Goal: Information Seeking & Learning: Learn about a topic

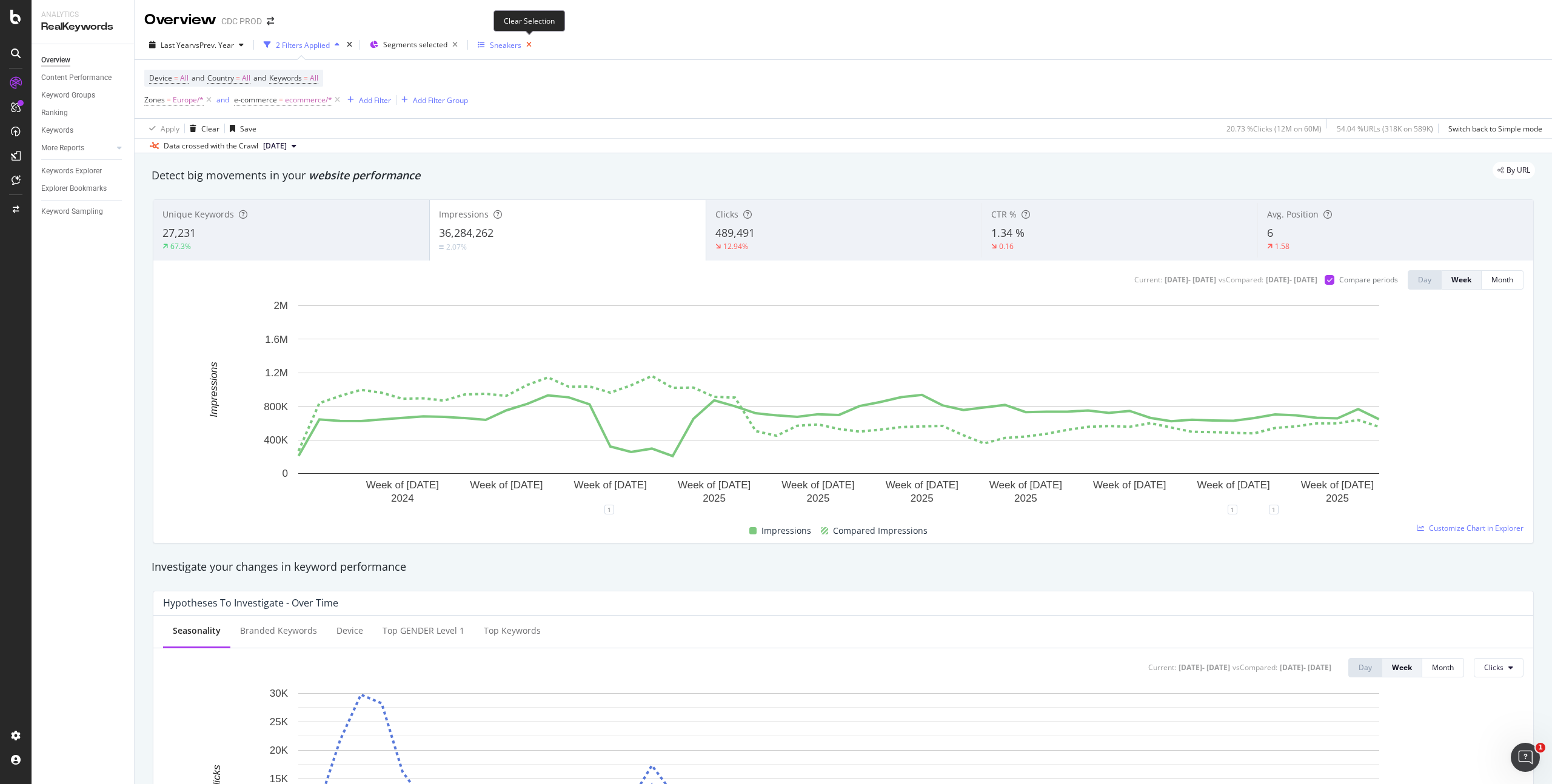
click at [535, 47] on icon "button" at bounding box center [529, 45] width 15 height 17
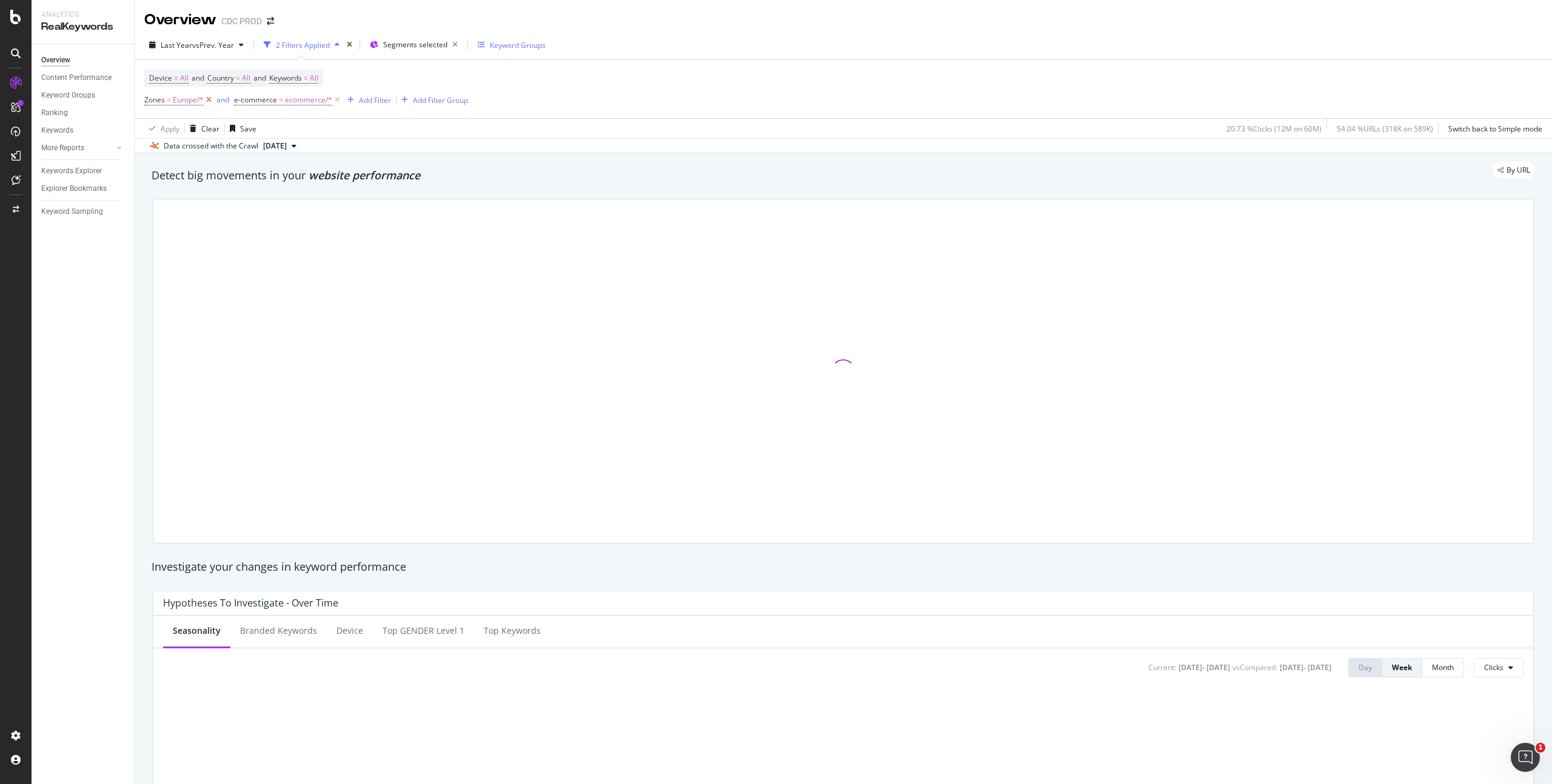
click at [208, 101] on icon at bounding box center [209, 100] width 10 height 12
click at [193, 43] on span "vs Prev. Year" at bounding box center [213, 45] width 42 height 10
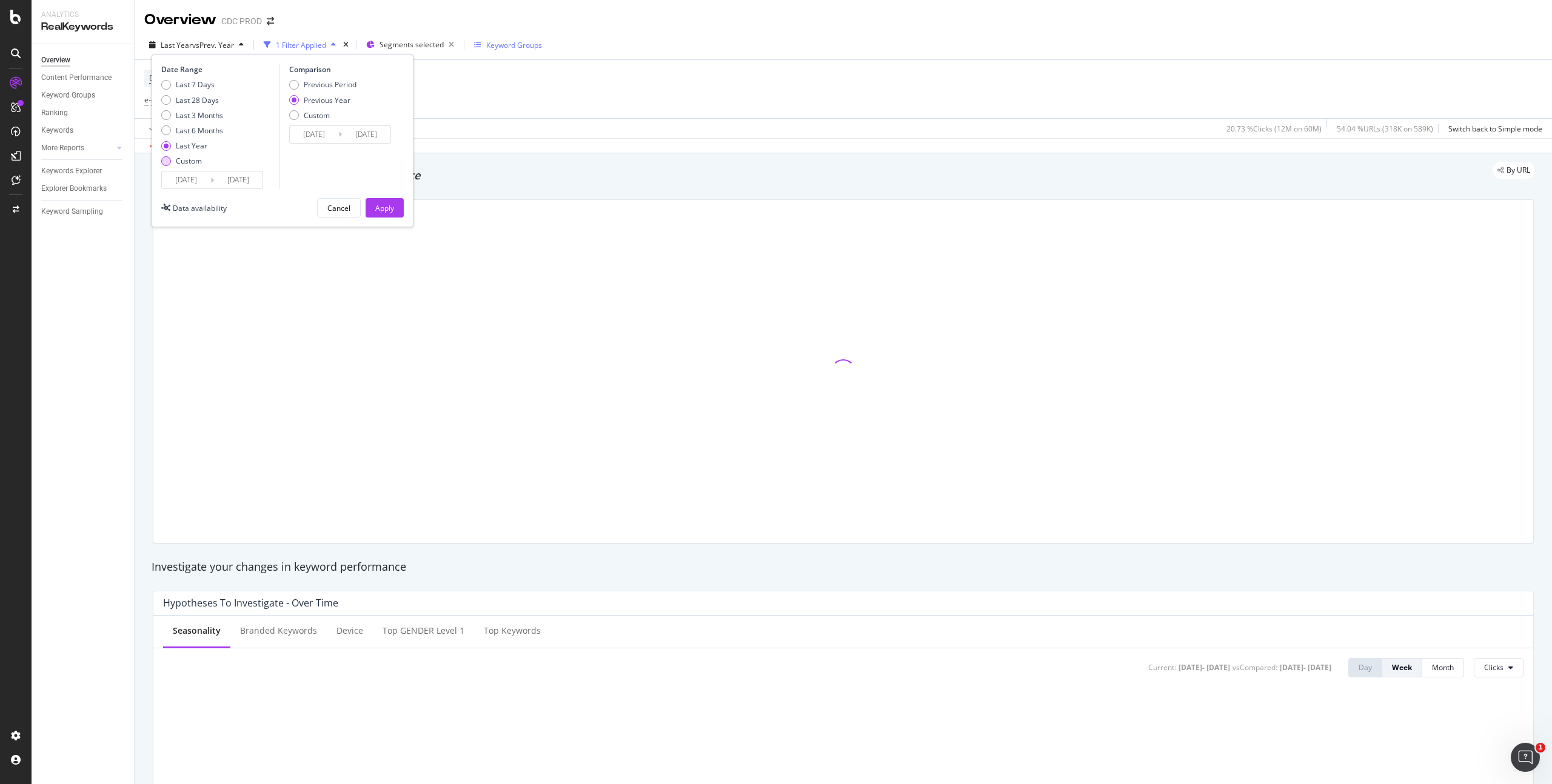
click at [185, 159] on div "Custom" at bounding box center [189, 161] width 26 height 10
type input "[DATE]"
click at [207, 179] on input "[DATE]" at bounding box center [186, 180] width 49 height 17
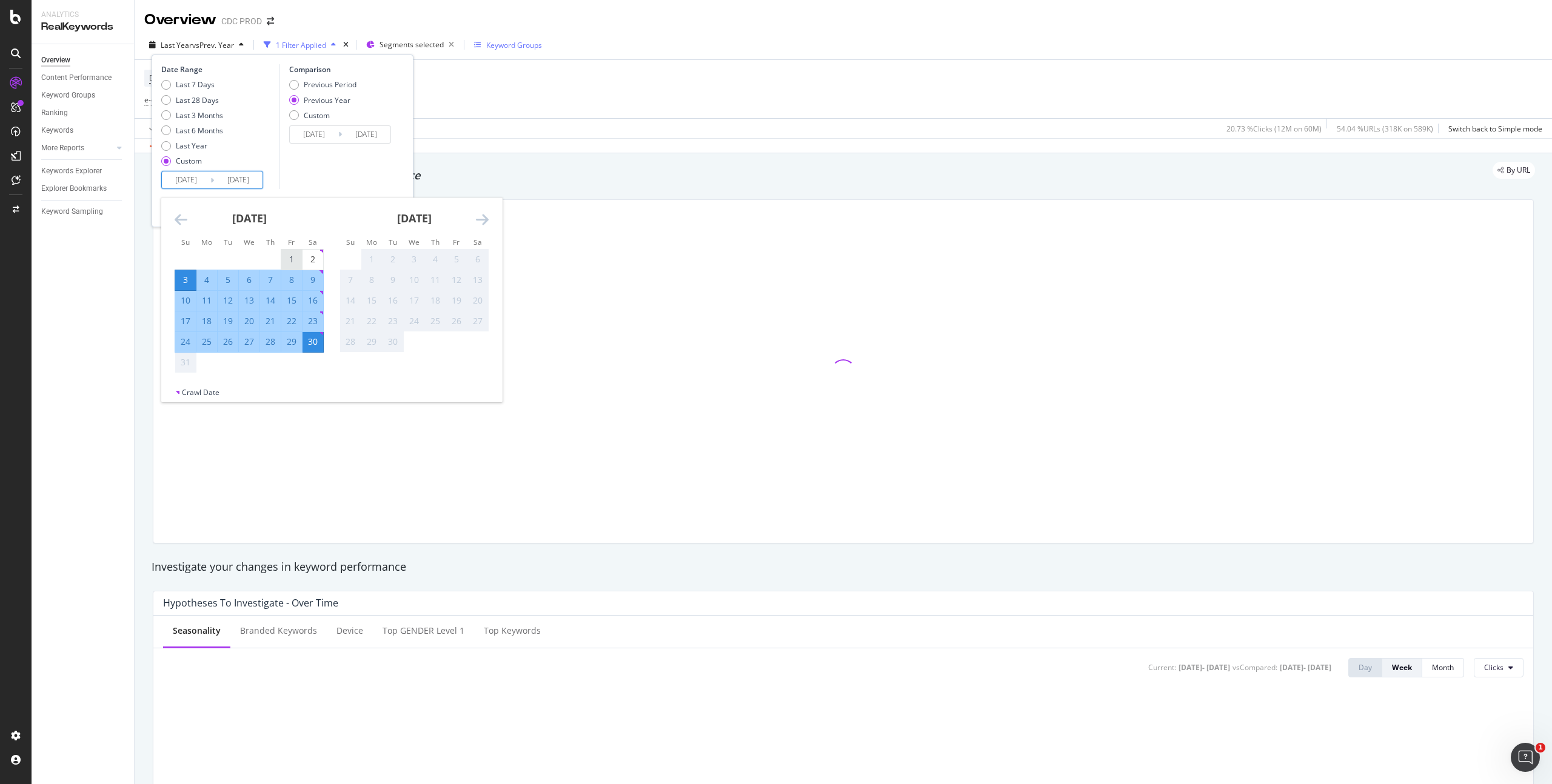
click at [289, 253] on div "1" at bounding box center [292, 259] width 21 height 20
type input "[DATE]"
click at [317, 337] on div "30" at bounding box center [313, 341] width 21 height 12
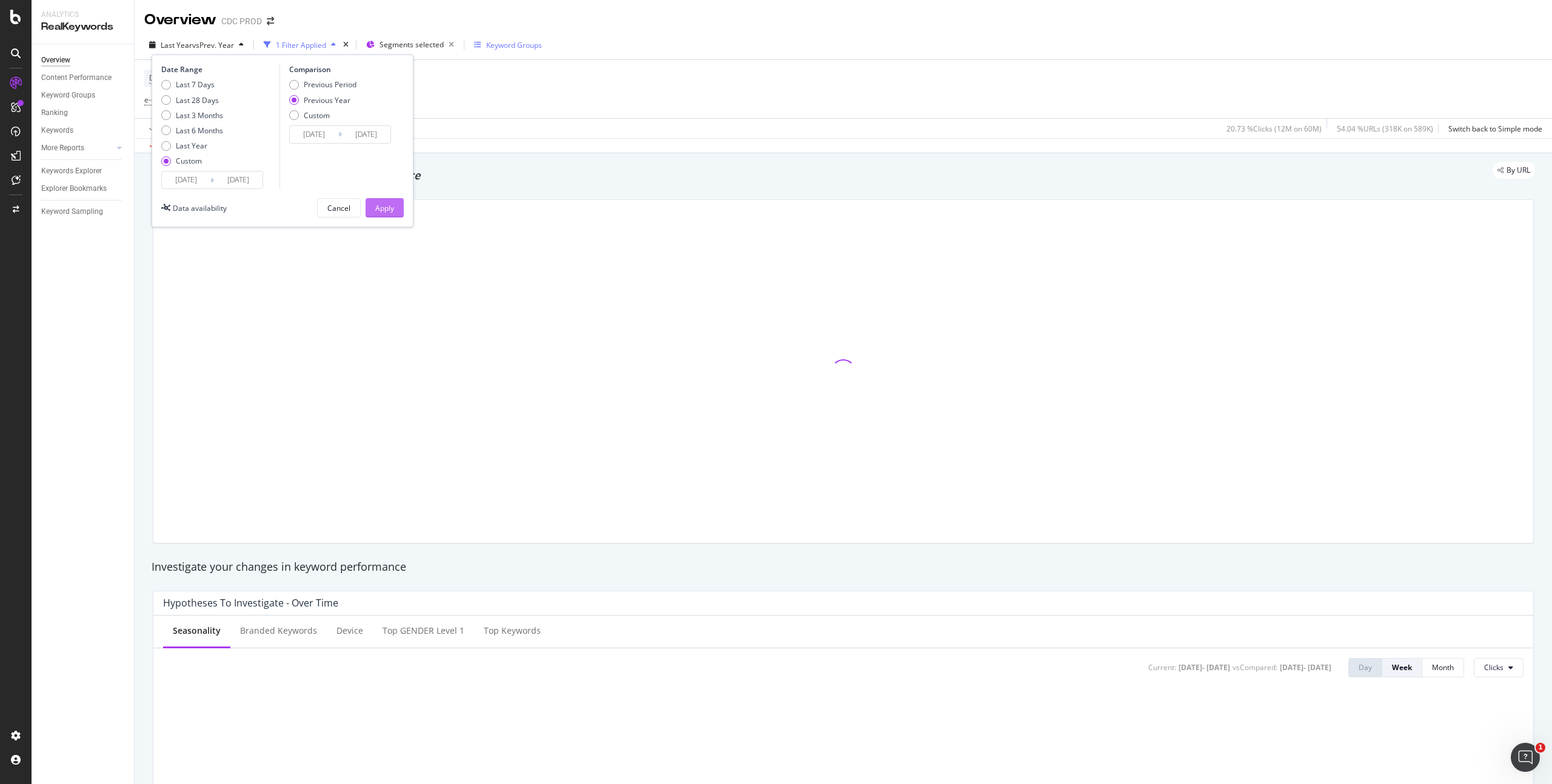
click at [380, 207] on div "Apply" at bounding box center [385, 208] width 19 height 10
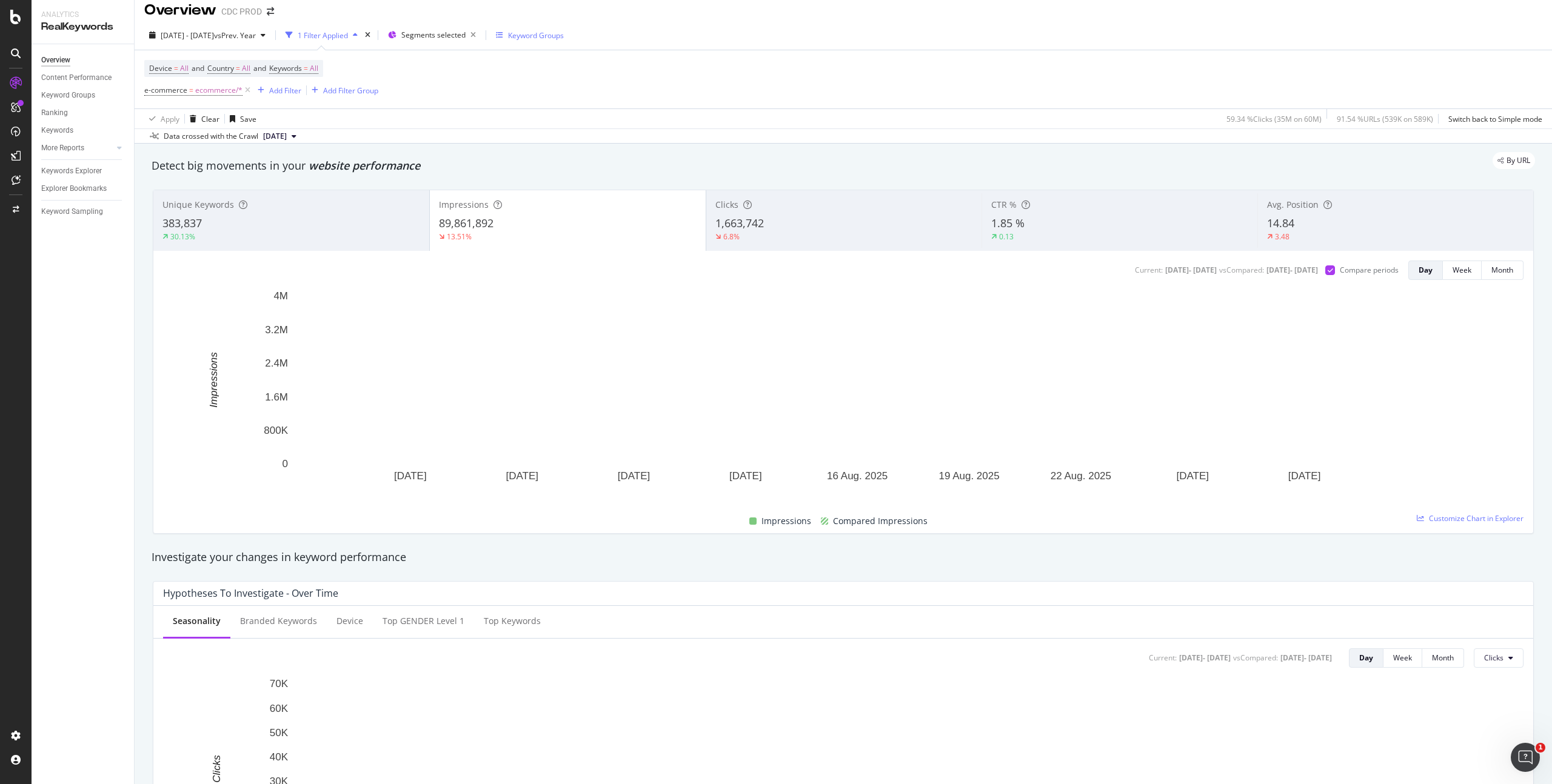
scroll to position [14, 0]
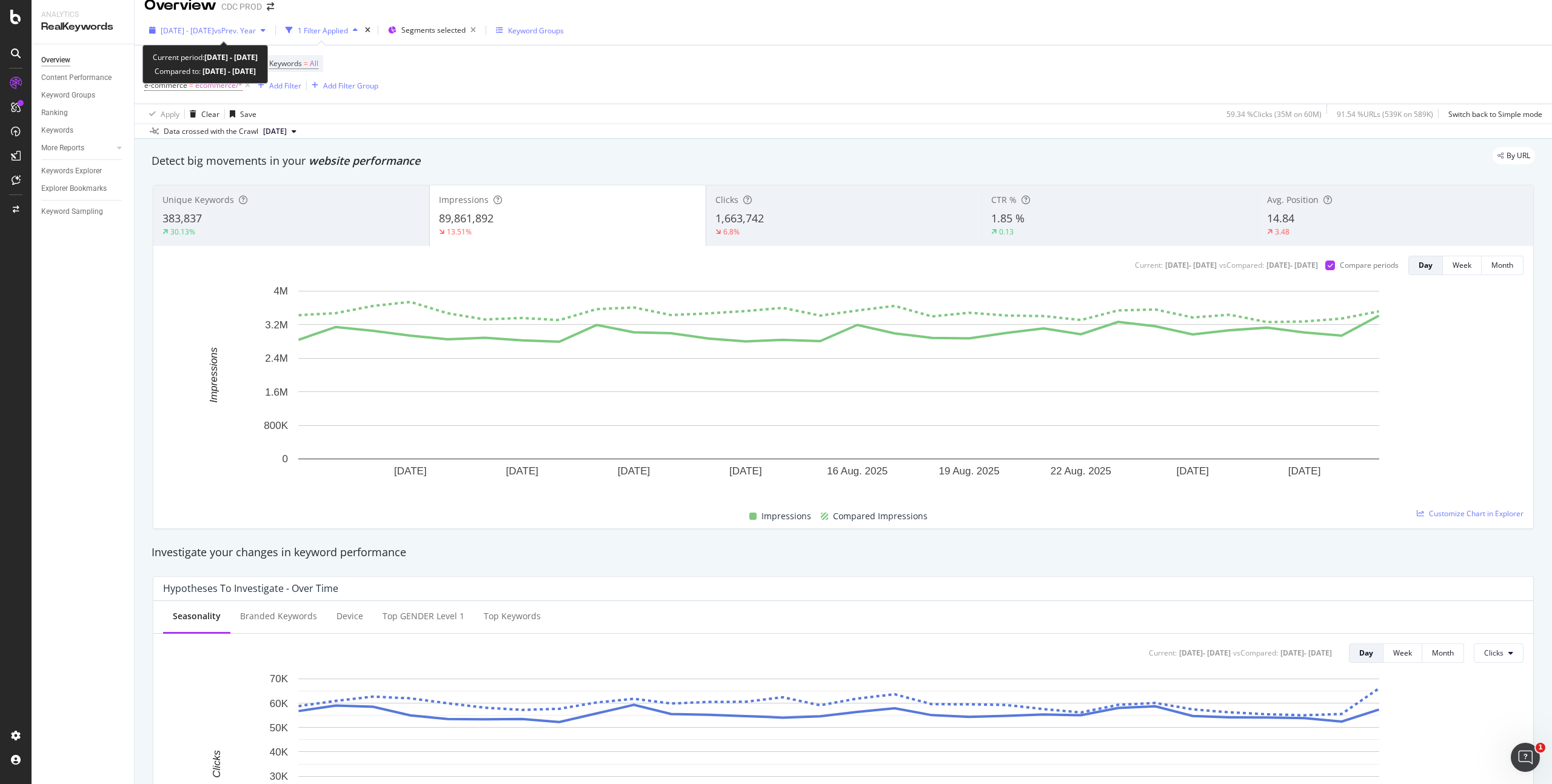
click at [256, 30] on span "vs Prev. Year" at bounding box center [235, 30] width 42 height 10
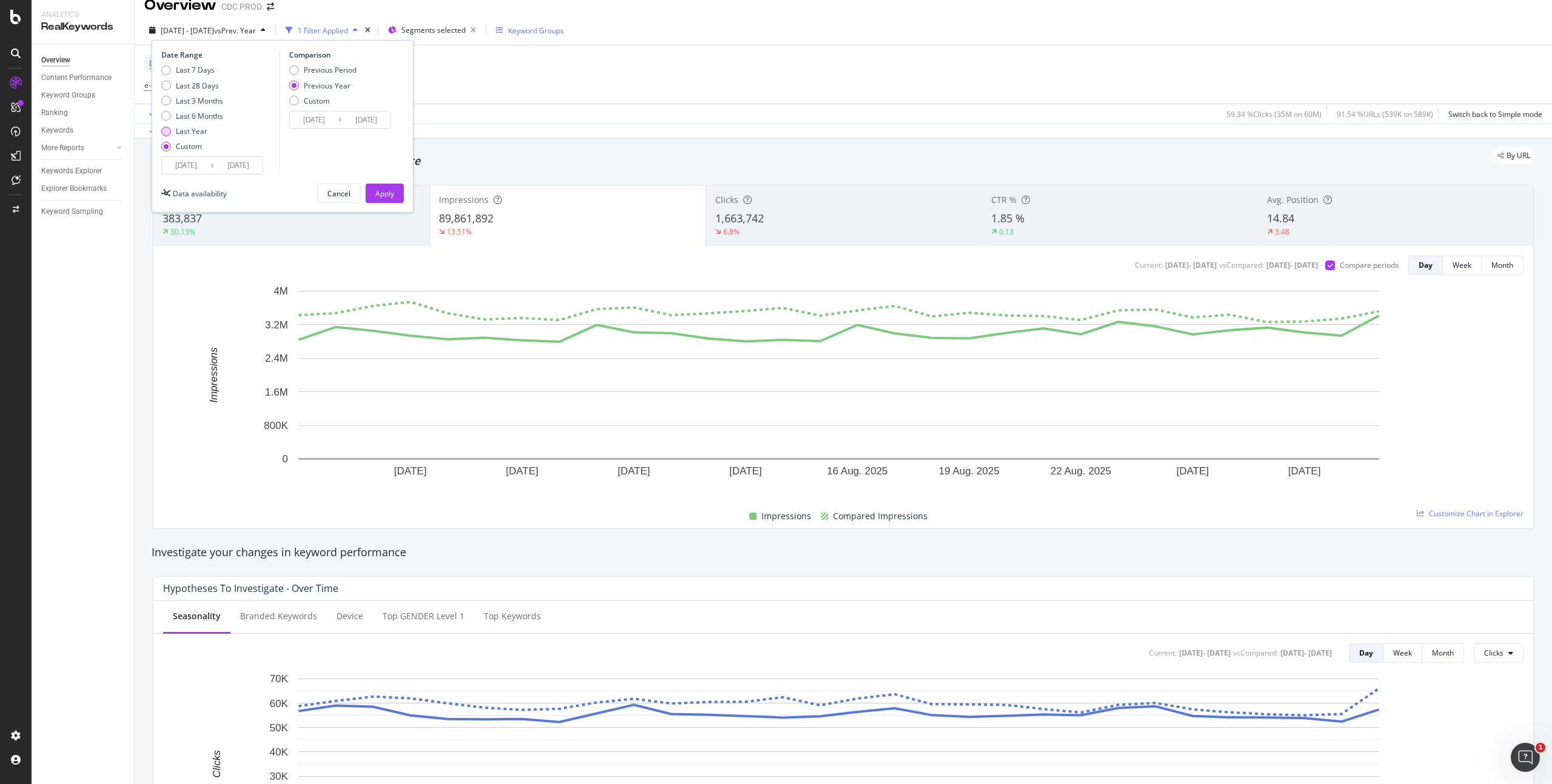
click at [202, 132] on div "Last Year" at bounding box center [191, 131] width 31 height 10
type input "[DATE]"
click at [393, 193] on div "Apply" at bounding box center [385, 193] width 19 height 10
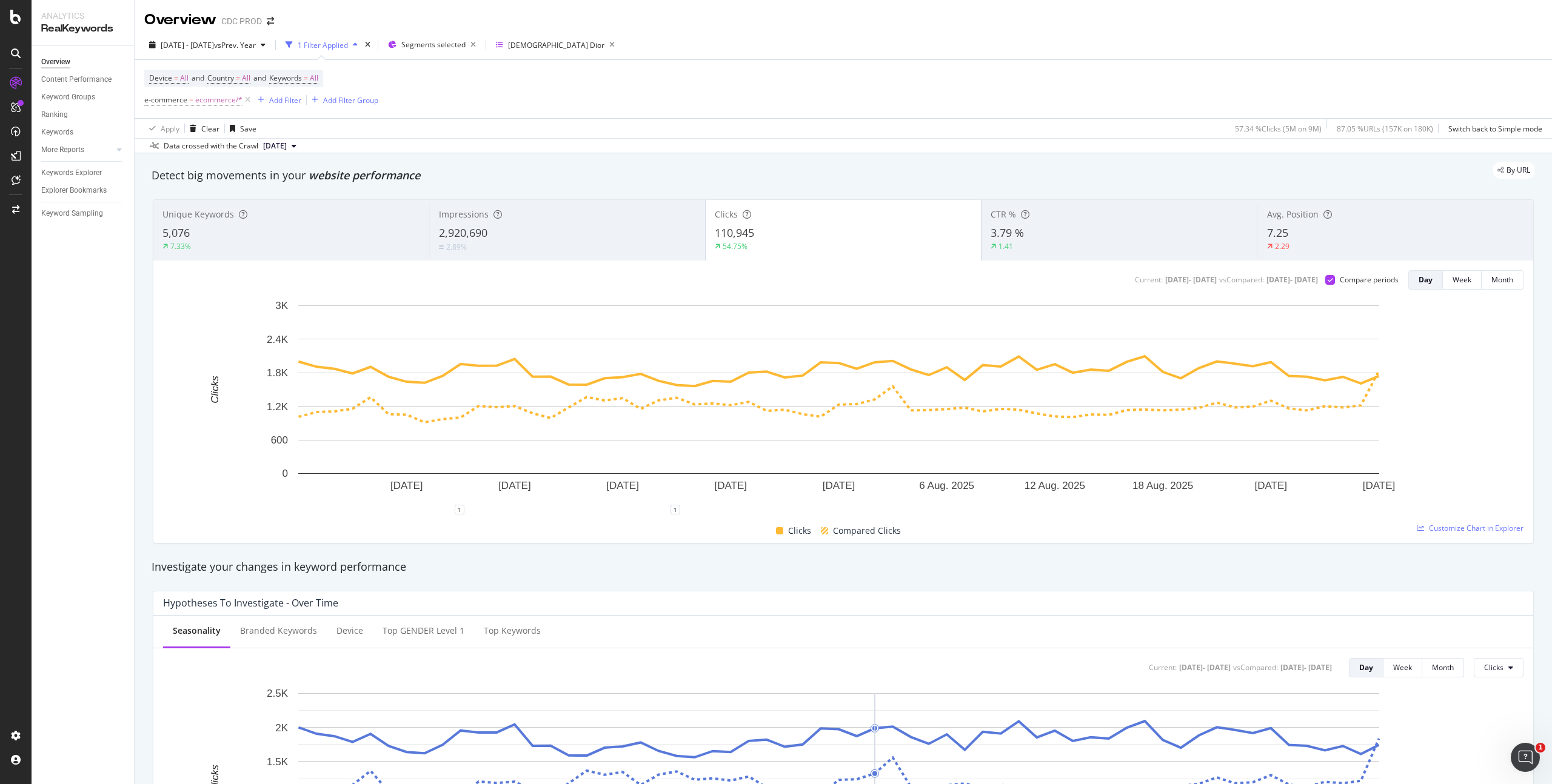
click at [640, 119] on div "Apply Clear Save 57.34 % Clicks ( 5M on 9M ) 87.05 % URLs ( 157K on 180K ) Swit…" at bounding box center [843, 128] width 1418 height 20
click at [244, 37] on div "[DATE] - [DATE] vs Prev. Year" at bounding box center [207, 45] width 126 height 18
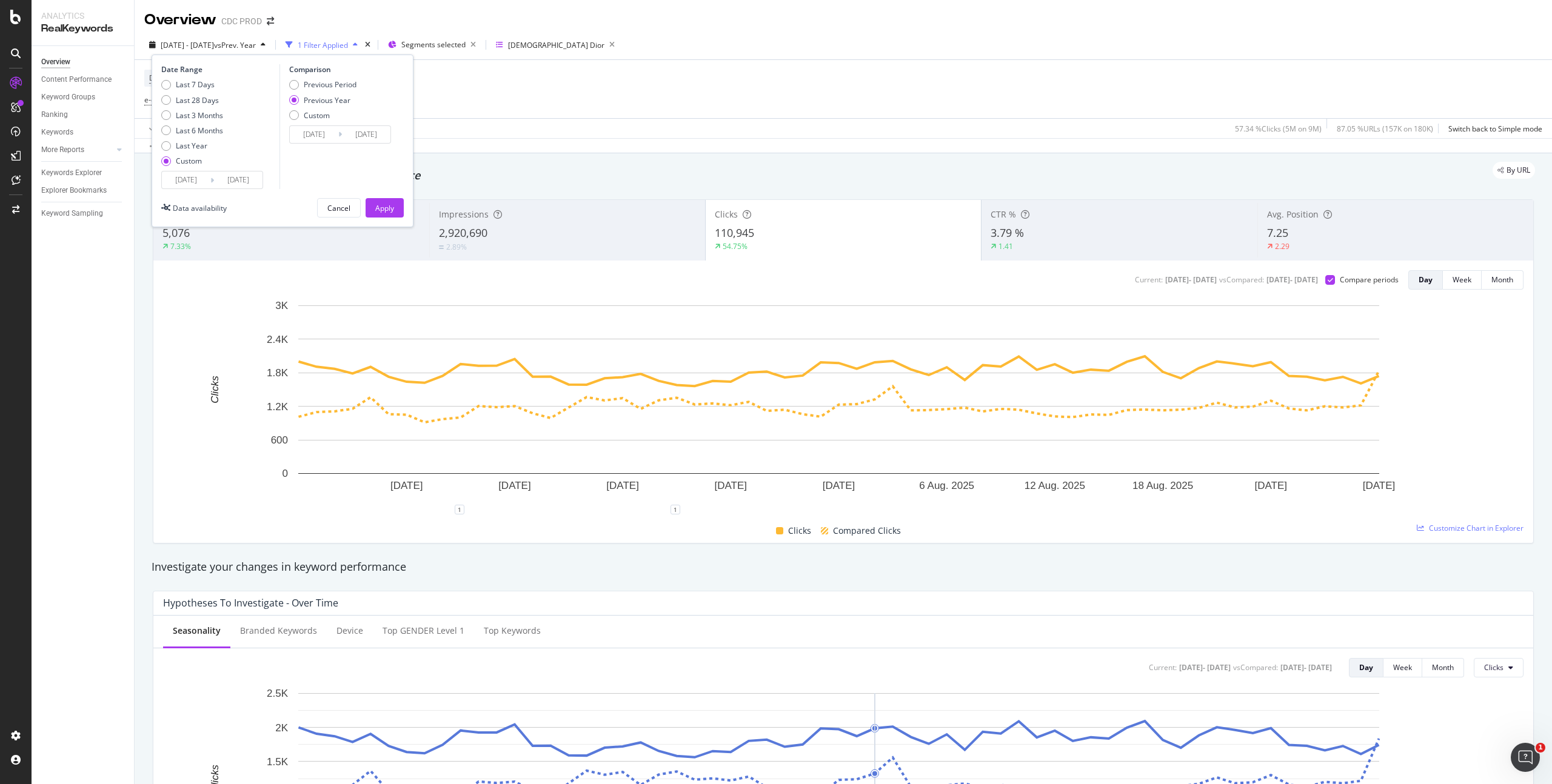
click at [201, 179] on input "[DATE]" at bounding box center [186, 180] width 49 height 17
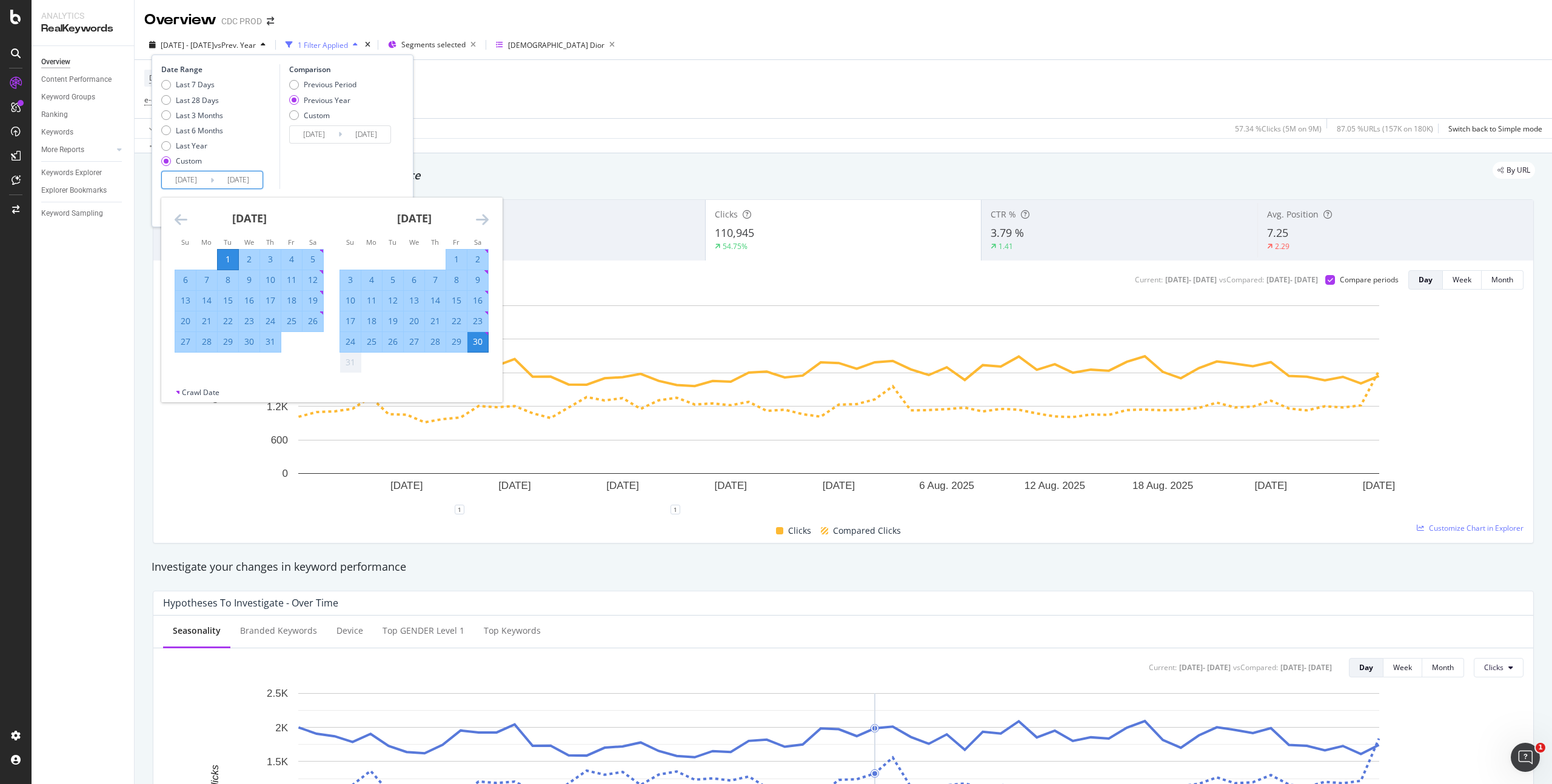
click at [456, 258] on div "1" at bounding box center [457, 259] width 21 height 12
type input "[DATE]"
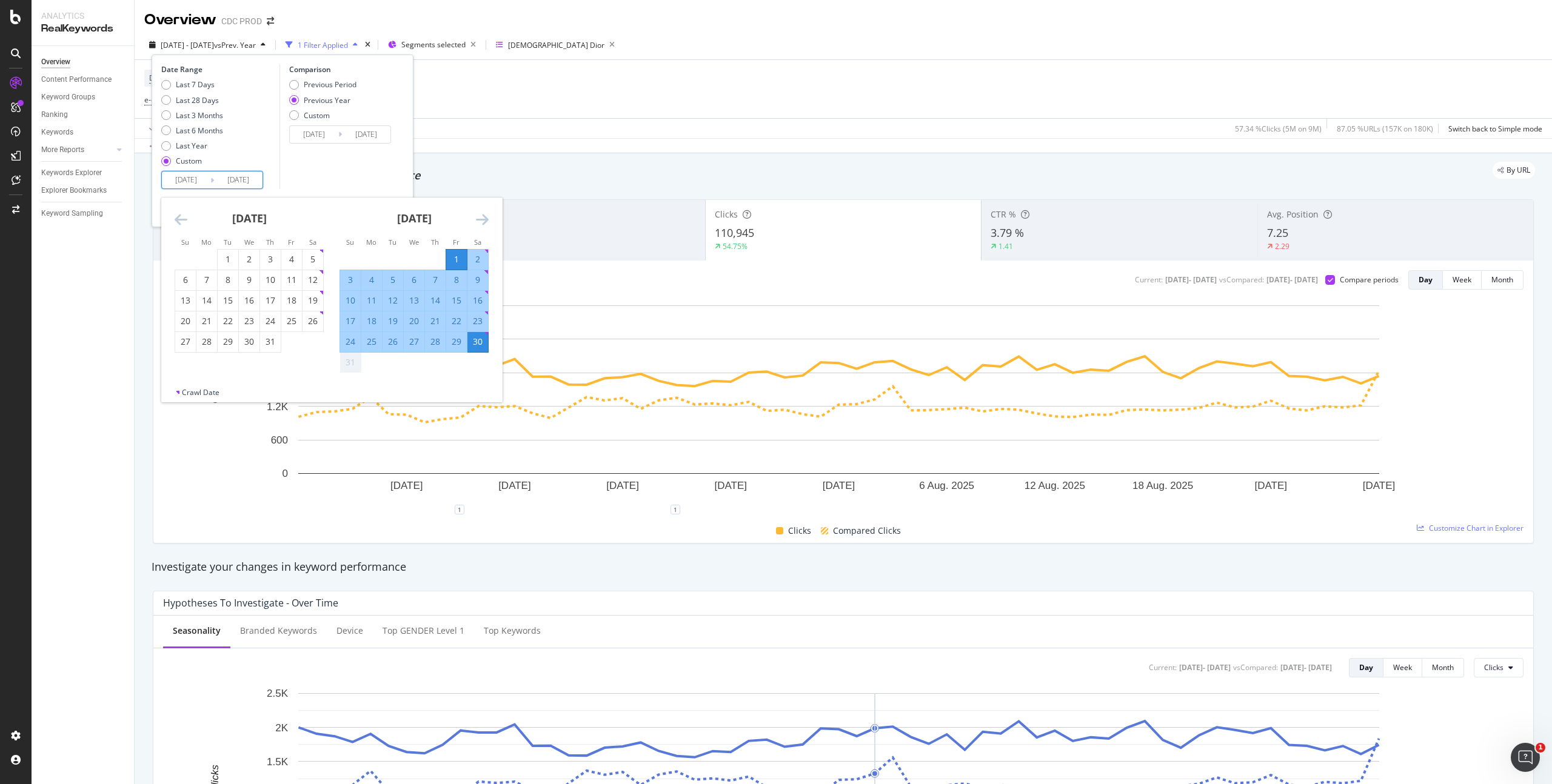
click at [481, 348] on div "30" at bounding box center [478, 341] width 21 height 12
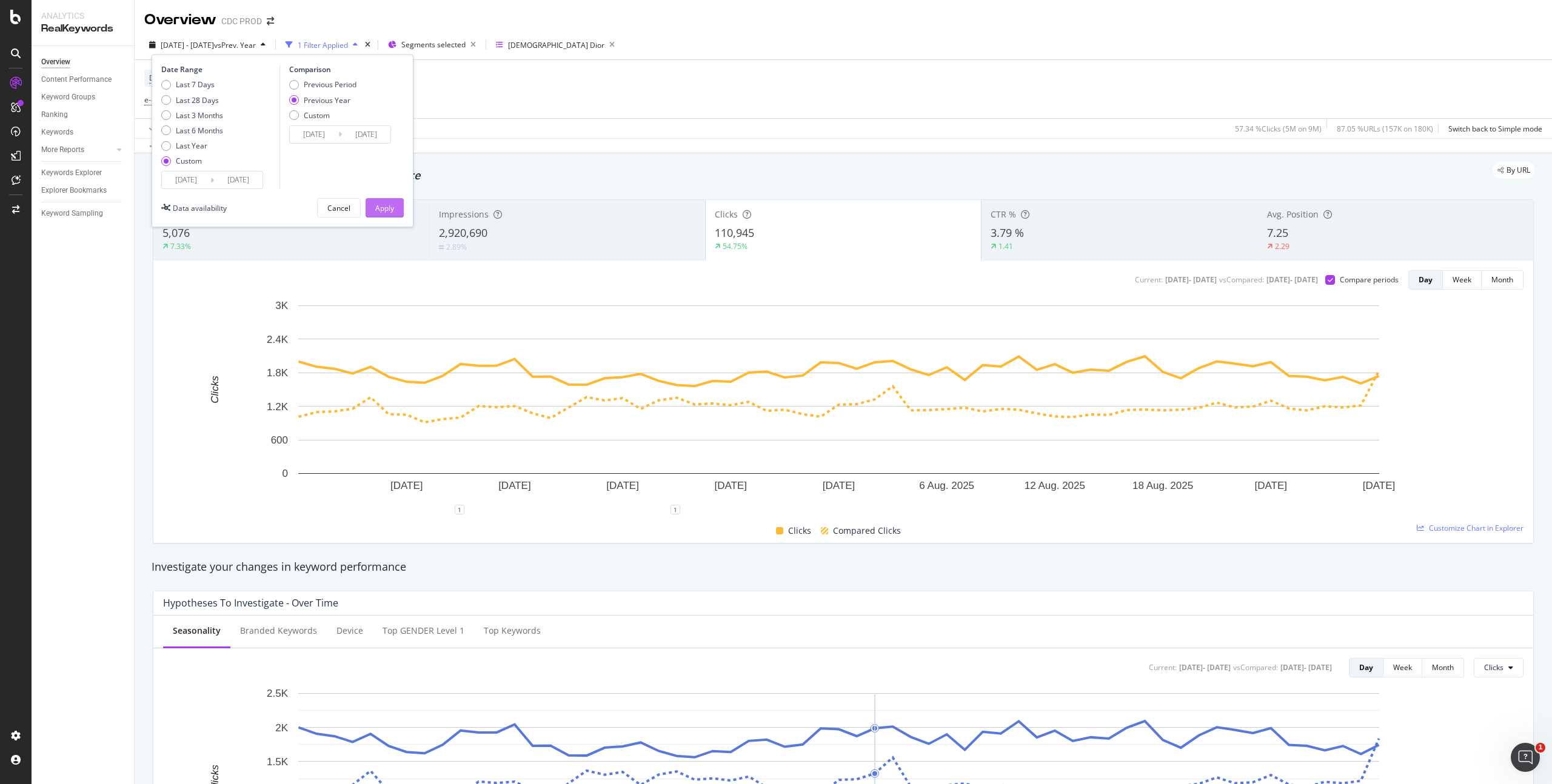
click at [385, 209] on div "Apply" at bounding box center [385, 208] width 19 height 10
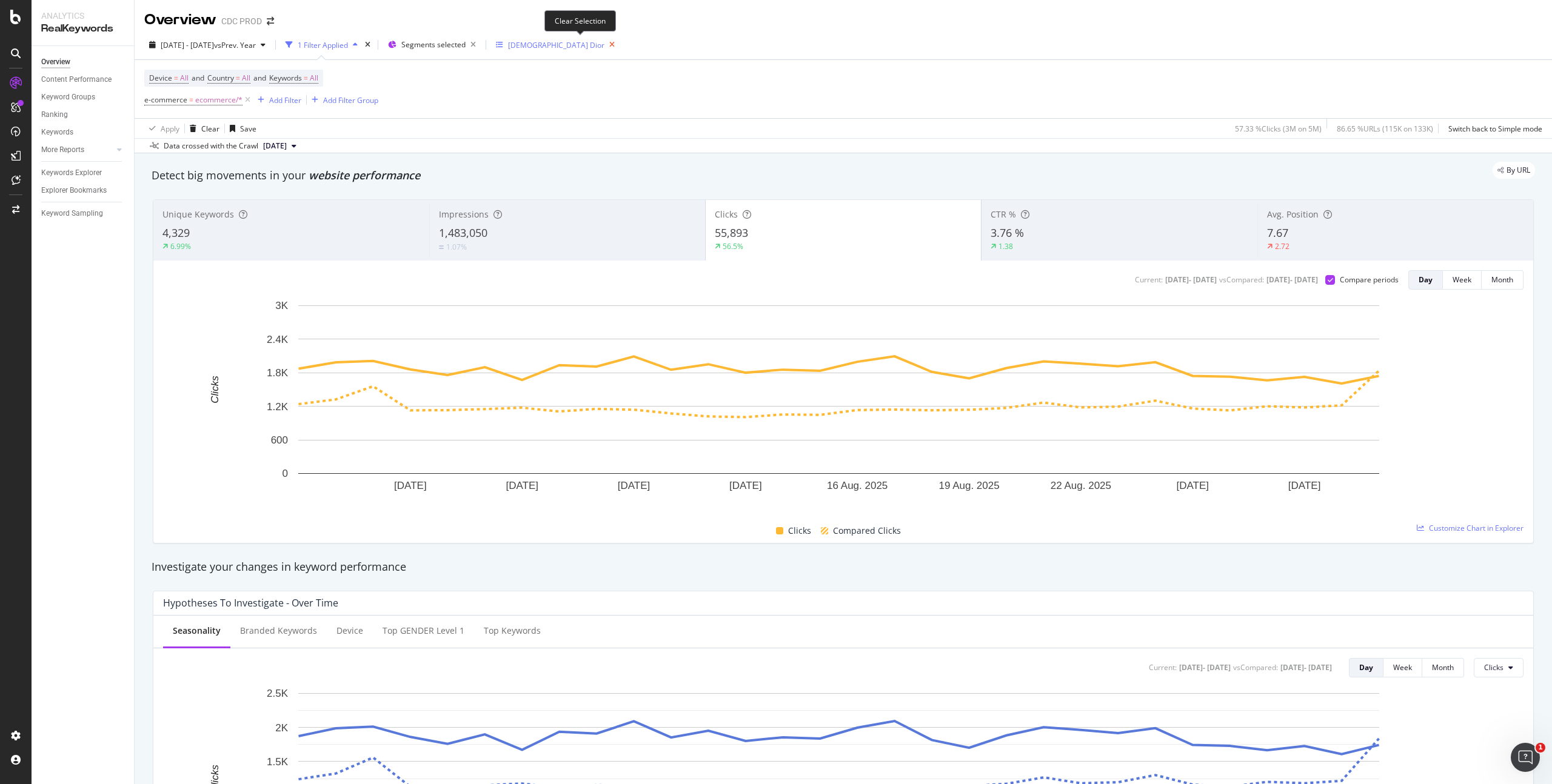
click at [604, 46] on icon "button" at bounding box center [612, 45] width 15 height 17
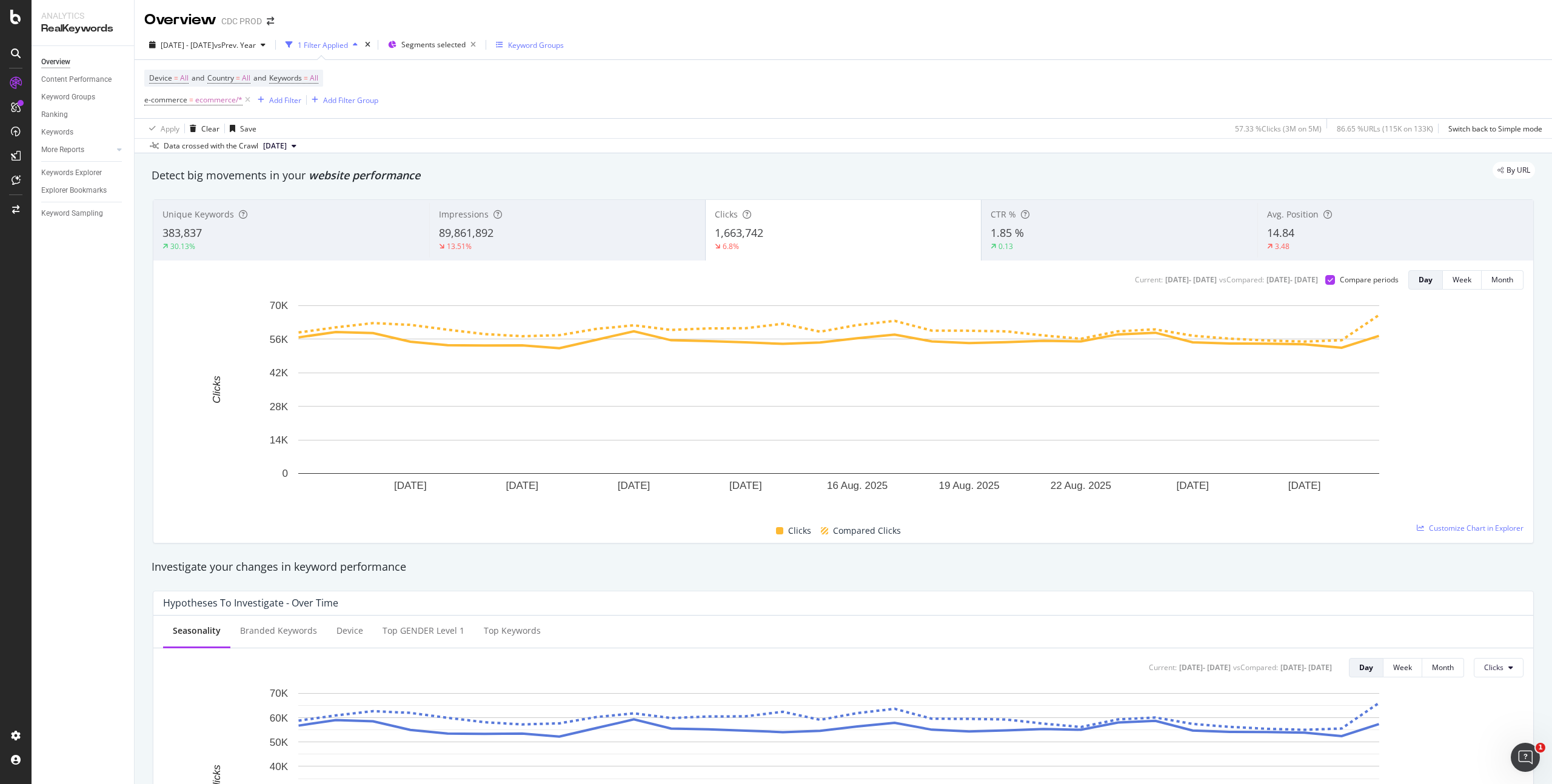
click at [757, 83] on div "Device = All and Country = All and Keywords = All e-commerce = ecommerce/* Add …" at bounding box center [843, 89] width 1398 height 58
click at [214, 46] on span "[DATE] - [DATE]" at bounding box center [187, 45] width 54 height 10
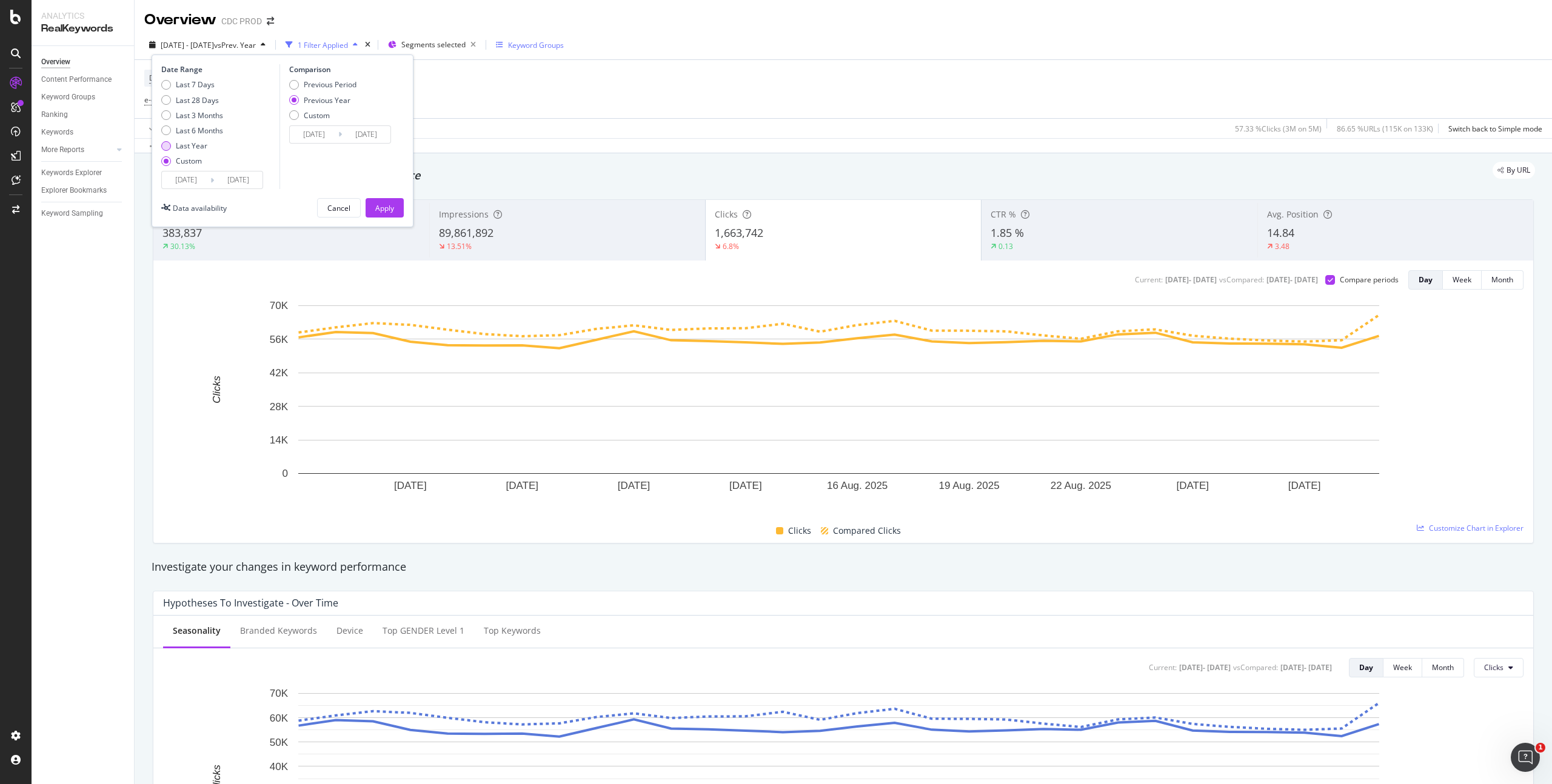
click at [200, 146] on div "Last Year" at bounding box center [191, 145] width 31 height 10
type input "[DATE]"
click at [388, 204] on div "Apply" at bounding box center [385, 208] width 19 height 10
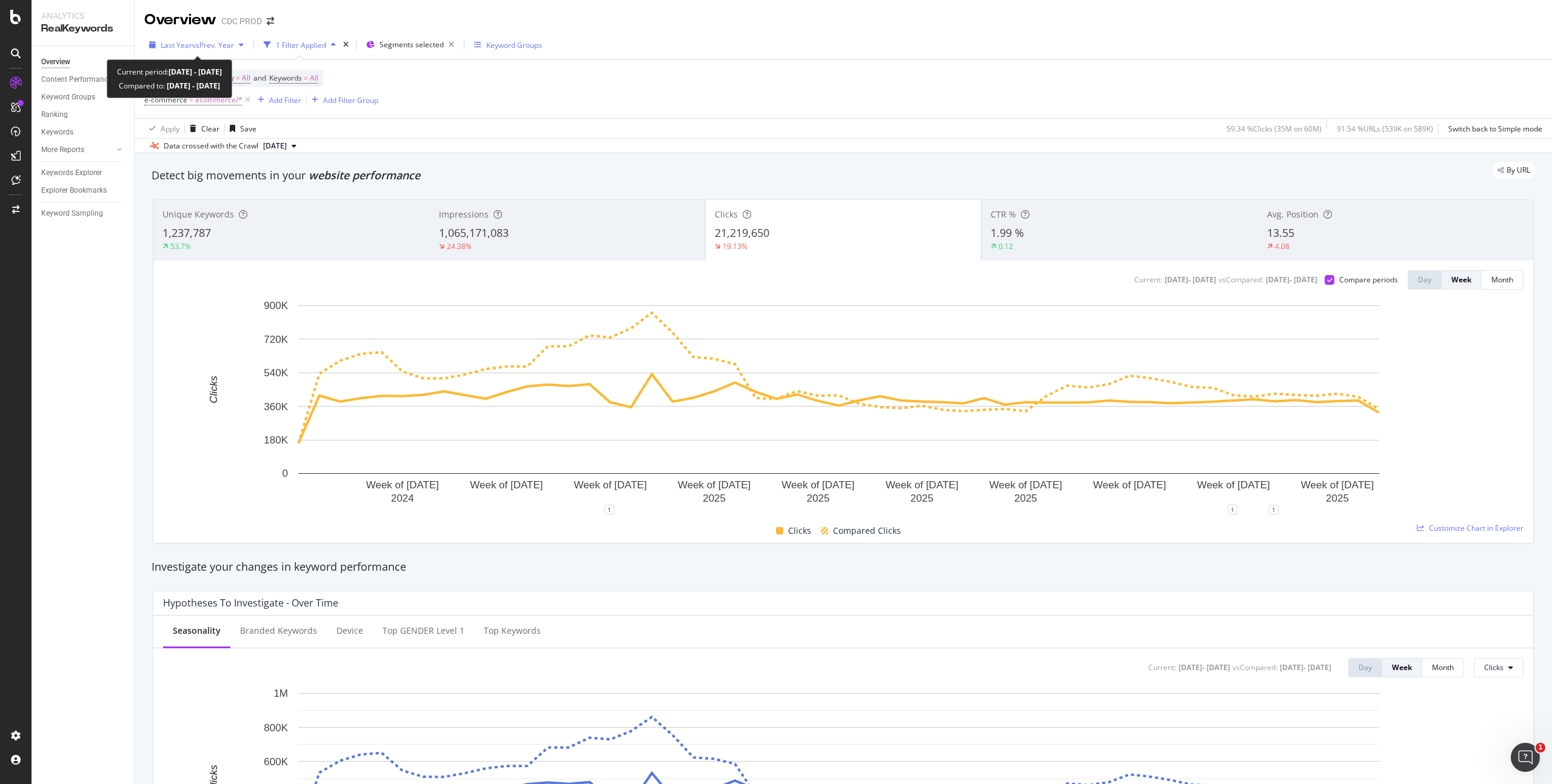
click at [216, 50] on div "Last Year vs Prev. Year" at bounding box center [196, 45] width 104 height 18
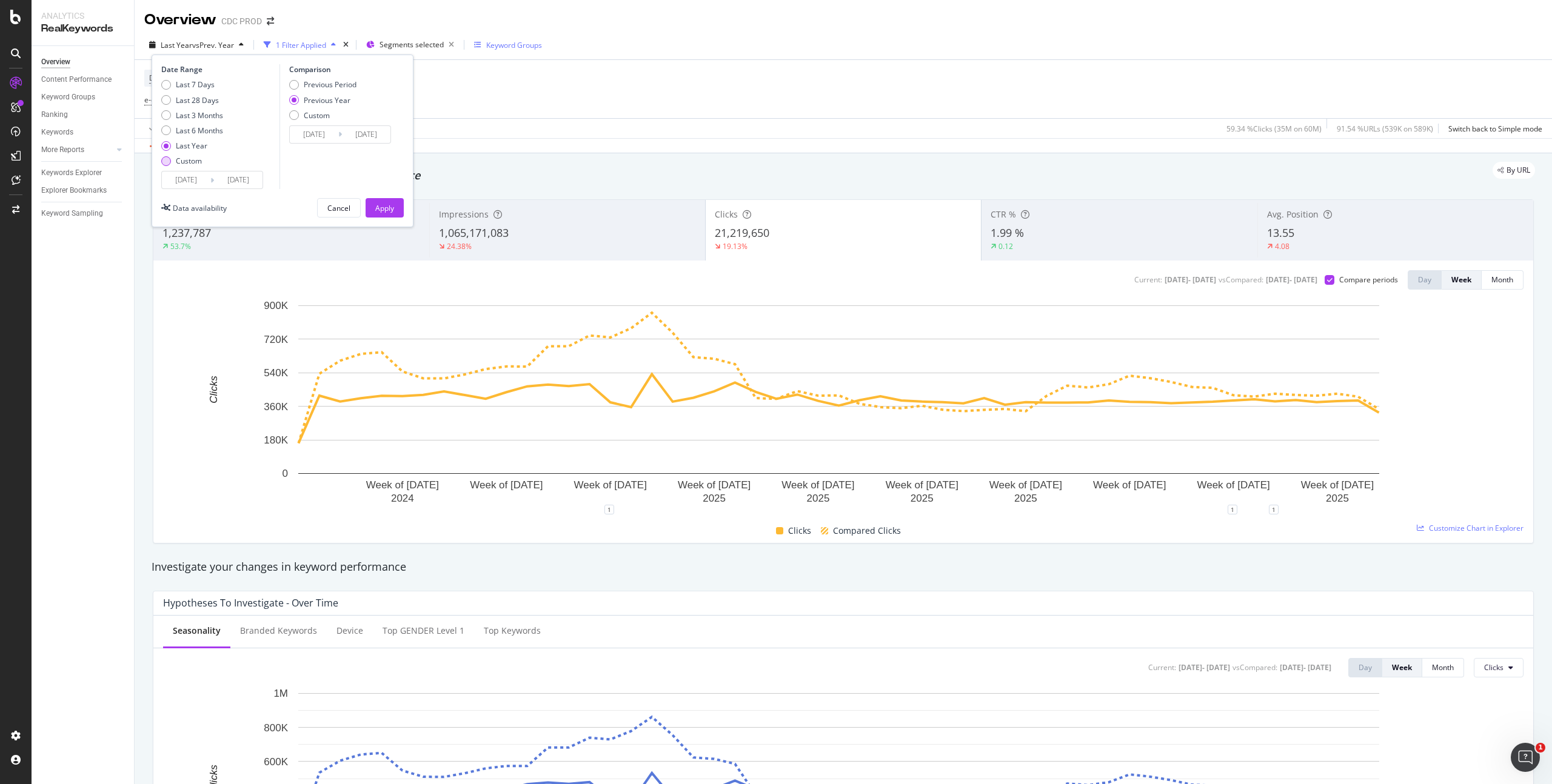
click at [201, 163] on div "Custom" at bounding box center [189, 161] width 26 height 10
type input "[DATE]"
click at [216, 184] on input "[DATE]" at bounding box center [238, 180] width 49 height 17
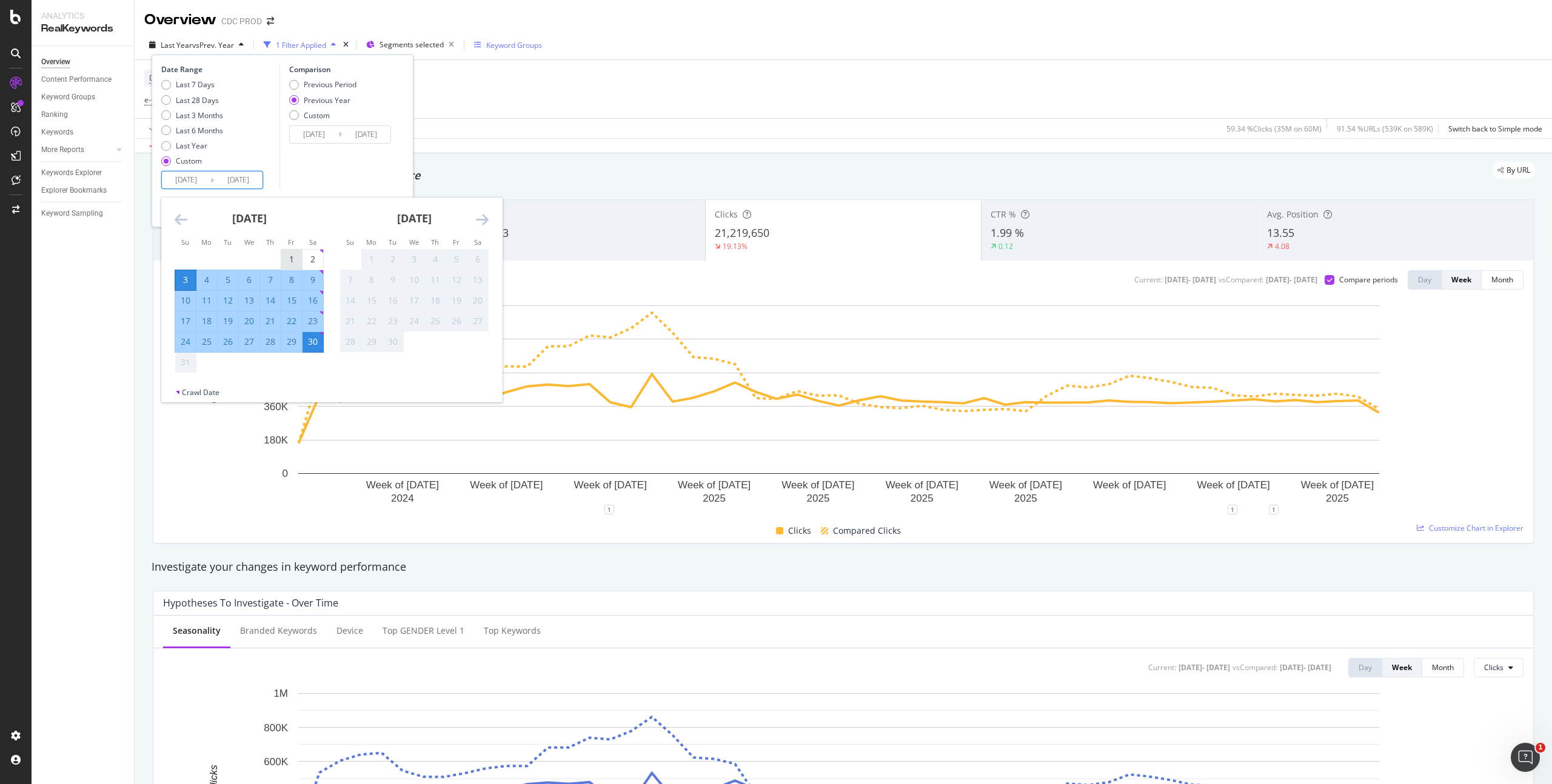
click at [290, 255] on div "1" at bounding box center [292, 259] width 21 height 12
type input "[DATE]"
click at [312, 345] on div "30" at bounding box center [313, 341] width 21 height 12
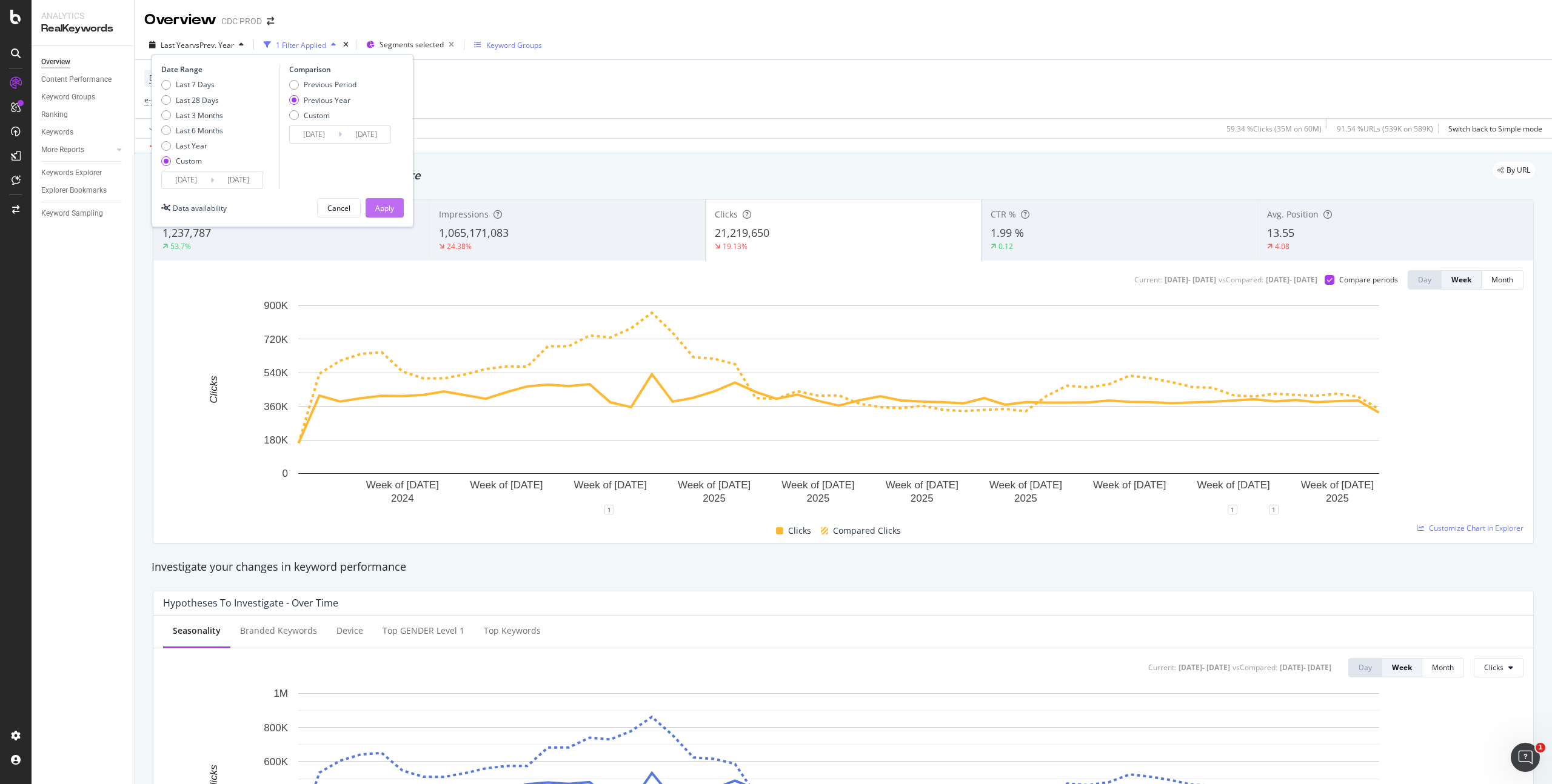
click at [382, 207] on div "Apply" at bounding box center [385, 208] width 19 height 10
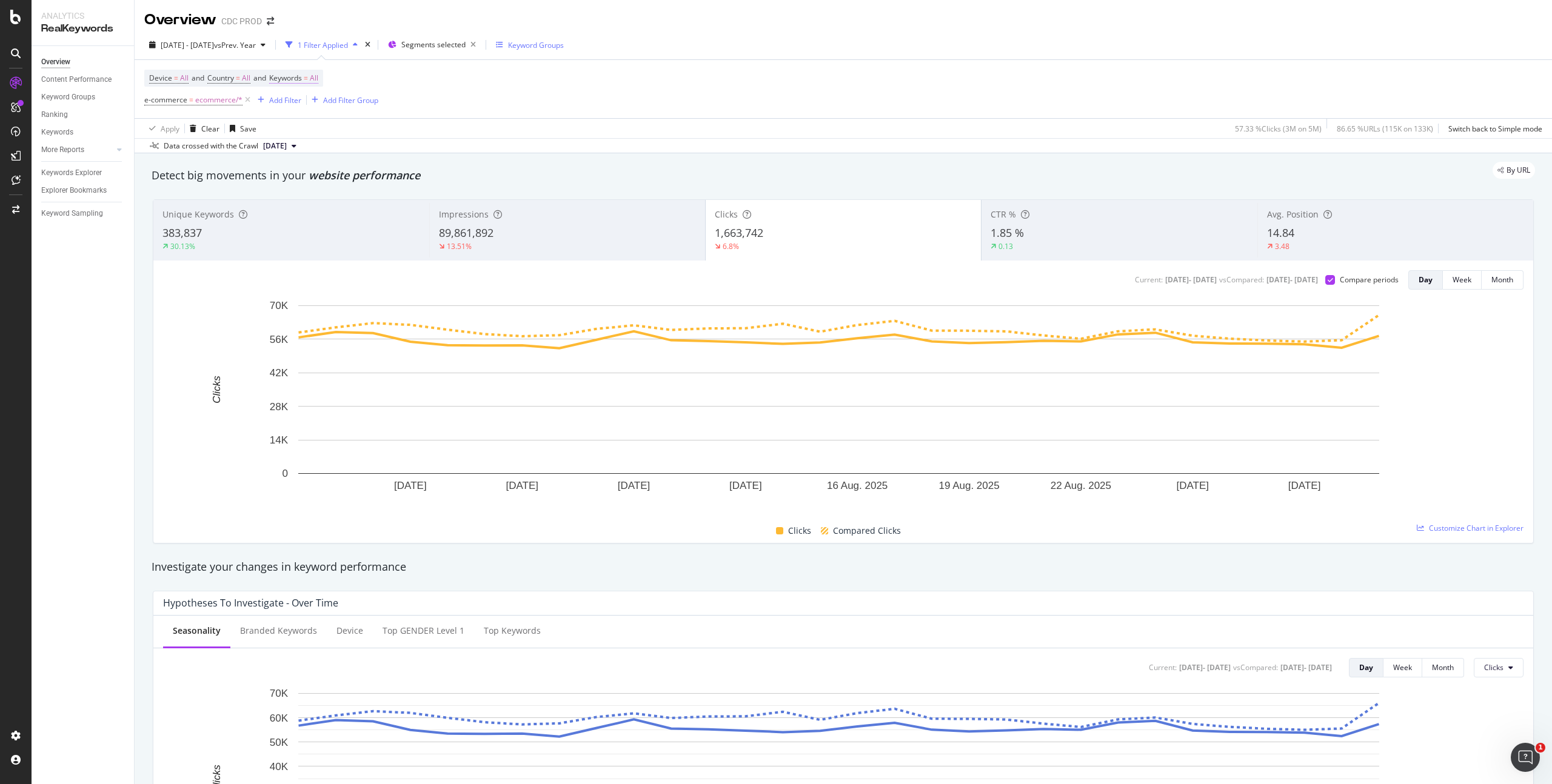
click at [318, 79] on span "All" at bounding box center [314, 78] width 9 height 17
click at [298, 111] on span "All" at bounding box center [293, 106] width 14 height 10
click at [325, 149] on span "Branded" at bounding box center [359, 149] width 124 height 11
click at [413, 127] on div "Apply" at bounding box center [411, 132] width 19 height 10
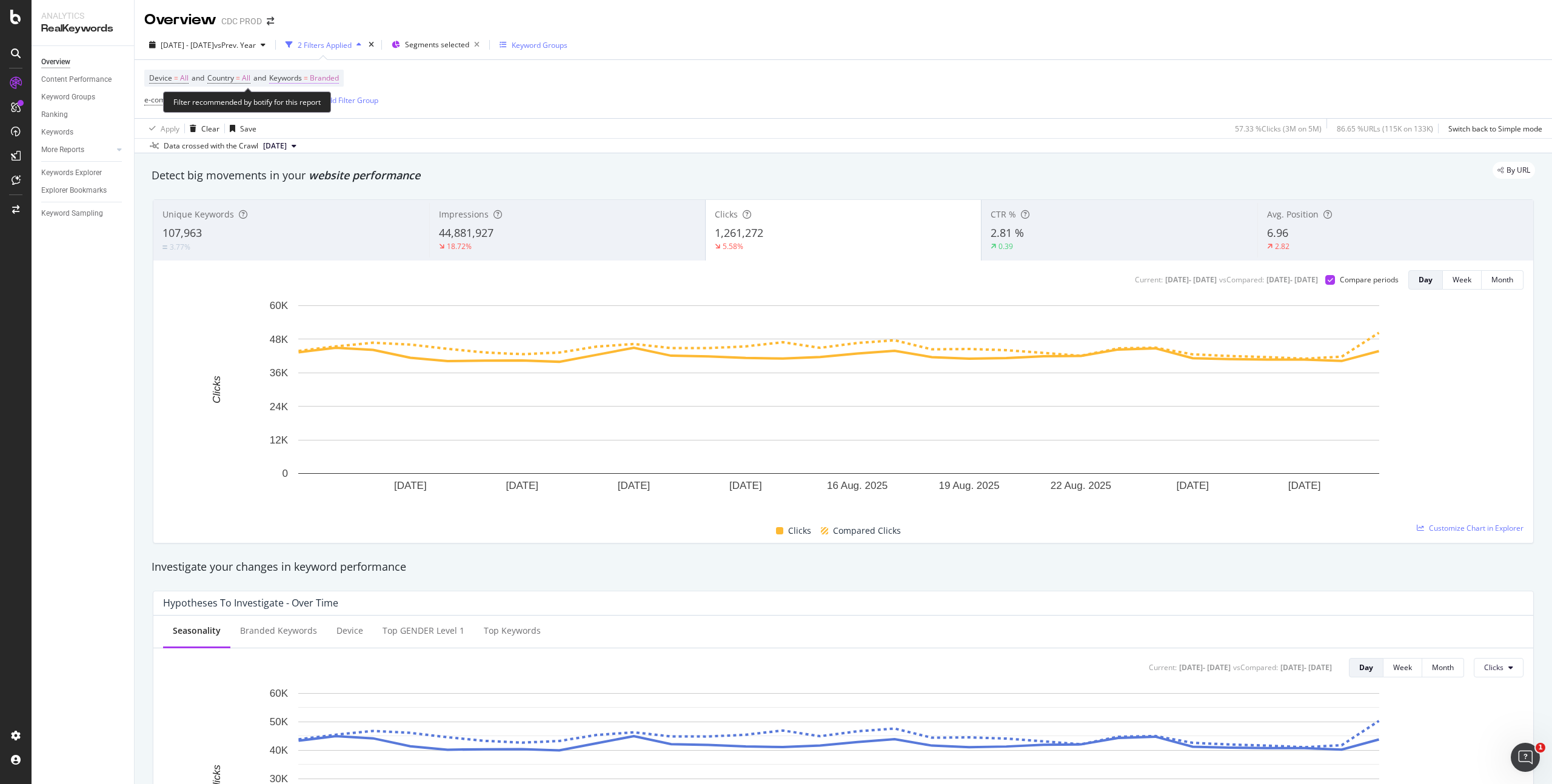
click at [337, 79] on span "Branded" at bounding box center [325, 78] width 29 height 17
click at [305, 104] on span "Branded" at bounding box center [304, 106] width 34 height 10
click at [325, 126] on span "Non-Branded" at bounding box center [359, 131] width 124 height 11
click at [402, 130] on div "Apply" at bounding box center [411, 132] width 19 height 10
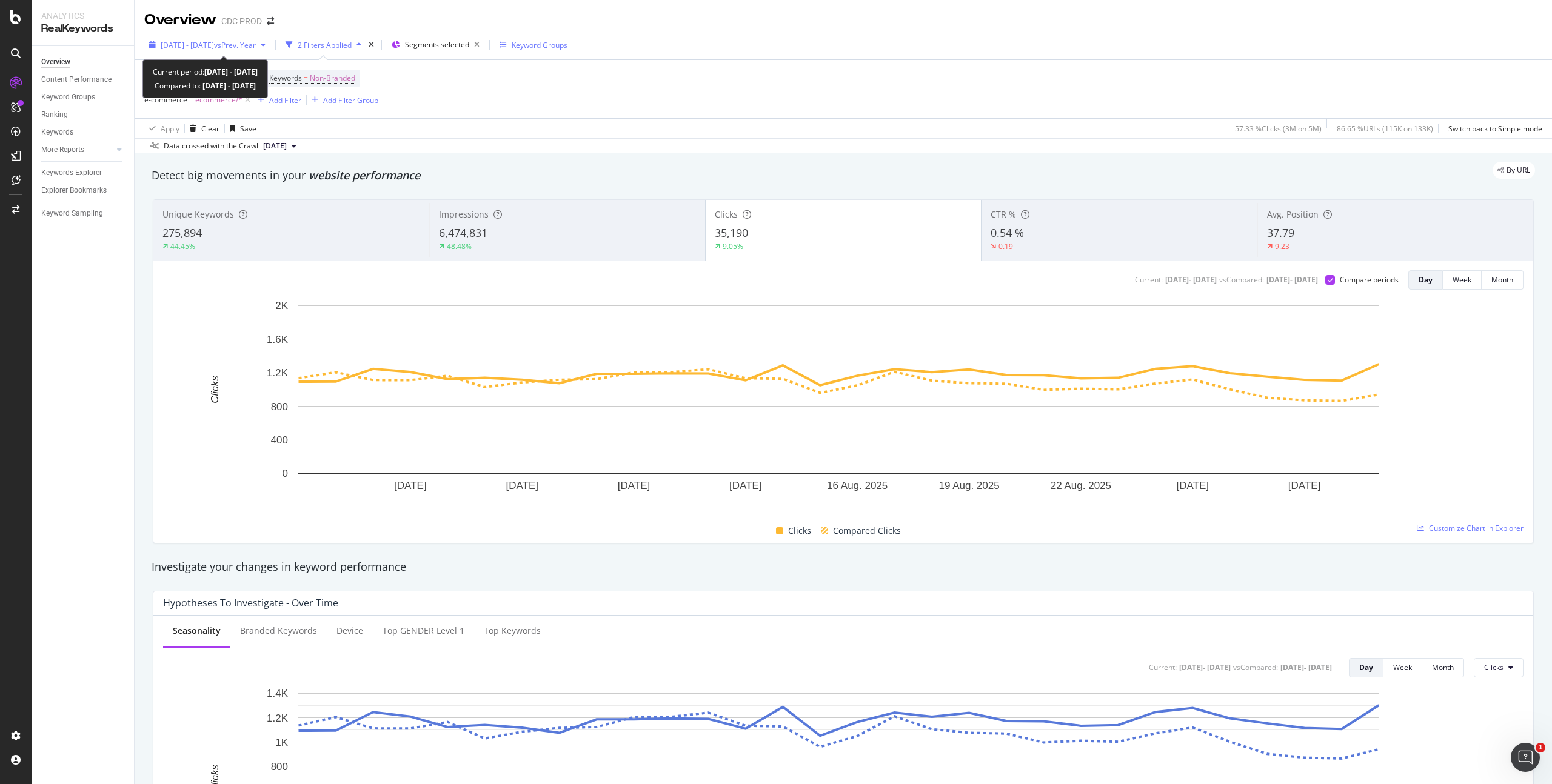
click at [202, 41] on span "[DATE] - [DATE]" at bounding box center [187, 45] width 54 height 10
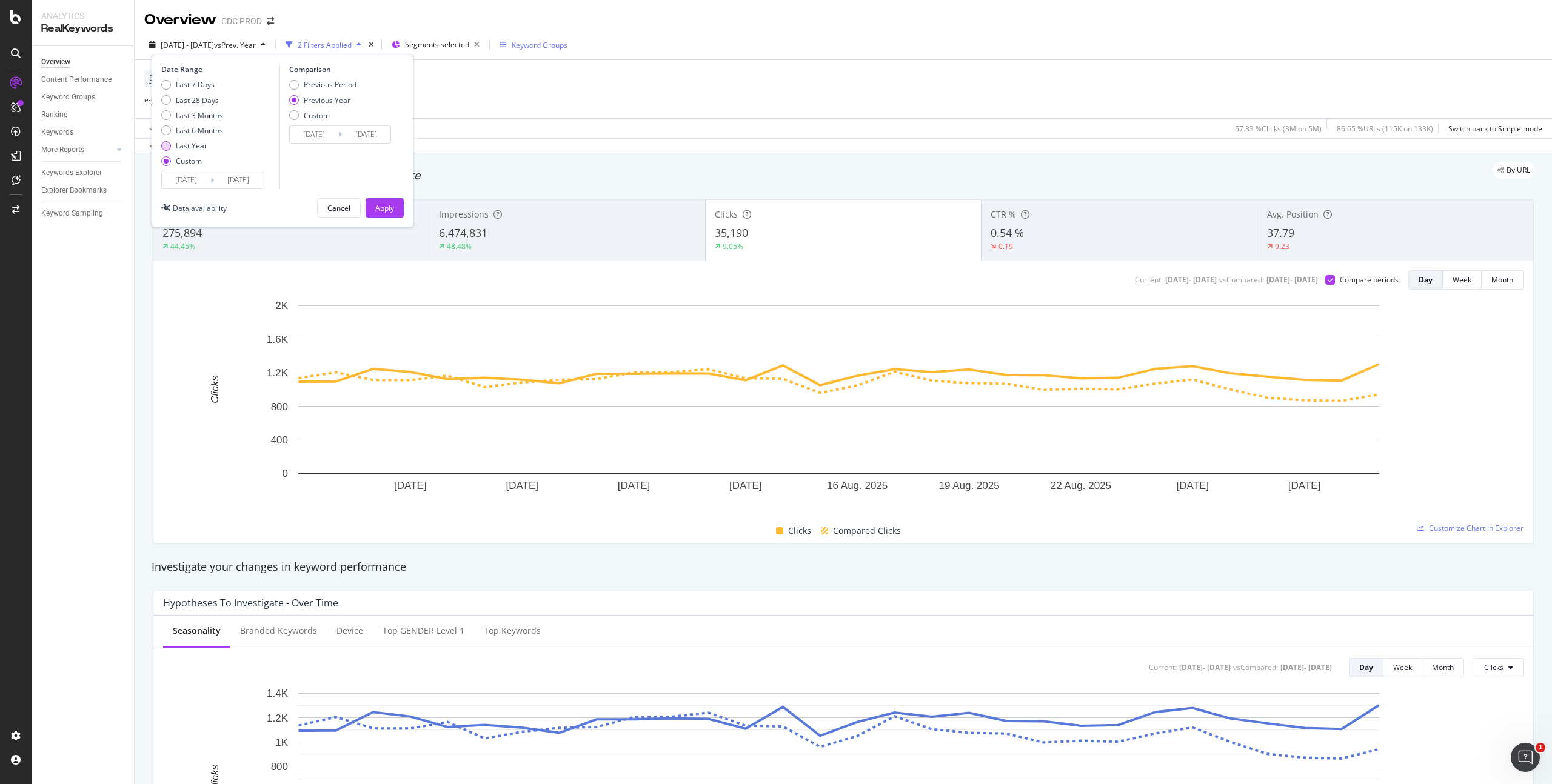
click at [200, 149] on div "Last Year" at bounding box center [191, 145] width 31 height 10
type input "[DATE]"
click at [381, 206] on div "Apply" at bounding box center [385, 208] width 19 height 10
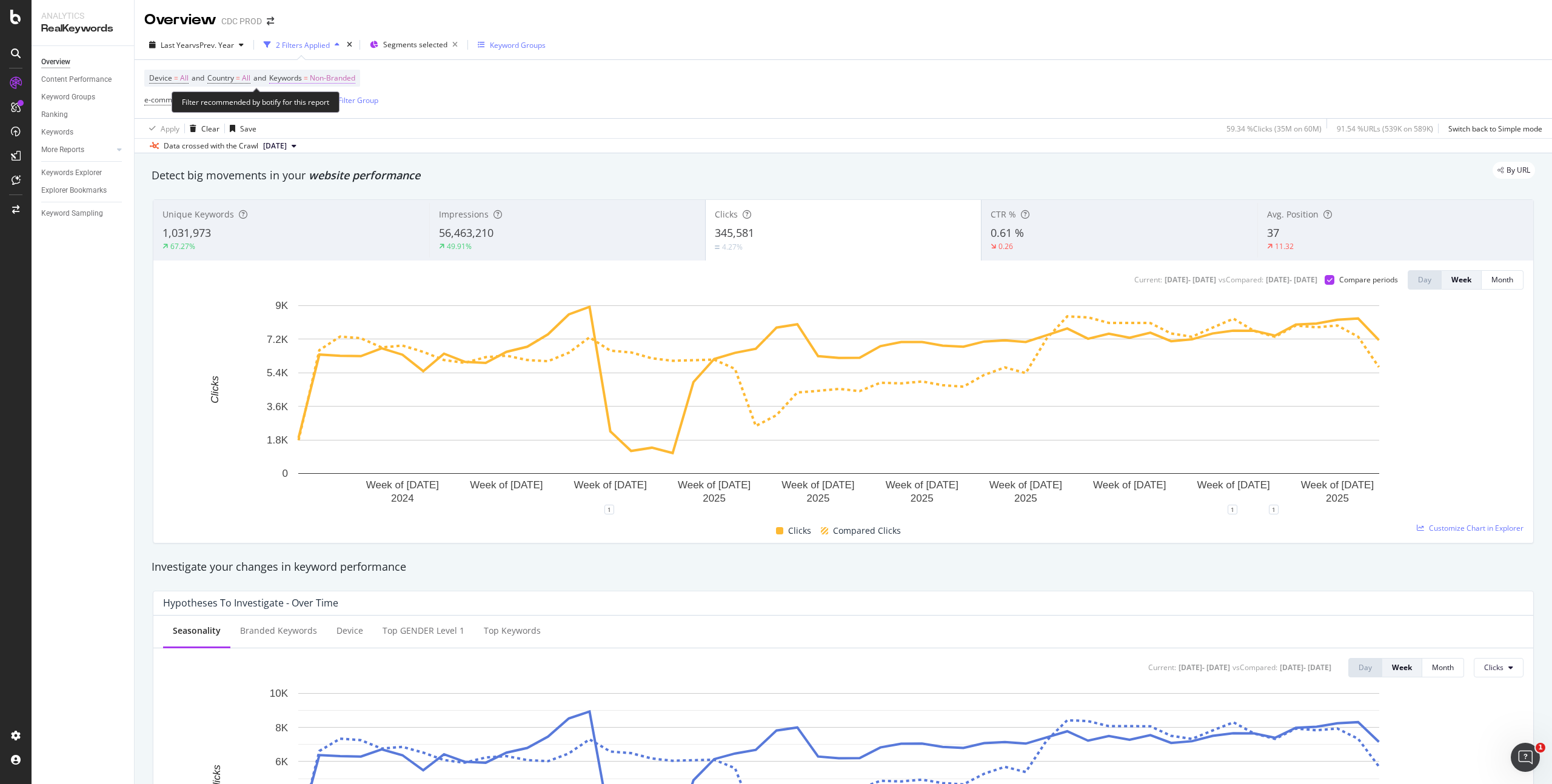
click at [348, 71] on span "Non-Branded" at bounding box center [333, 78] width 46 height 17
click at [339, 105] on div "button" at bounding box center [345, 106] width 14 height 7
click at [330, 207] on div "All" at bounding box center [358, 201] width 143 height 18
click at [411, 133] on div "Apply" at bounding box center [411, 132] width 19 height 10
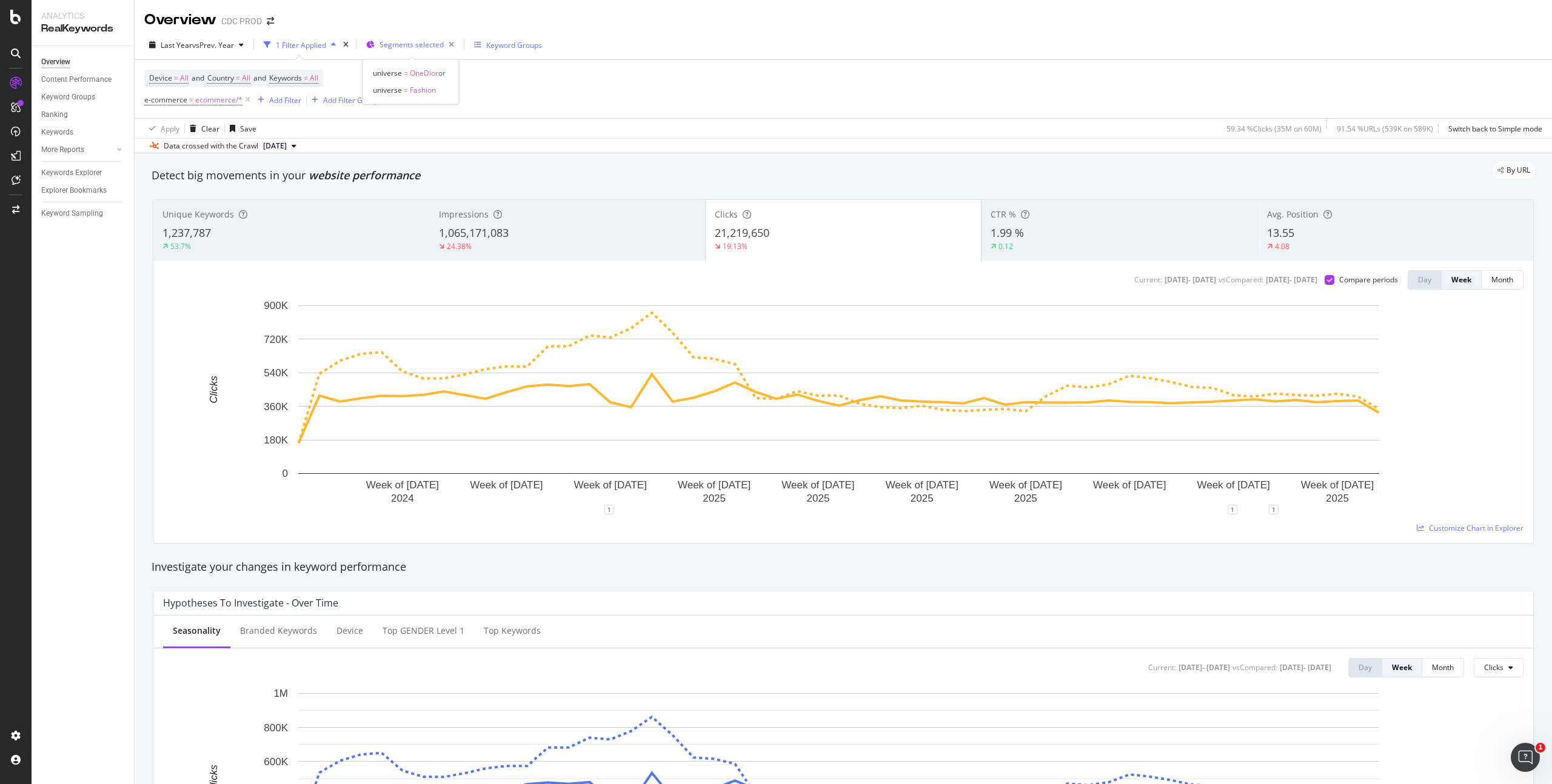
click at [405, 38] on div "Segments selected" at bounding box center [419, 45] width 79 height 17
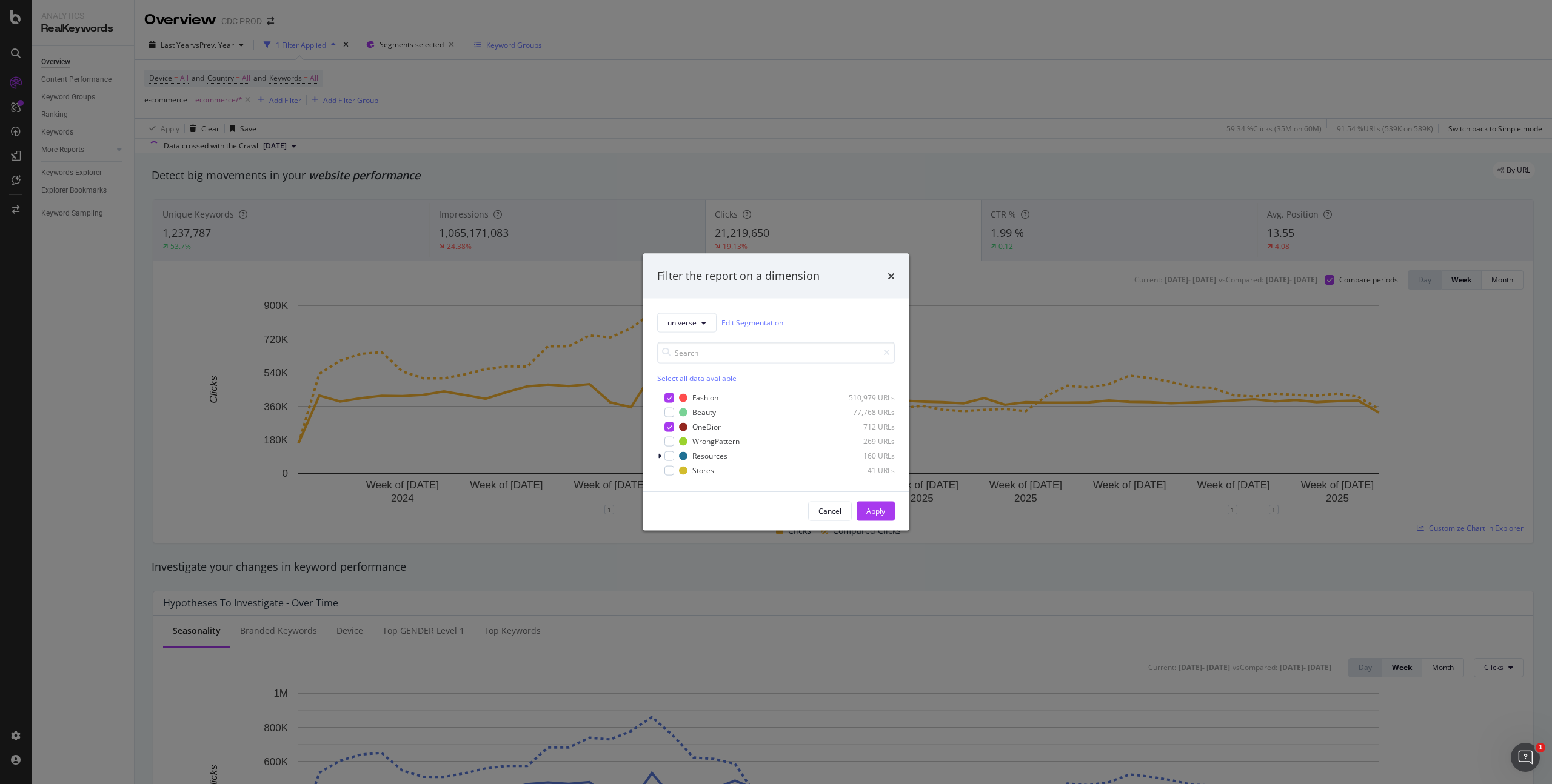
click at [796, 83] on div "Filter the report on a dimension universe Edit Segmentation Select all data ava…" at bounding box center [776, 392] width 1552 height 784
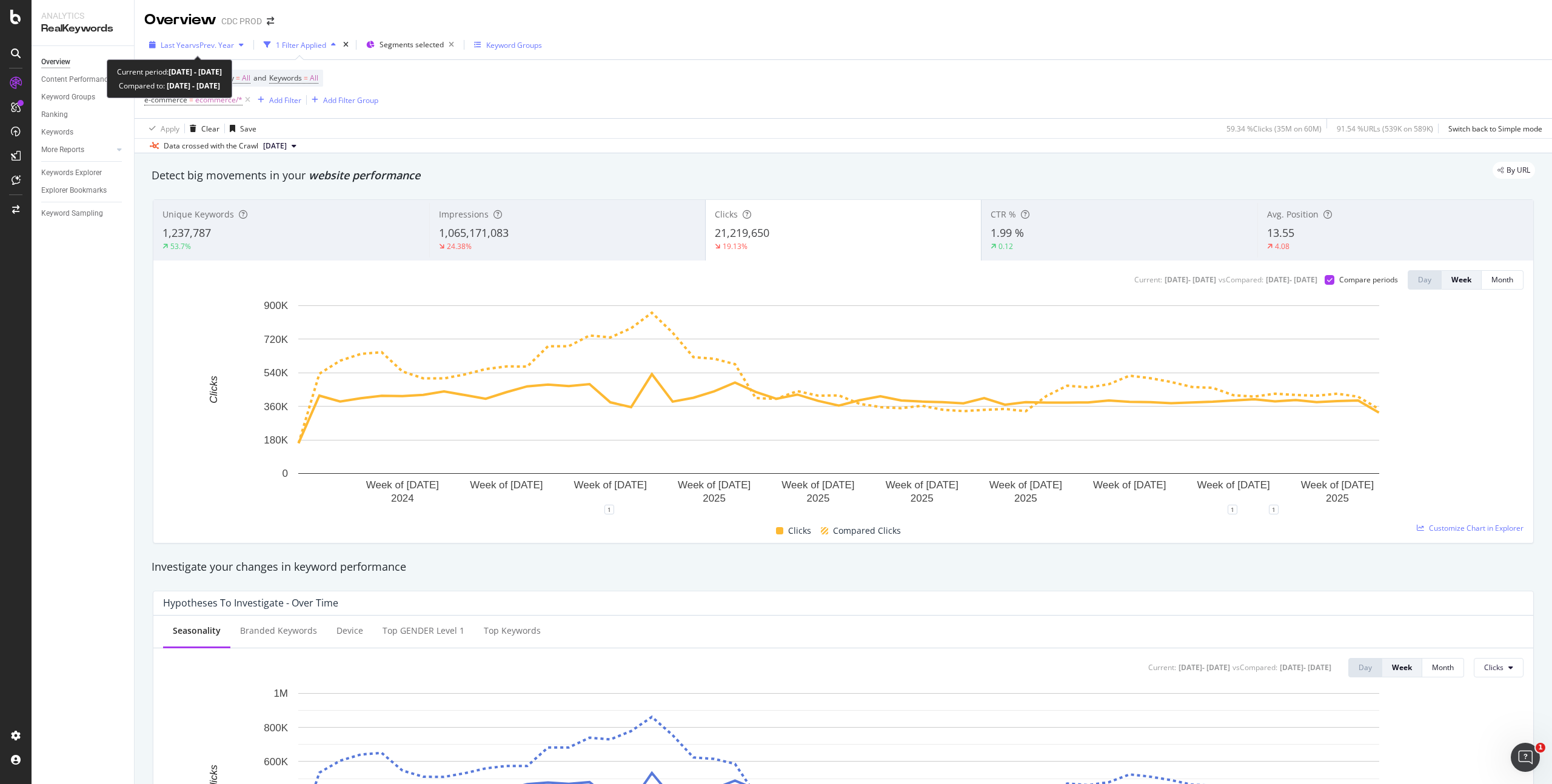
click at [225, 48] on span "vs Prev. Year" at bounding box center [213, 45] width 42 height 10
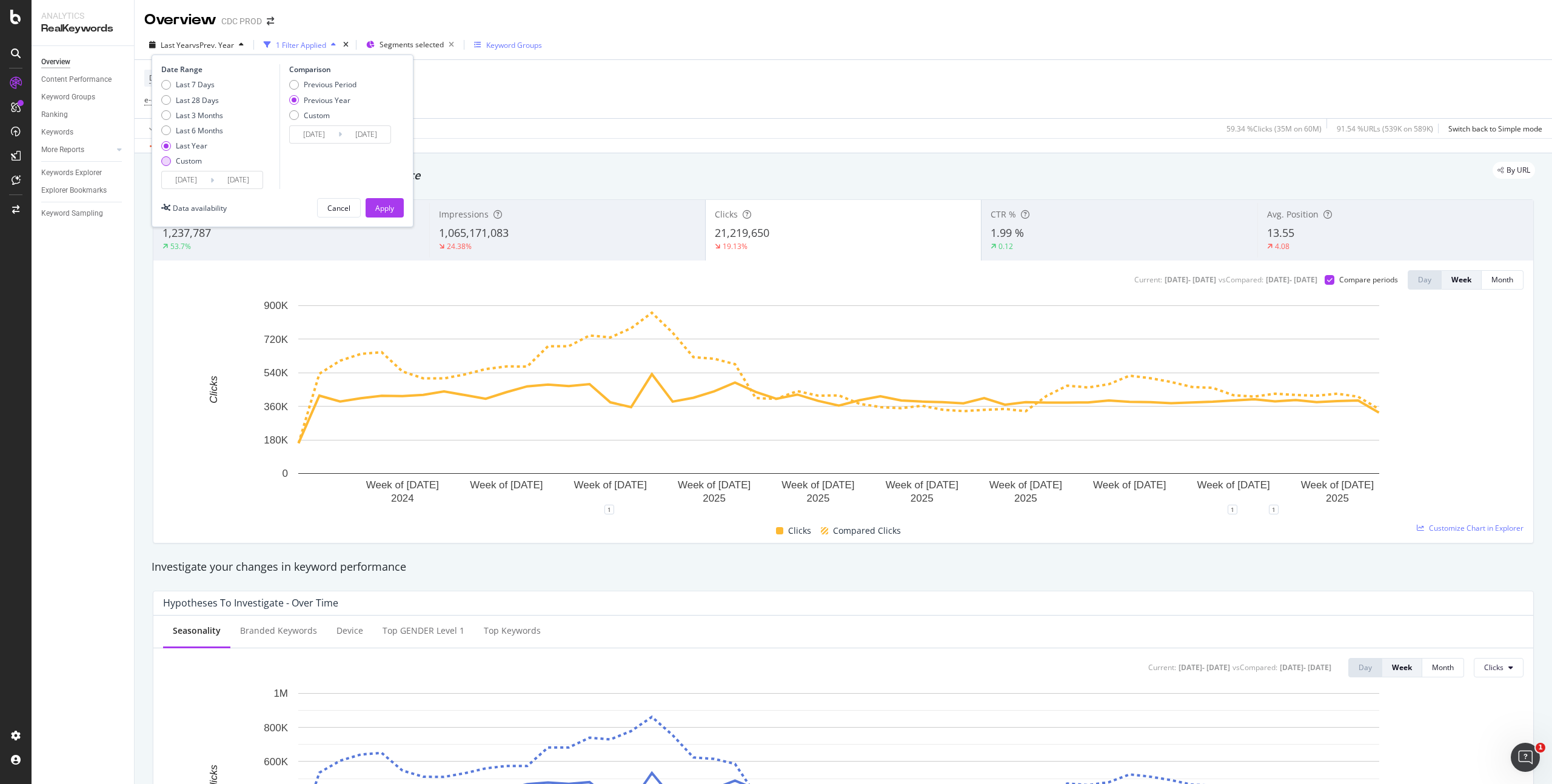
click at [194, 160] on div "Custom" at bounding box center [189, 161] width 26 height 10
type input "[DATE]"
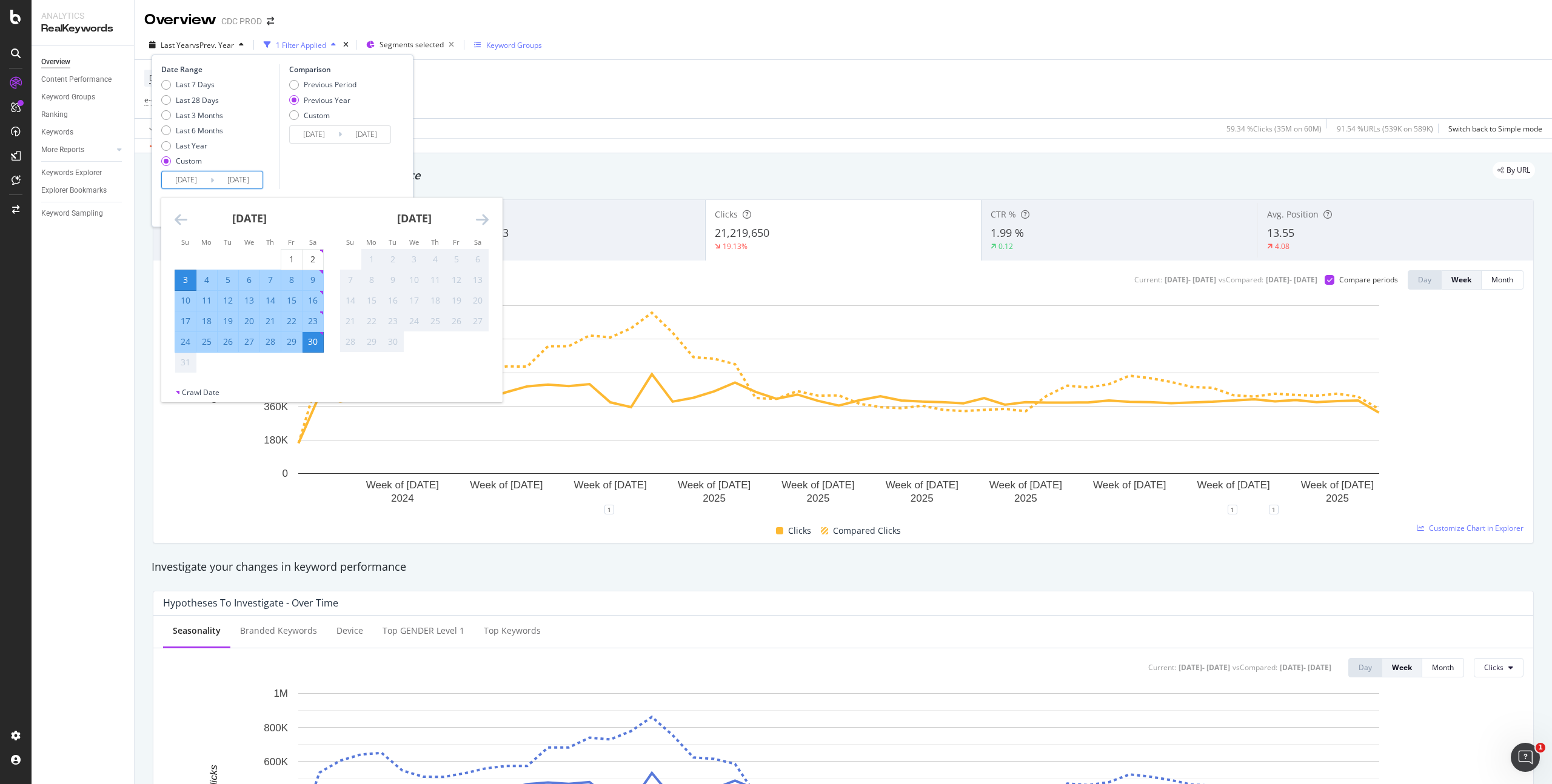
click at [209, 182] on input "[DATE]" at bounding box center [186, 180] width 49 height 17
click at [295, 260] on div "1" at bounding box center [292, 259] width 21 height 12
type input "[DATE]"
drag, startPoint x: 310, startPoint y: 344, endPoint x: 333, endPoint y: 336, distance: 24.4
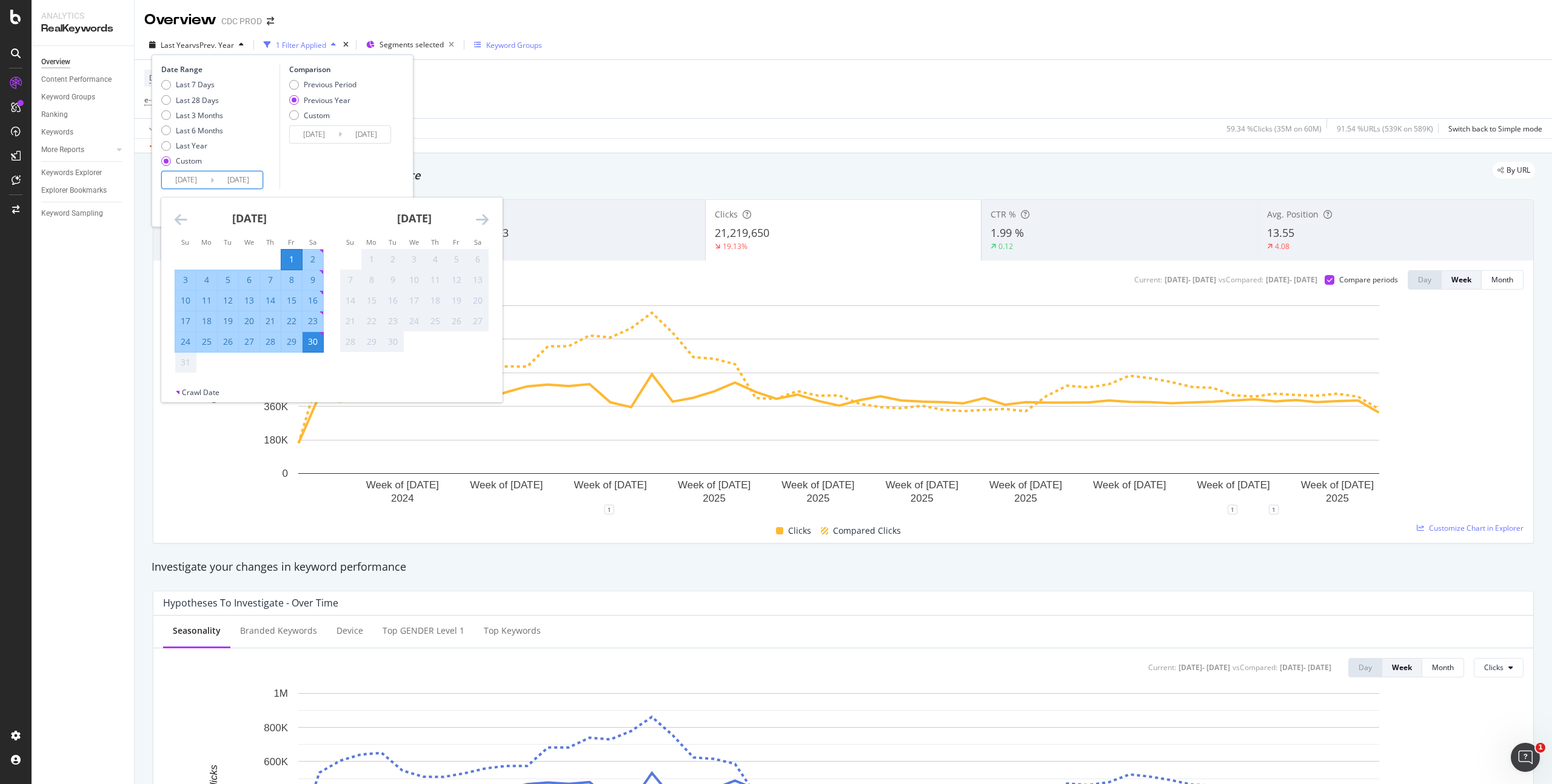
click at [310, 344] on div "30" at bounding box center [313, 341] width 21 height 12
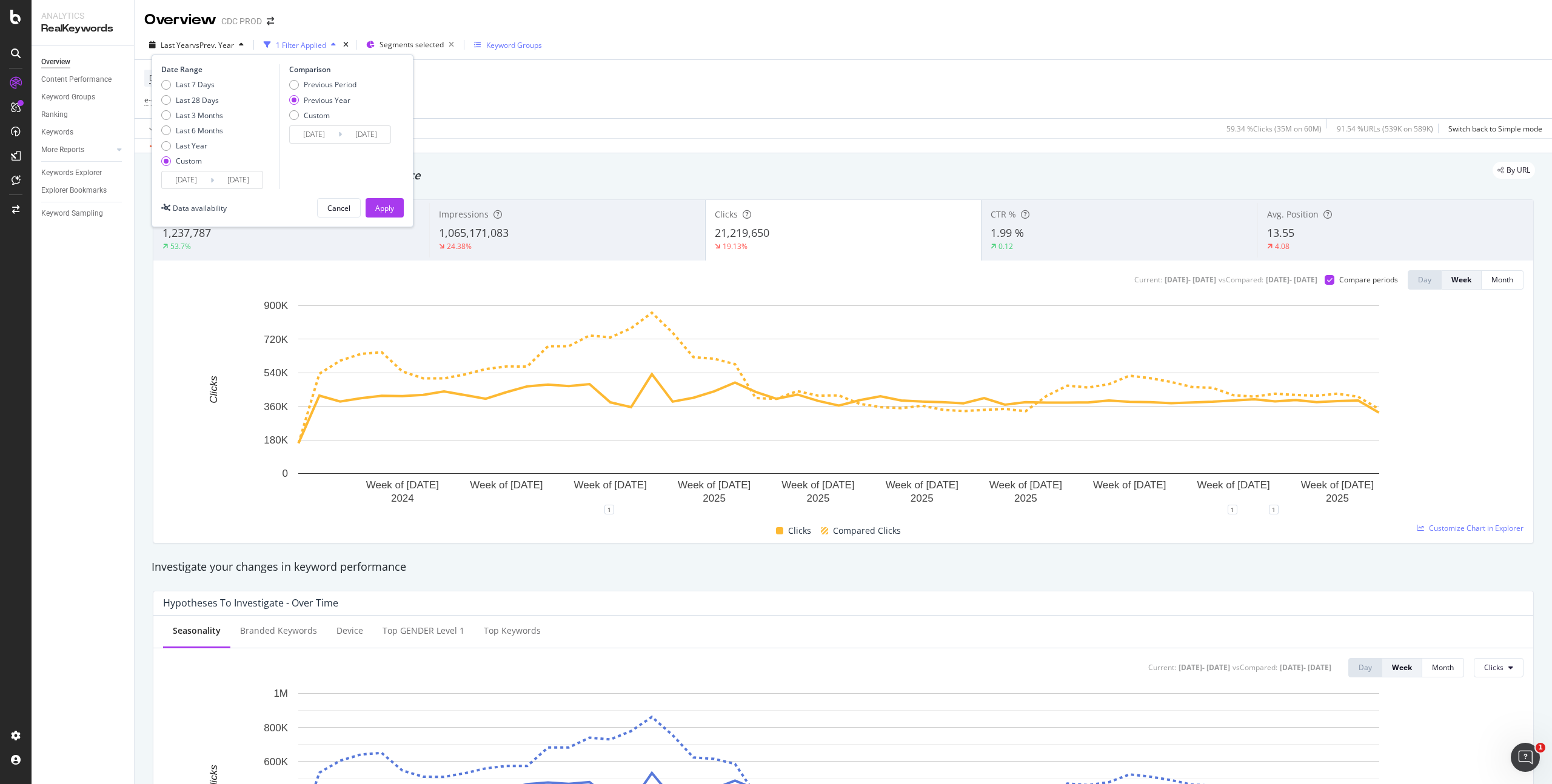
click at [380, 203] on div "Apply" at bounding box center [385, 208] width 19 height 10
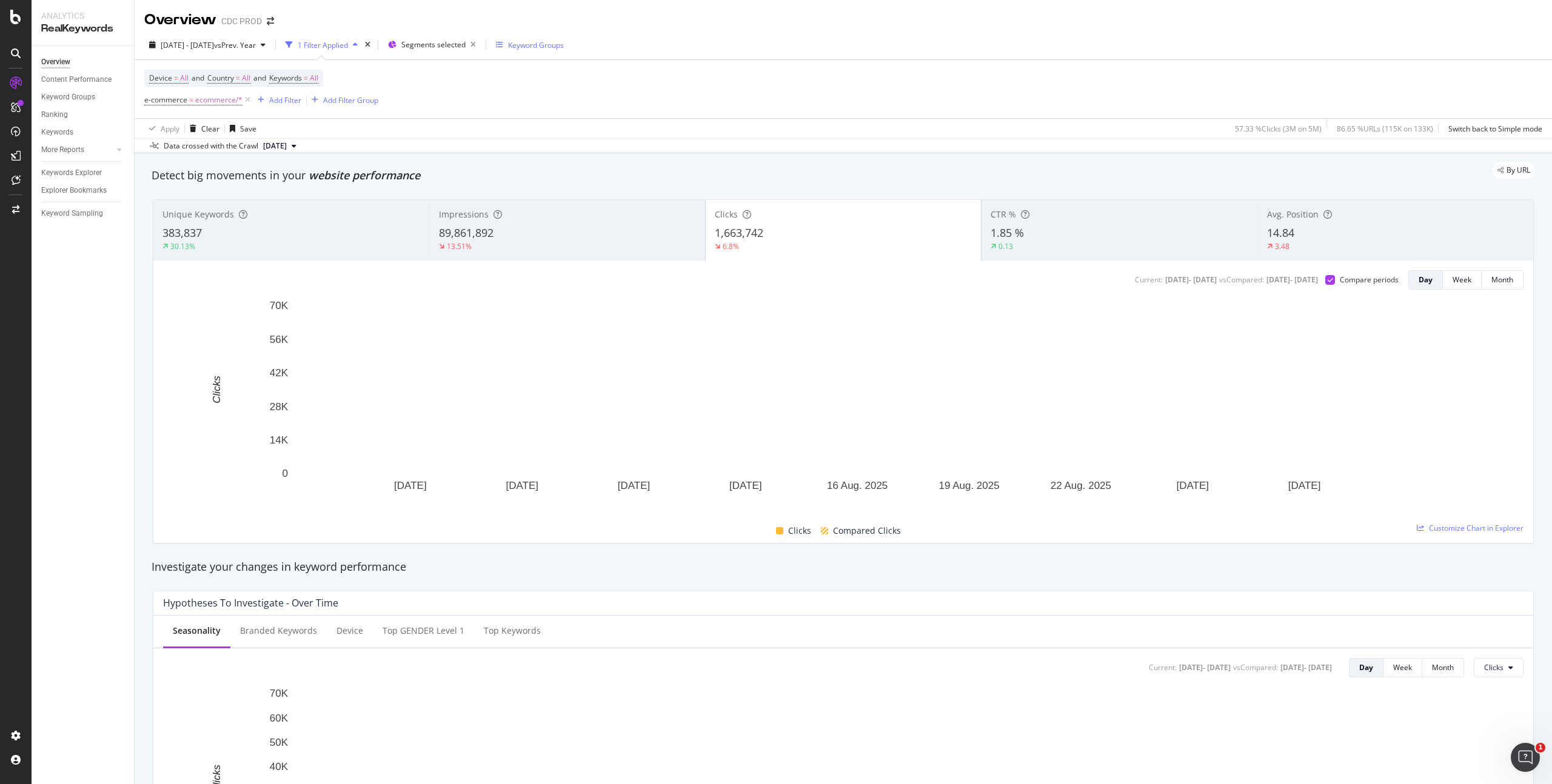
scroll to position [2, 0]
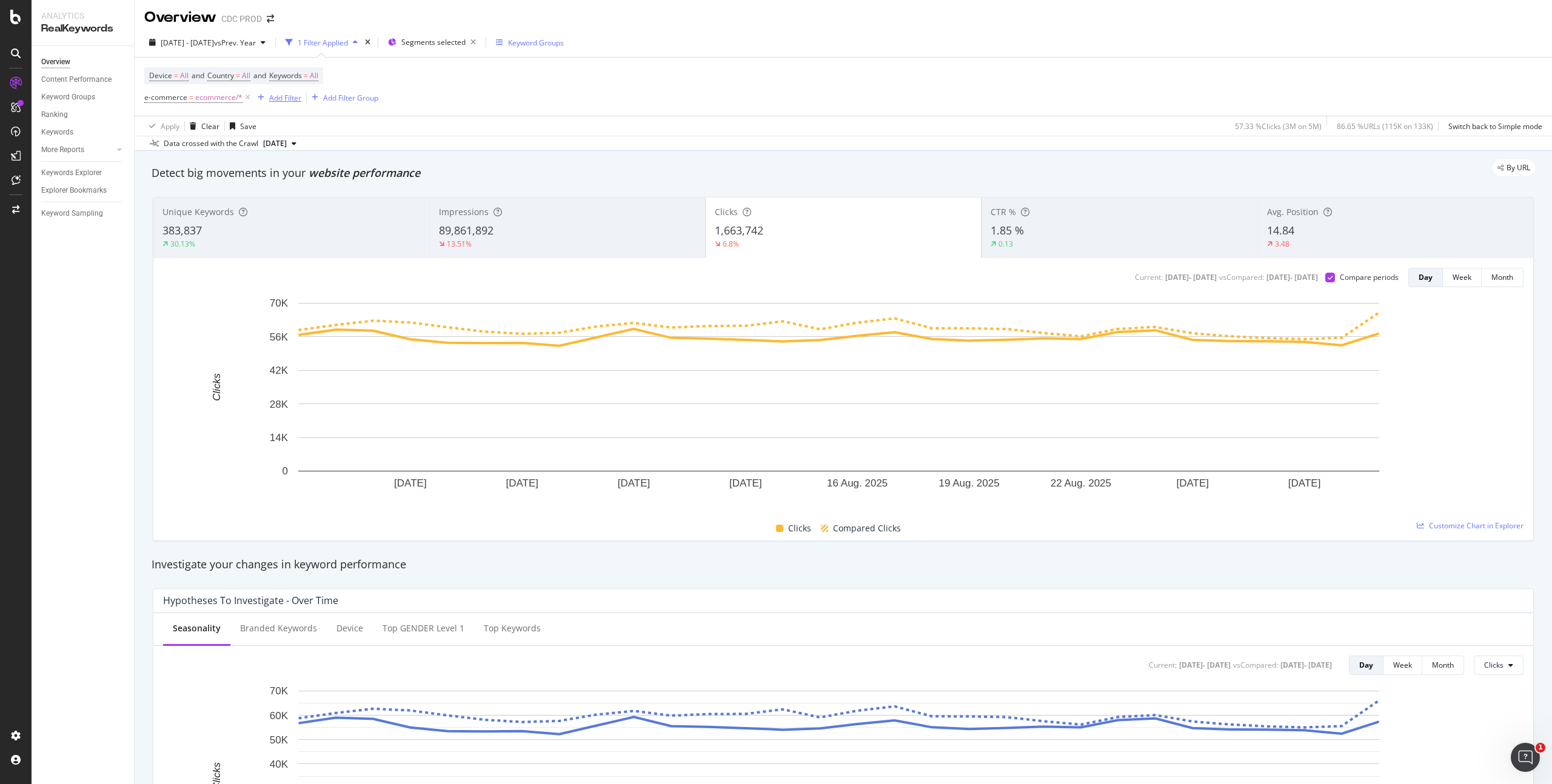
click at [289, 95] on div "Add Filter" at bounding box center [285, 98] width 32 height 10
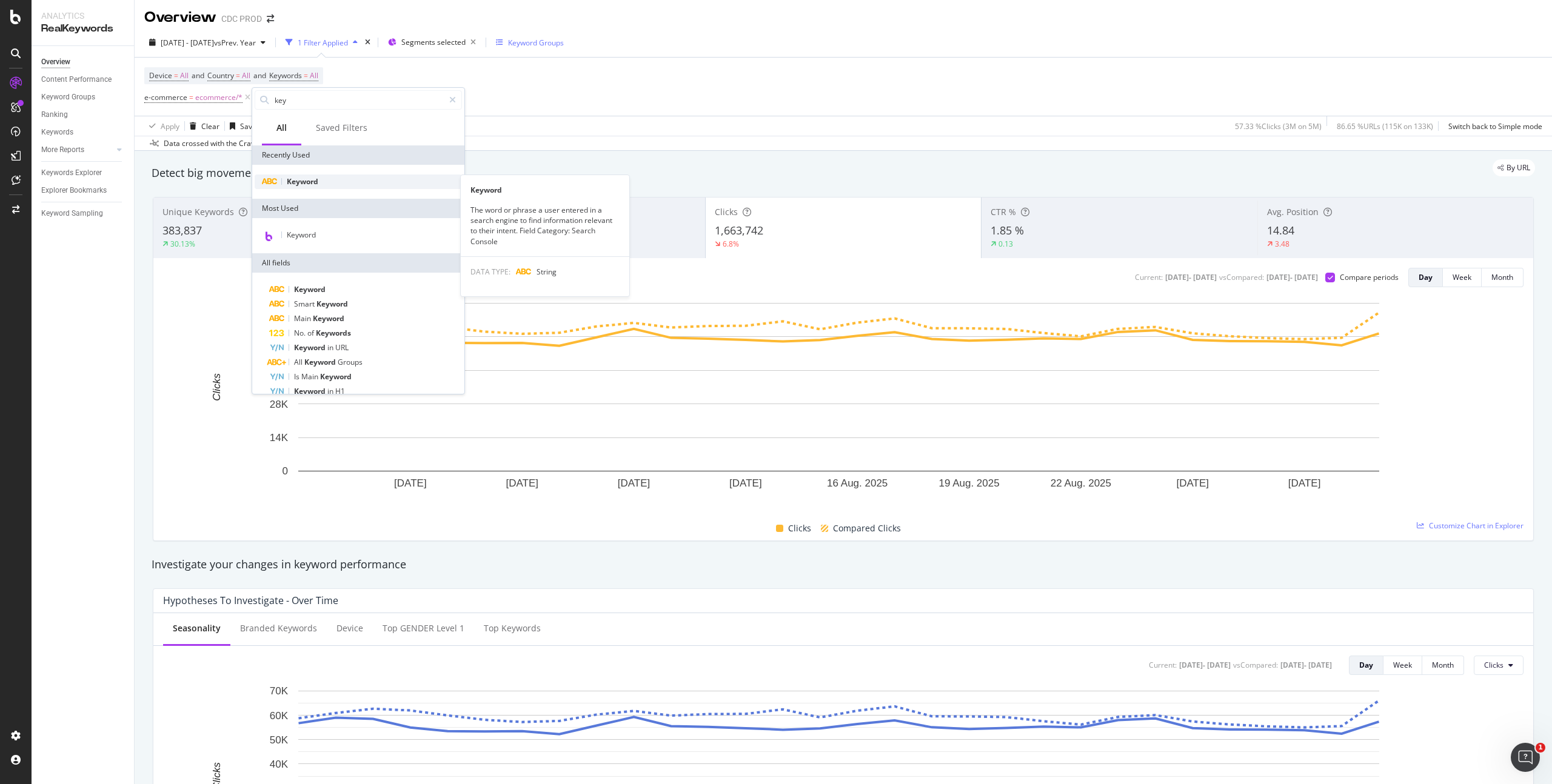
type input "key"
click at [307, 183] on span "Keyword" at bounding box center [302, 181] width 31 height 10
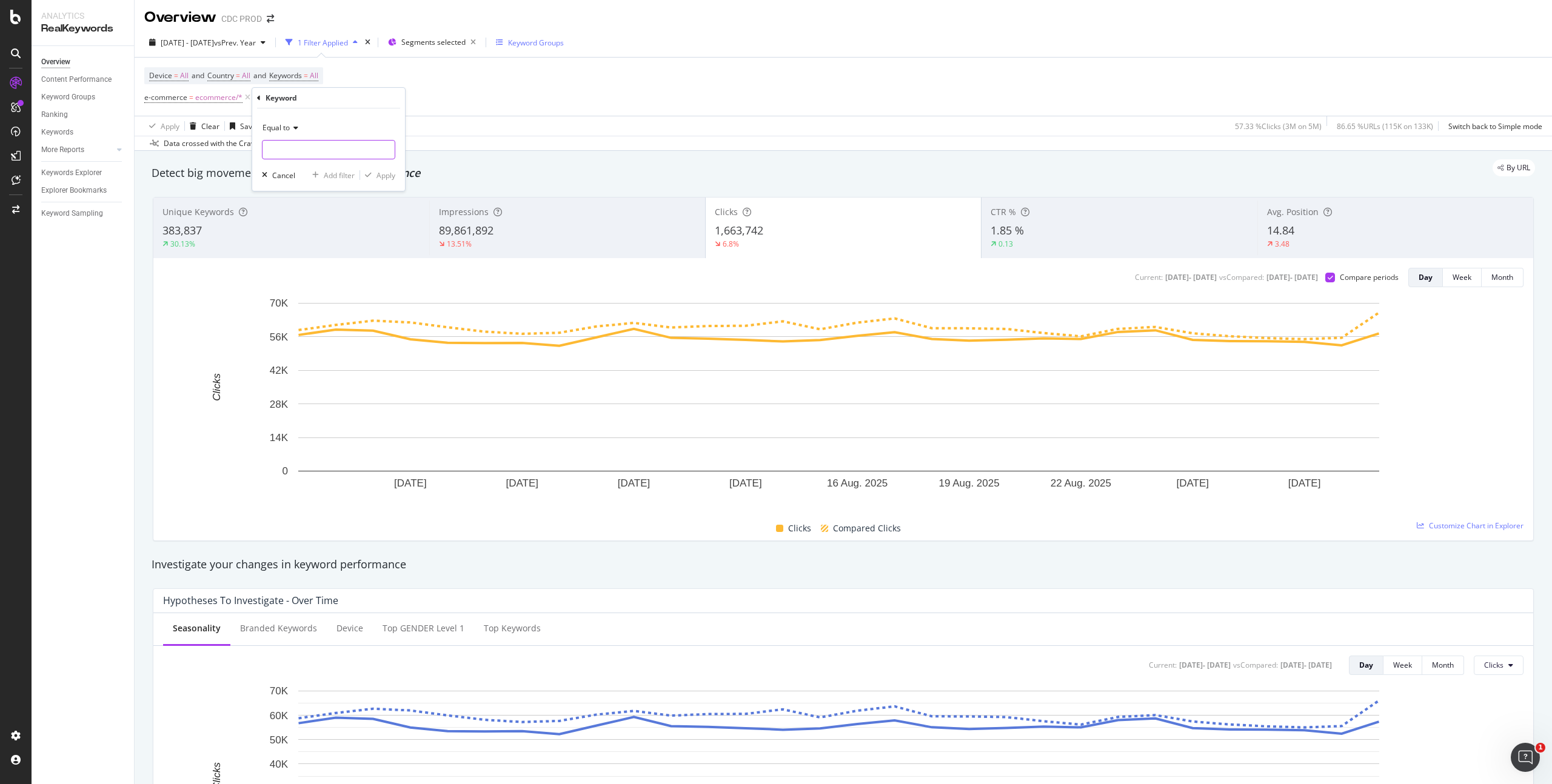
click at [292, 149] on input "text" at bounding box center [328, 149] width 132 height 19
click at [286, 122] on span "Equal to" at bounding box center [276, 127] width 27 height 10
click at [299, 247] on div "Contains" at bounding box center [329, 248] width 130 height 16
click at [310, 147] on input "text" at bounding box center [328, 149] width 132 height 19
type input "spa"
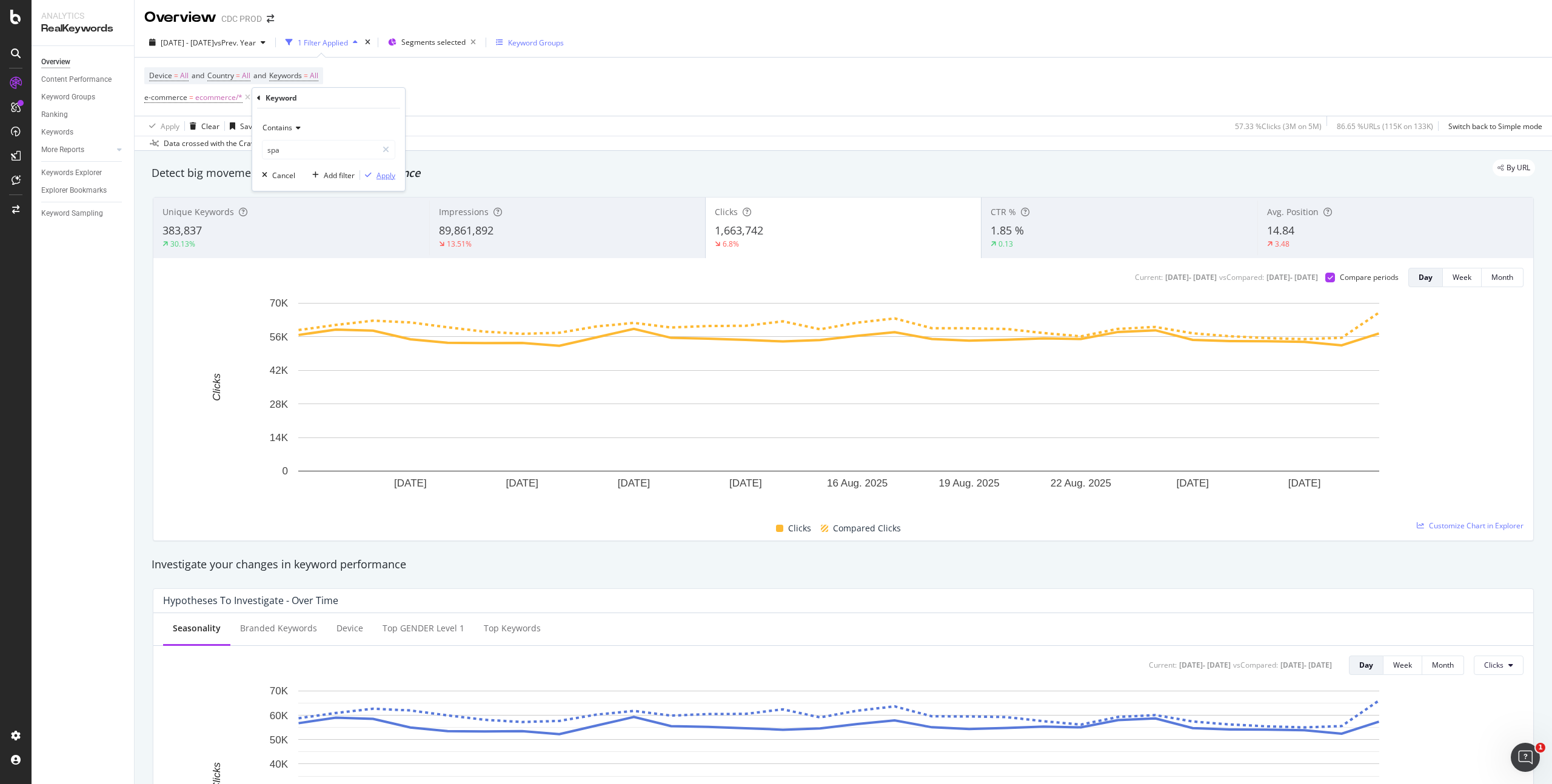
click at [389, 177] on div "Apply" at bounding box center [386, 175] width 19 height 10
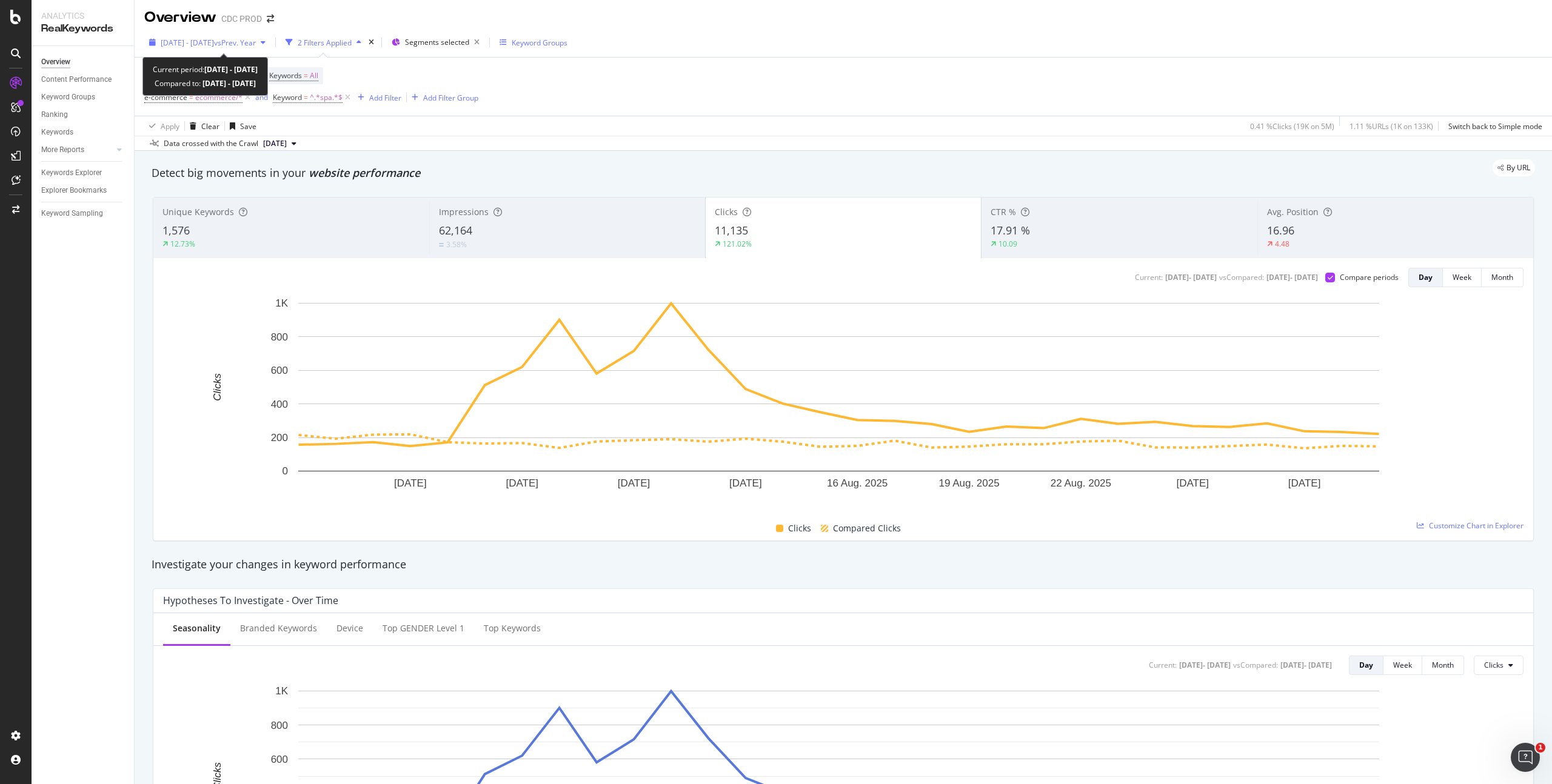
click at [256, 42] on span "vs Prev. Year" at bounding box center [235, 42] width 42 height 10
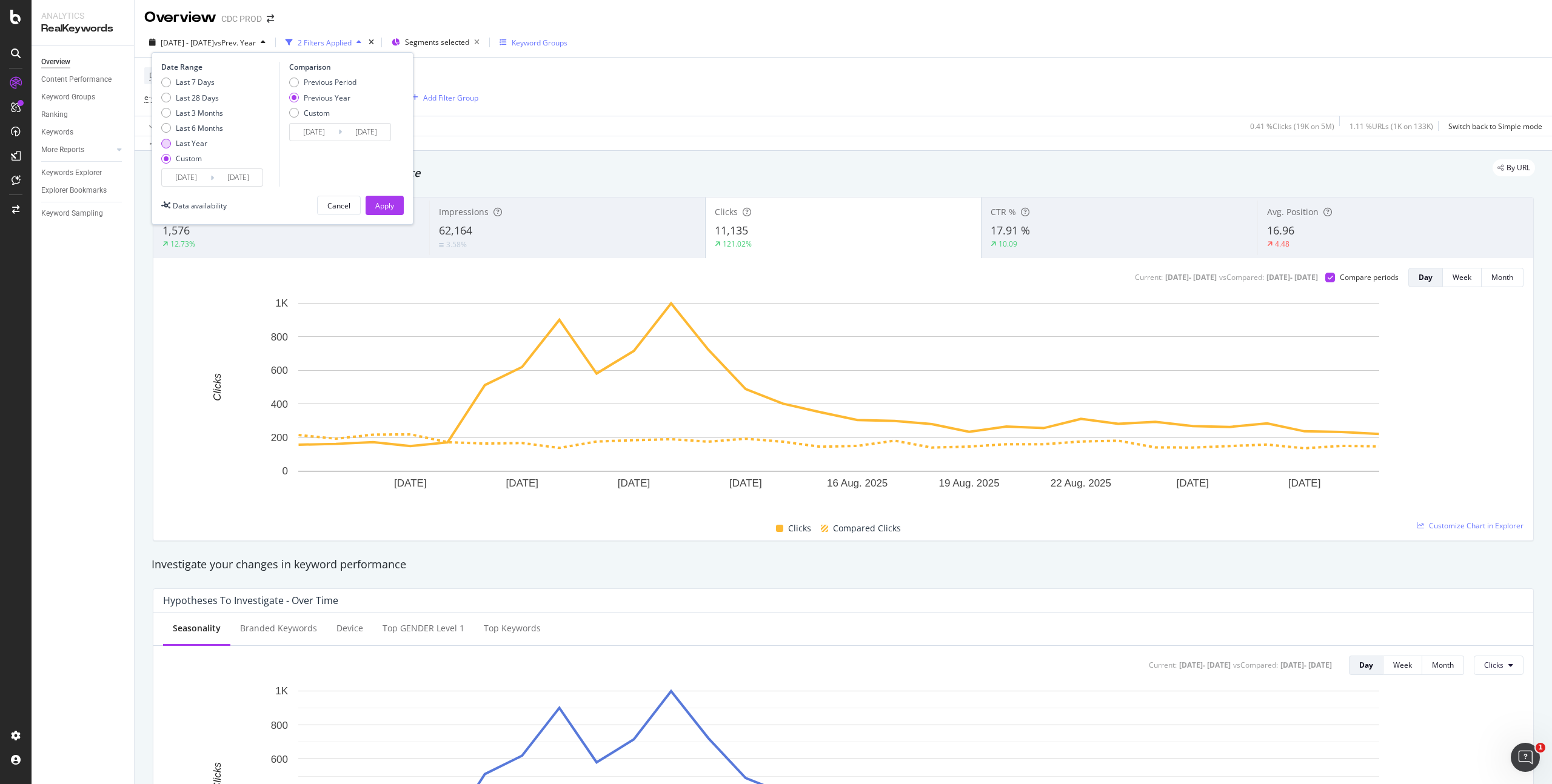
click at [201, 145] on div "Last Year" at bounding box center [191, 143] width 31 height 10
type input "[DATE]"
click at [389, 207] on div "Apply" at bounding box center [385, 205] width 19 height 10
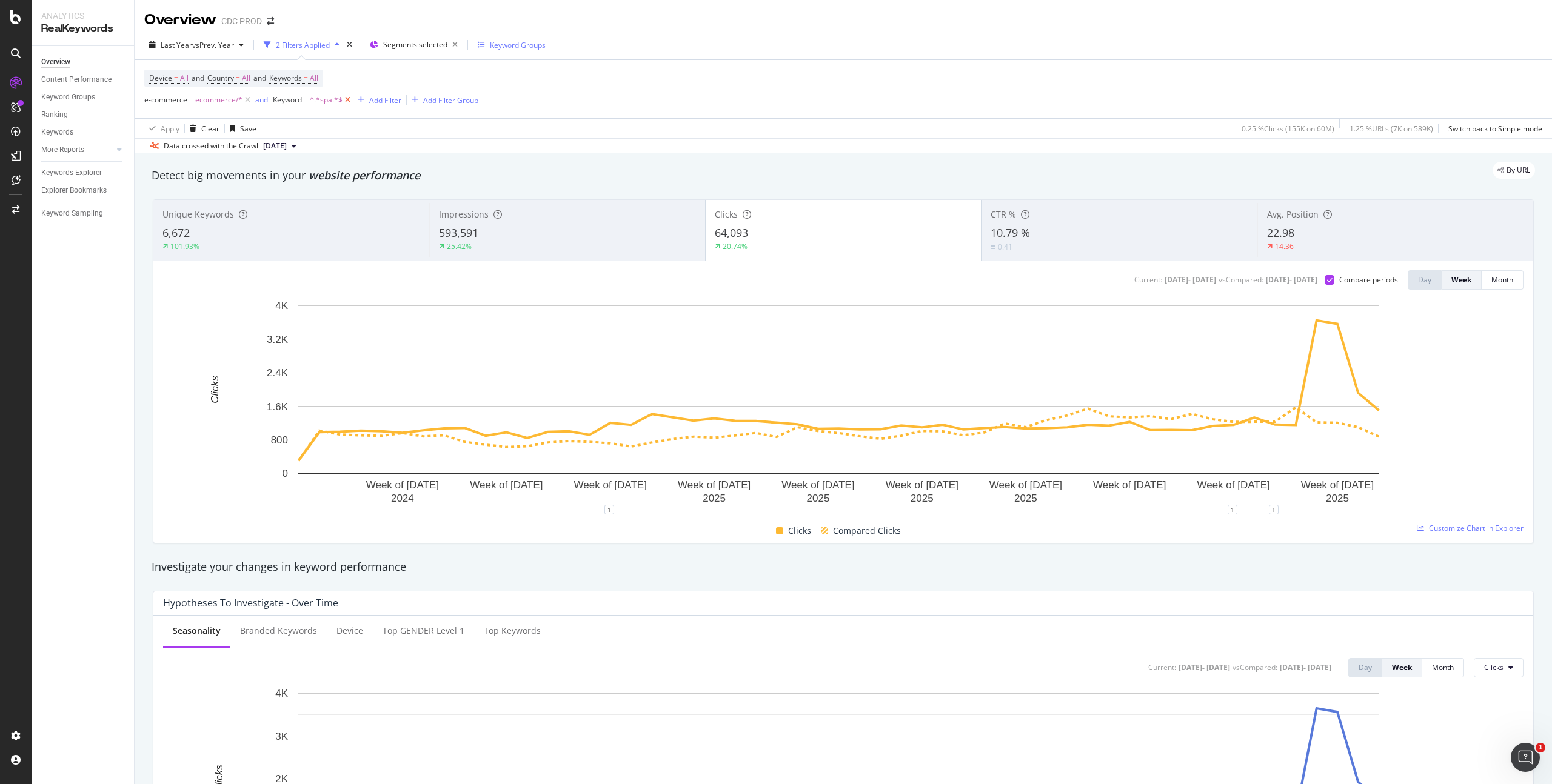
click at [350, 102] on icon at bounding box center [347, 100] width 10 height 12
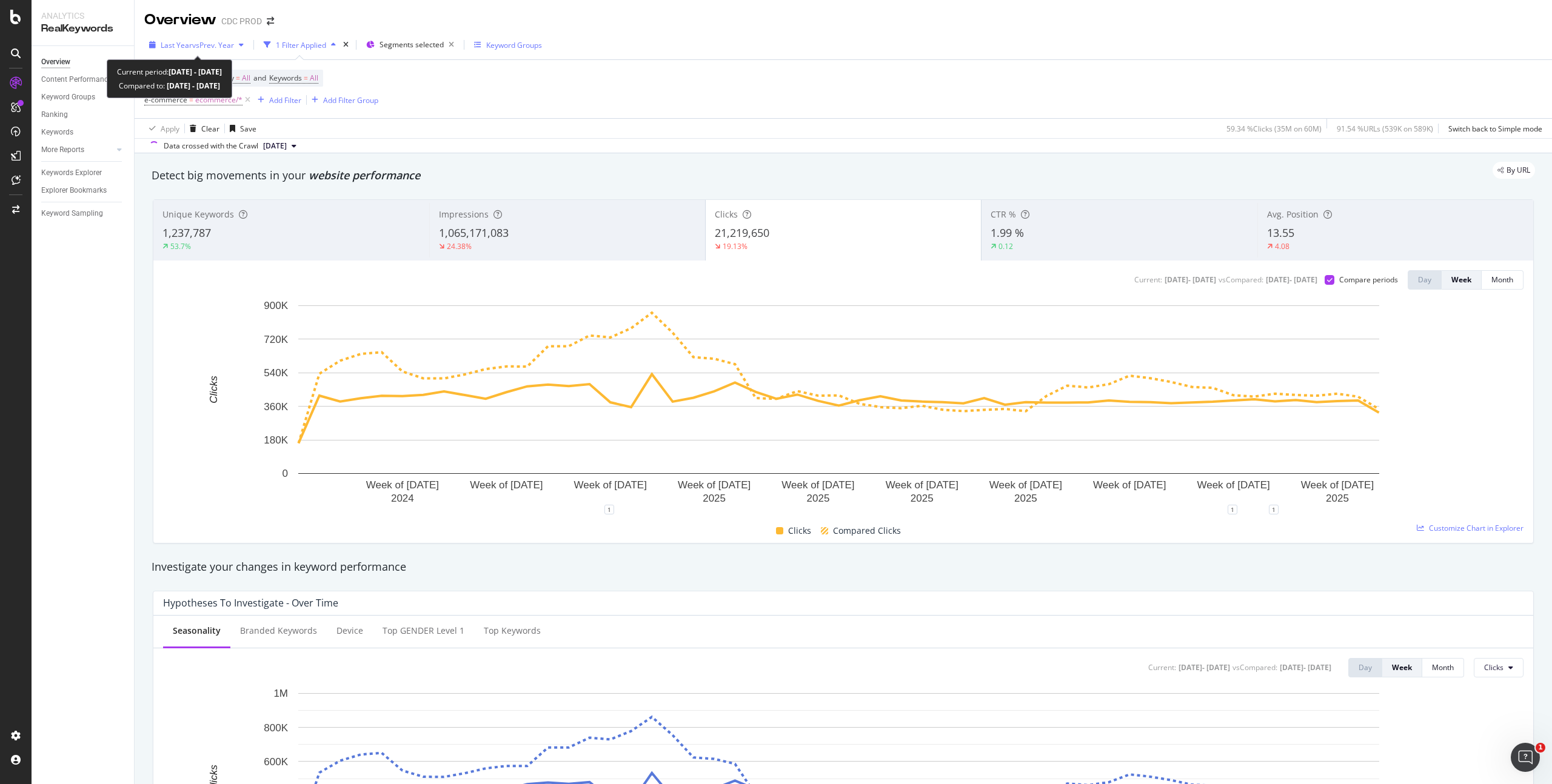
click at [205, 50] on div "Last Year vs Prev. Year" at bounding box center [196, 45] width 104 height 18
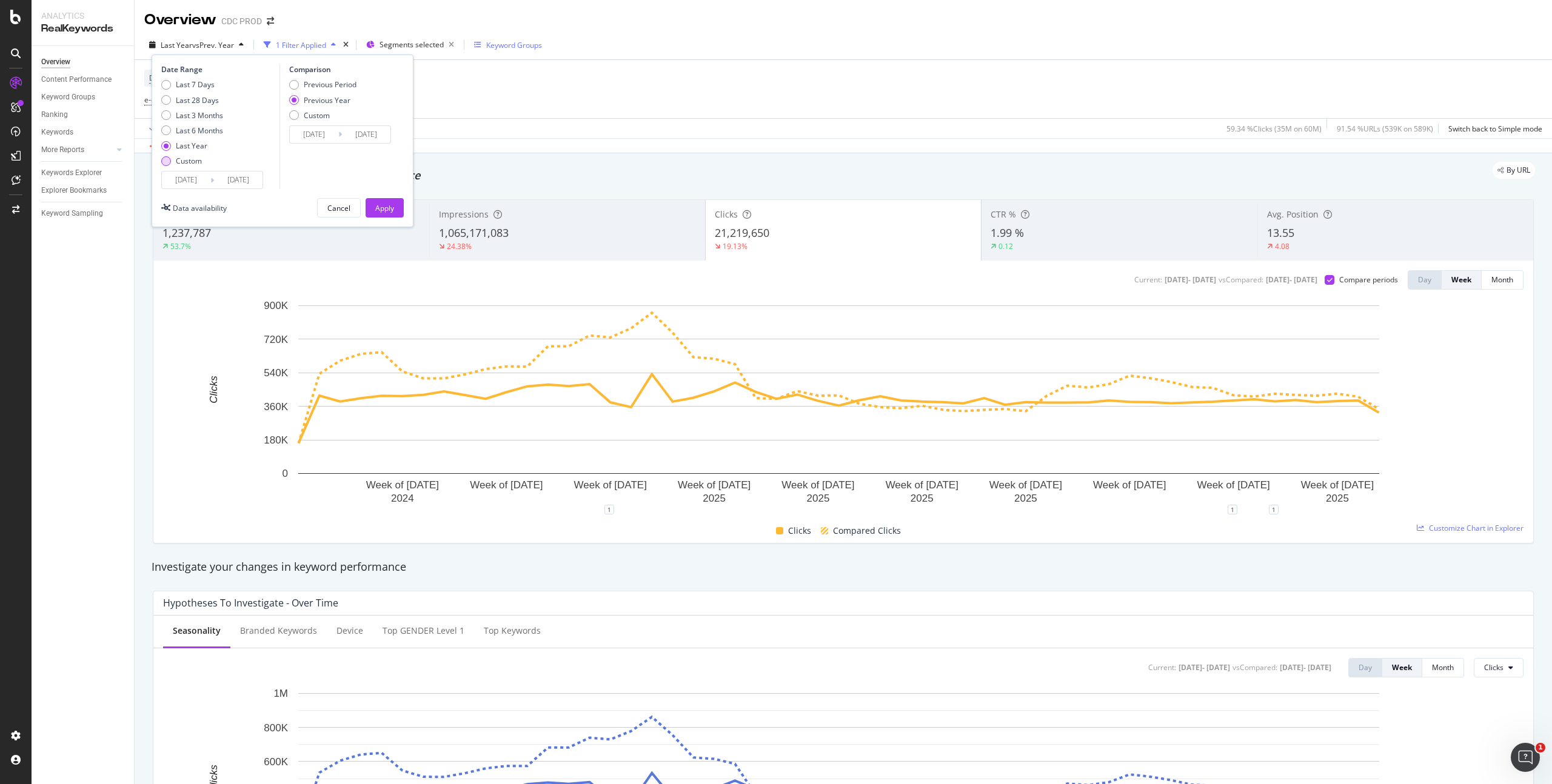
click at [194, 157] on div "Custom" at bounding box center [189, 161] width 26 height 10
type input "[DATE]"
click at [201, 183] on input "[DATE]" at bounding box center [186, 180] width 49 height 17
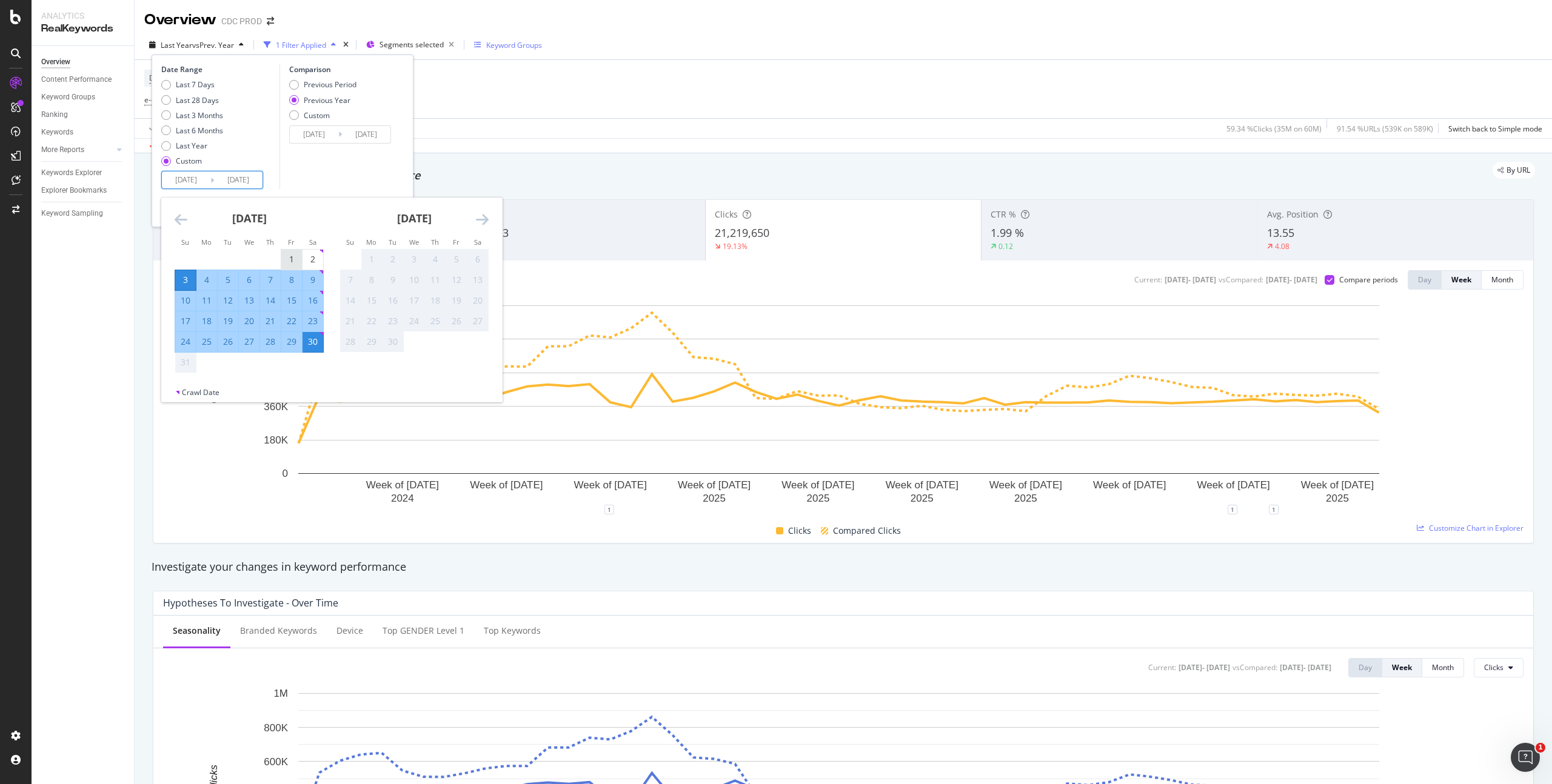
click at [289, 257] on div "1" at bounding box center [292, 259] width 21 height 12
type input "[DATE]"
click at [307, 342] on div "30" at bounding box center [313, 341] width 21 height 12
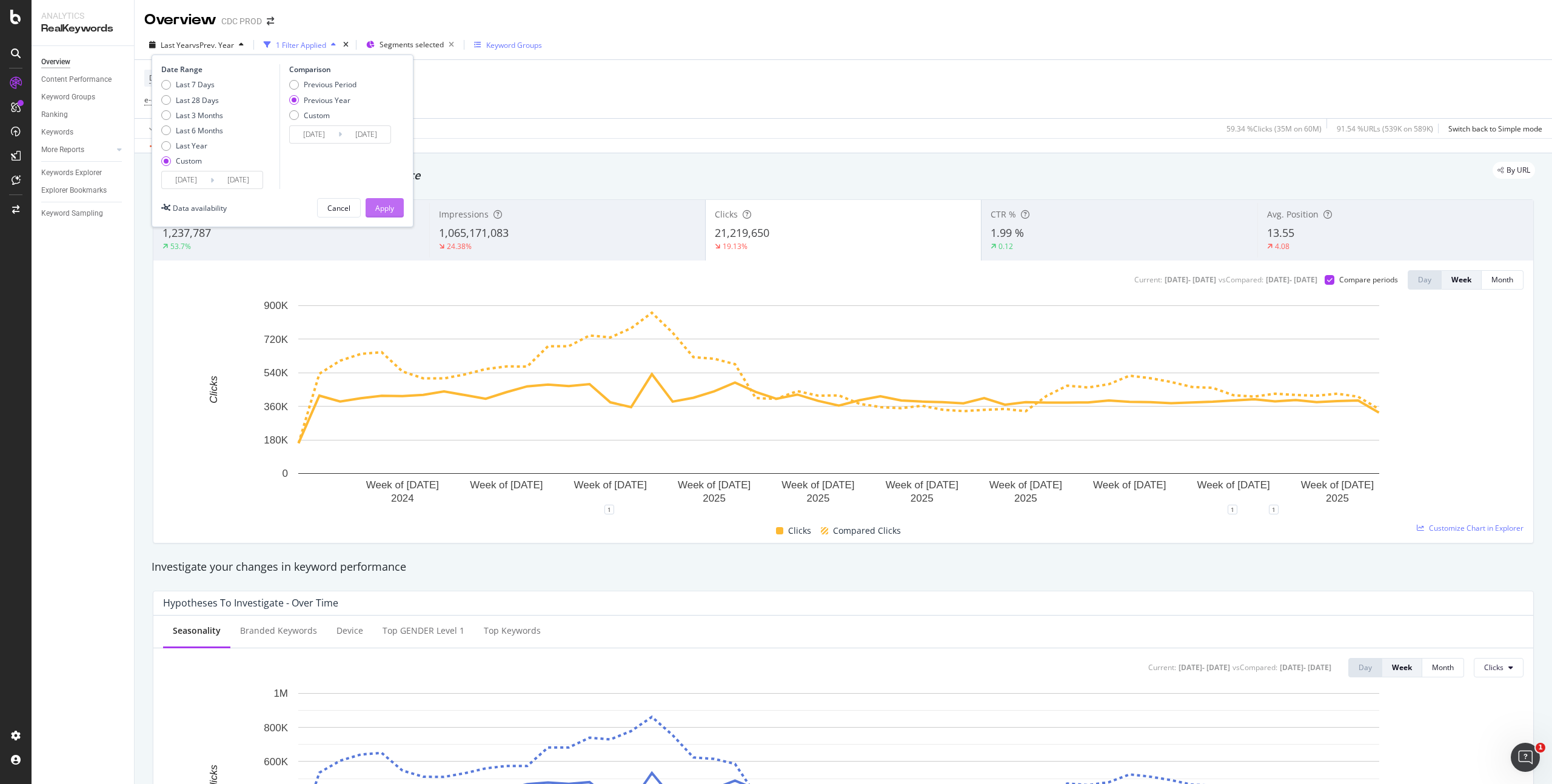
click at [392, 209] on div "Apply" at bounding box center [385, 208] width 19 height 10
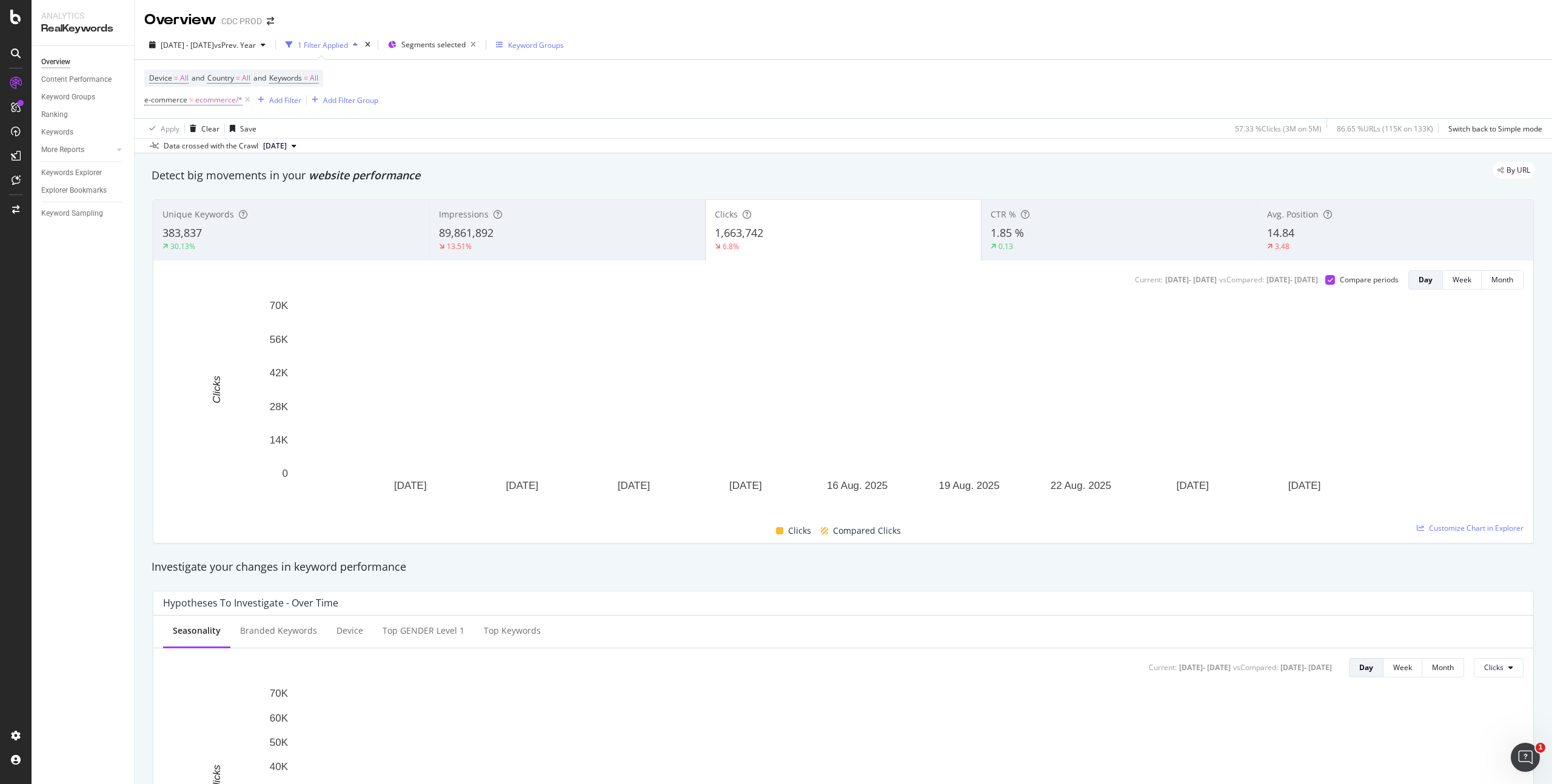
click at [54, 103] on div "Keyword Groups" at bounding box center [88, 98] width 93 height 18
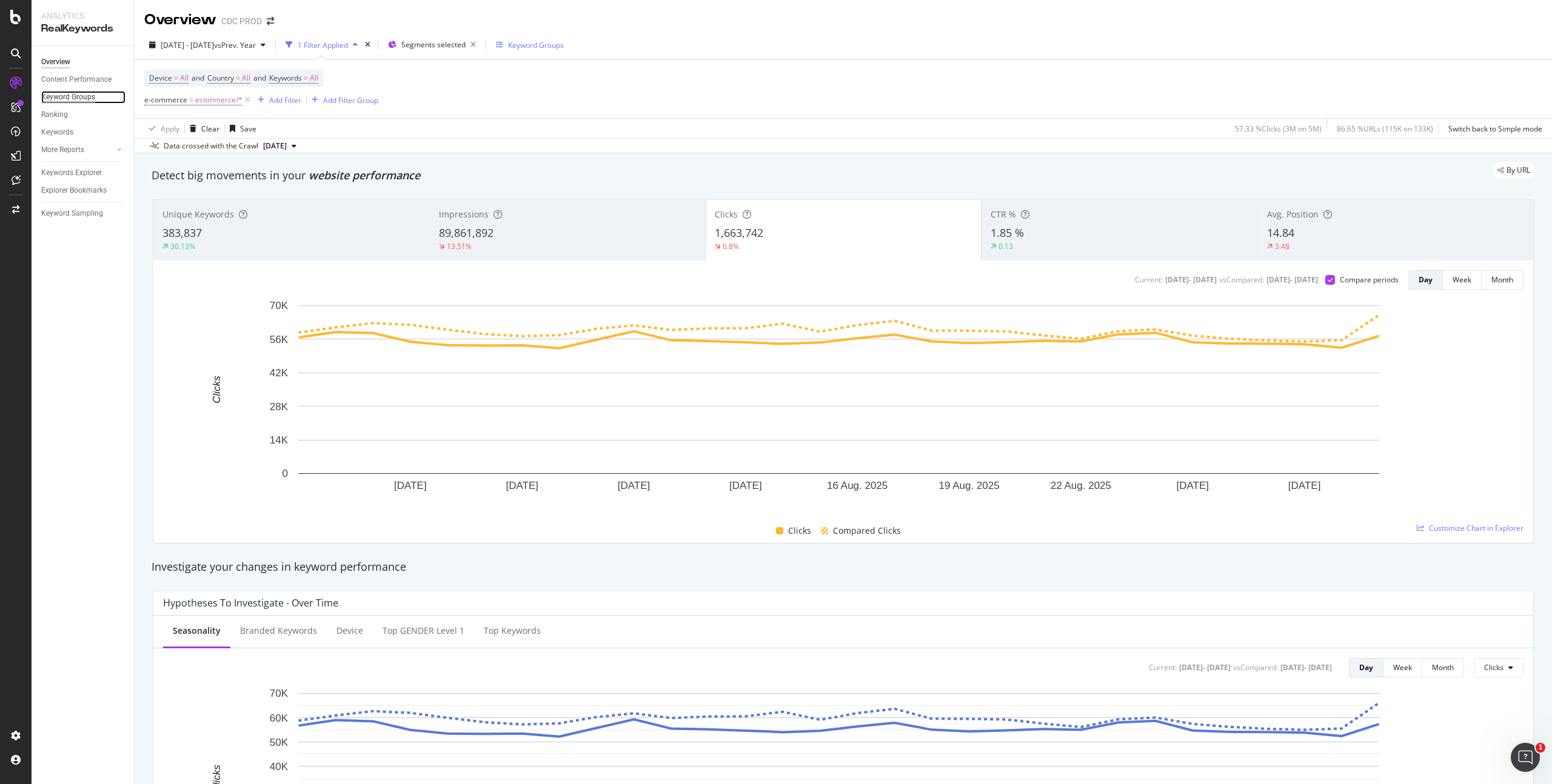
click at [57, 99] on div "Keyword Groups" at bounding box center [68, 98] width 54 height 13
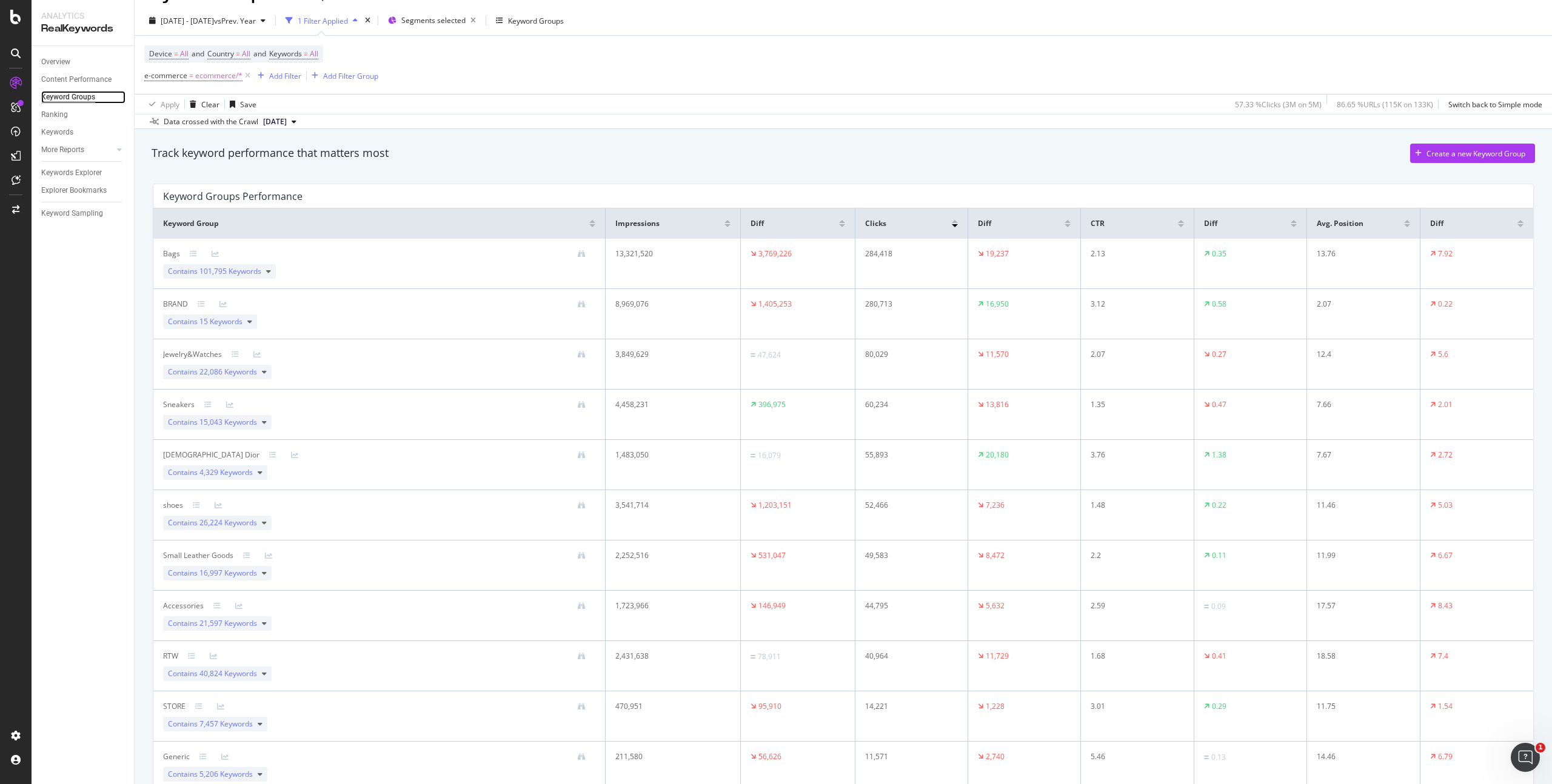
scroll to position [25, 0]
click at [836, 227] on div "Diff" at bounding box center [798, 223] width 94 height 11
click at [840, 225] on div at bounding box center [843, 225] width 6 height 3
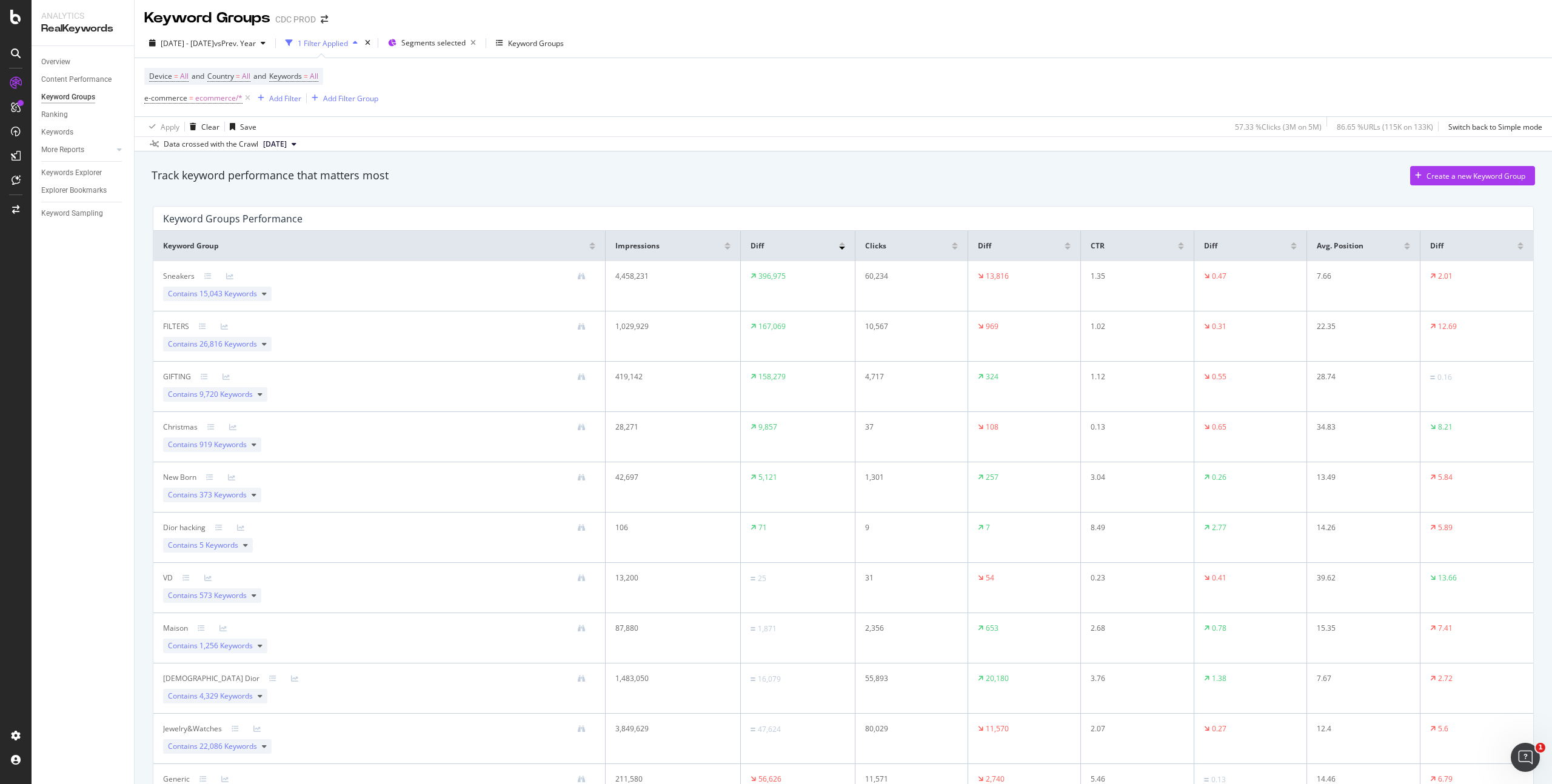
scroll to position [0, 0]
click at [289, 100] on div "Add Filter" at bounding box center [285, 100] width 32 height 10
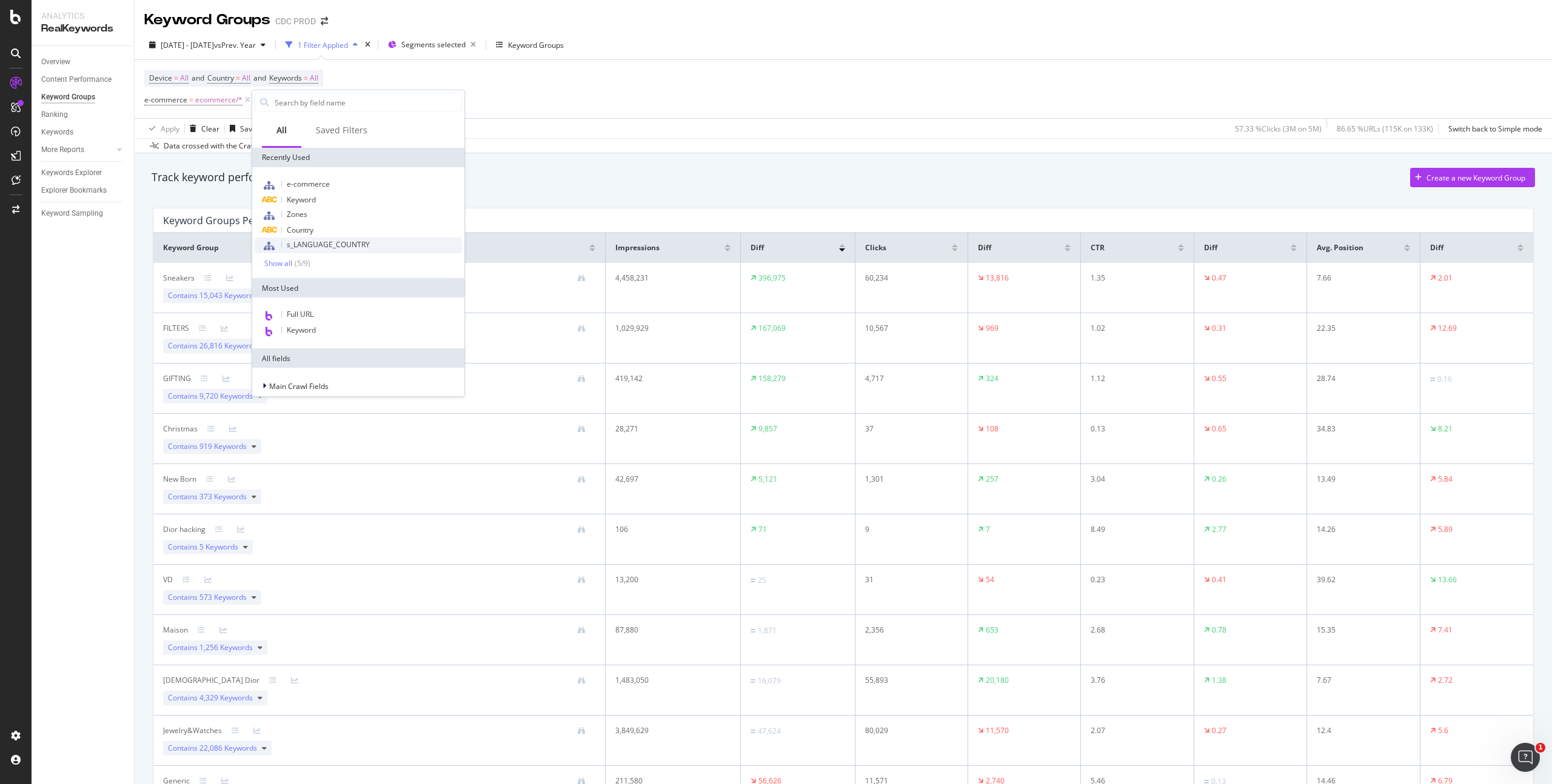
click at [353, 243] on span "s_LANGUAGE_COUNTRY" at bounding box center [329, 245] width 83 height 10
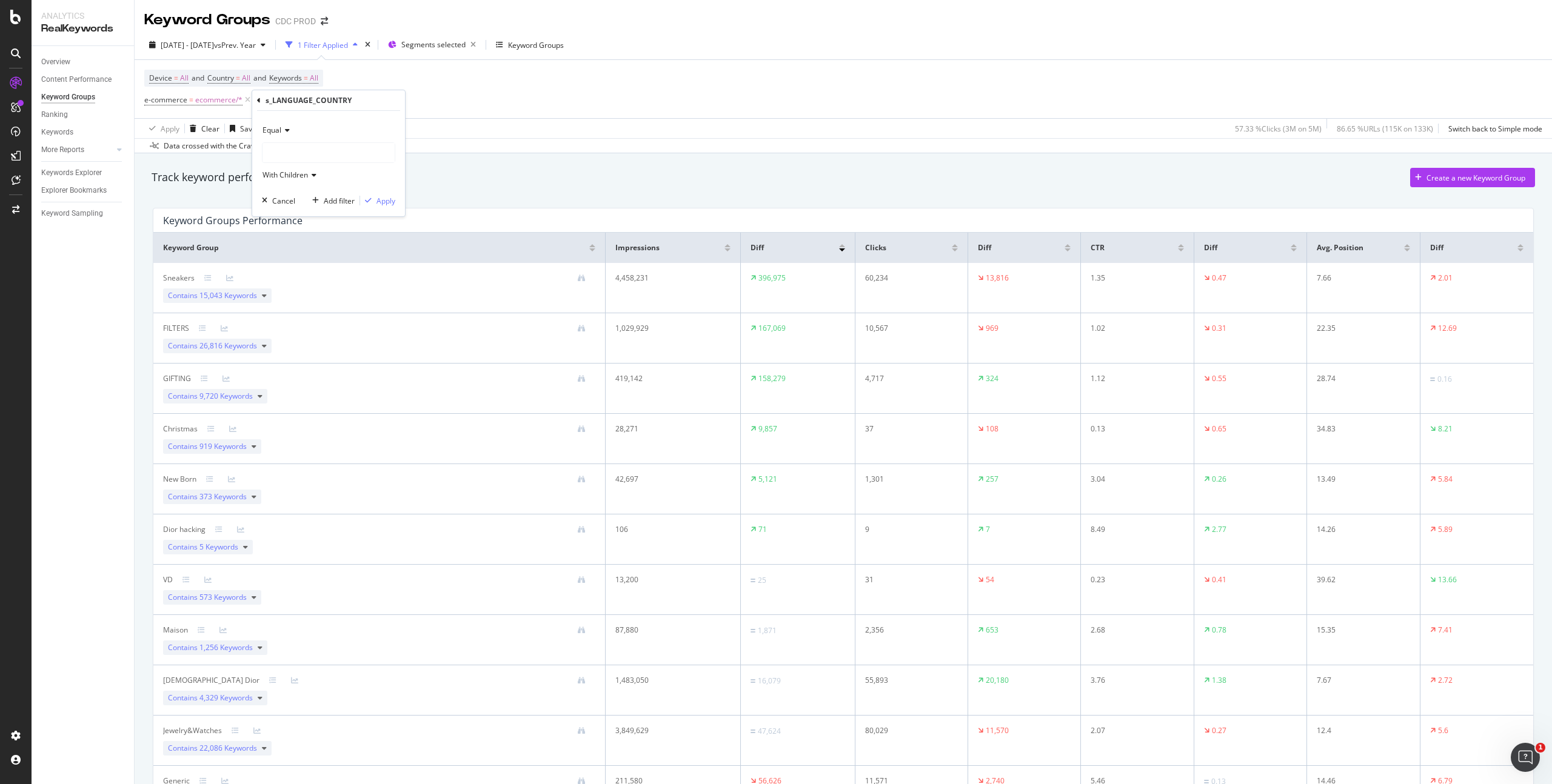
click at [301, 150] on div at bounding box center [328, 153] width 132 height 19
click at [310, 173] on span "18,889 URLS" at bounding box center [320, 177] width 46 height 10
click at [384, 201] on div "Apply" at bounding box center [386, 201] width 19 height 10
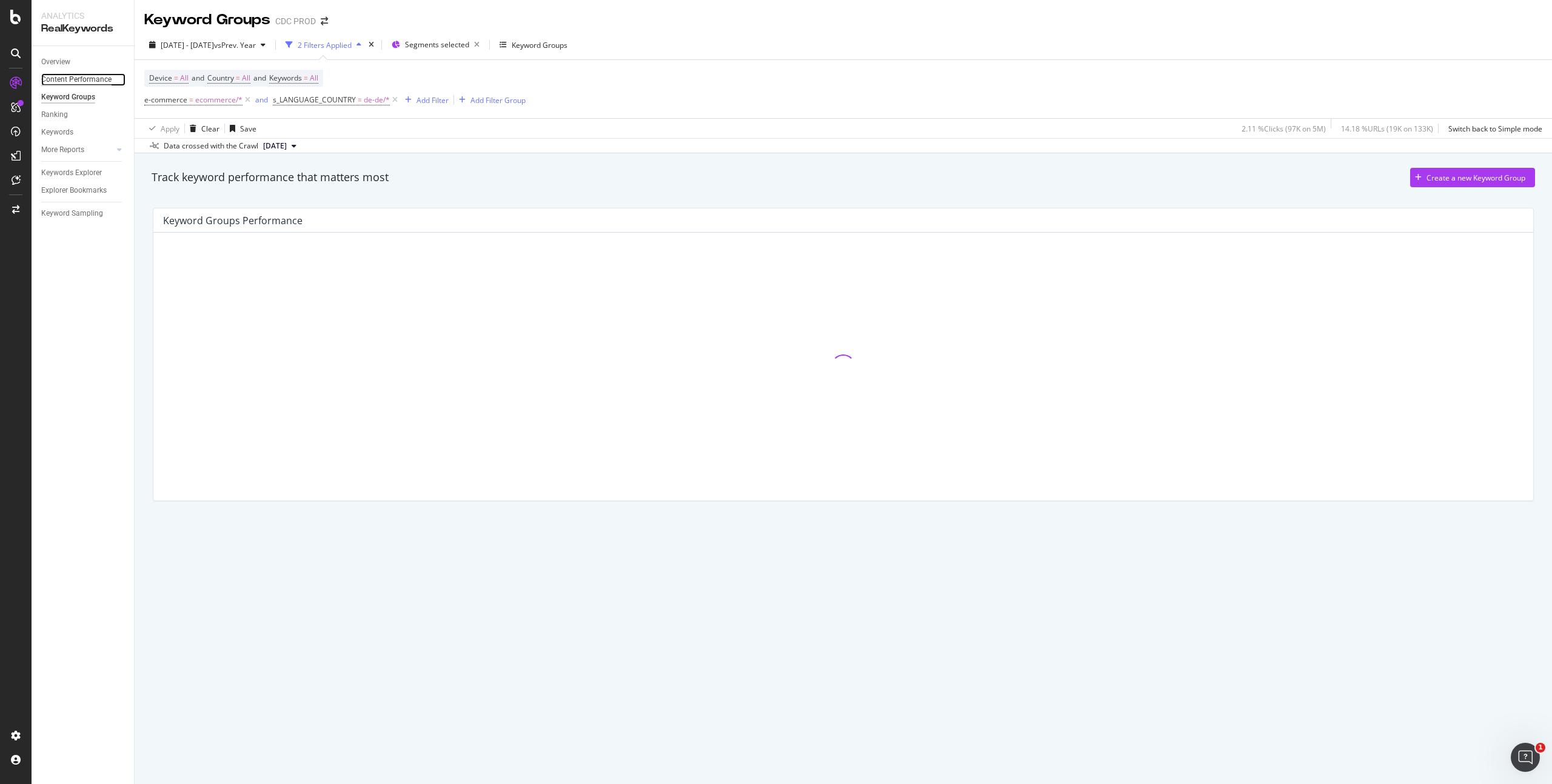
click at [92, 80] on div "Content Performance" at bounding box center [77, 80] width 70 height 13
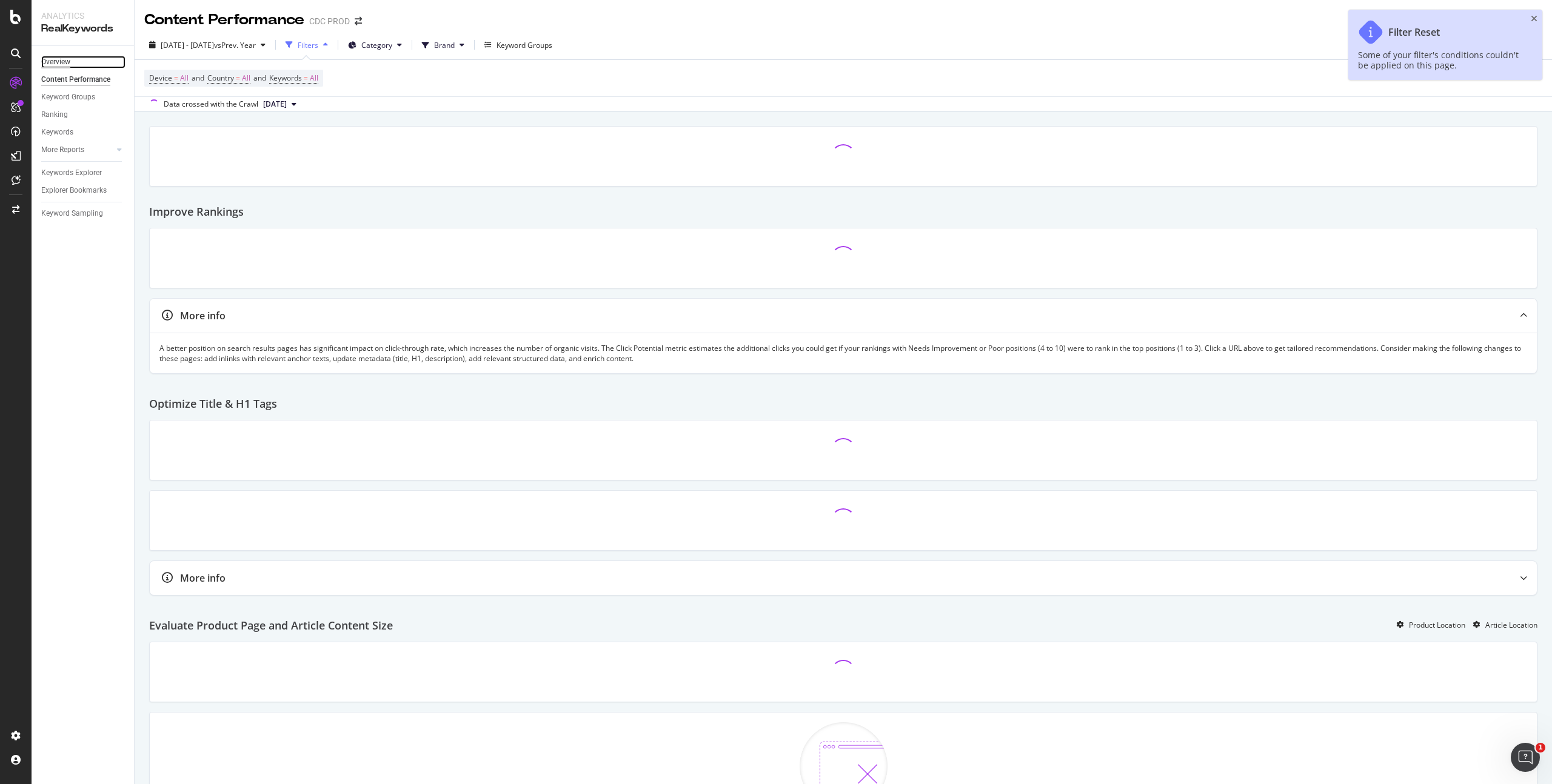
click at [64, 60] on div "Overview" at bounding box center [56, 62] width 29 height 13
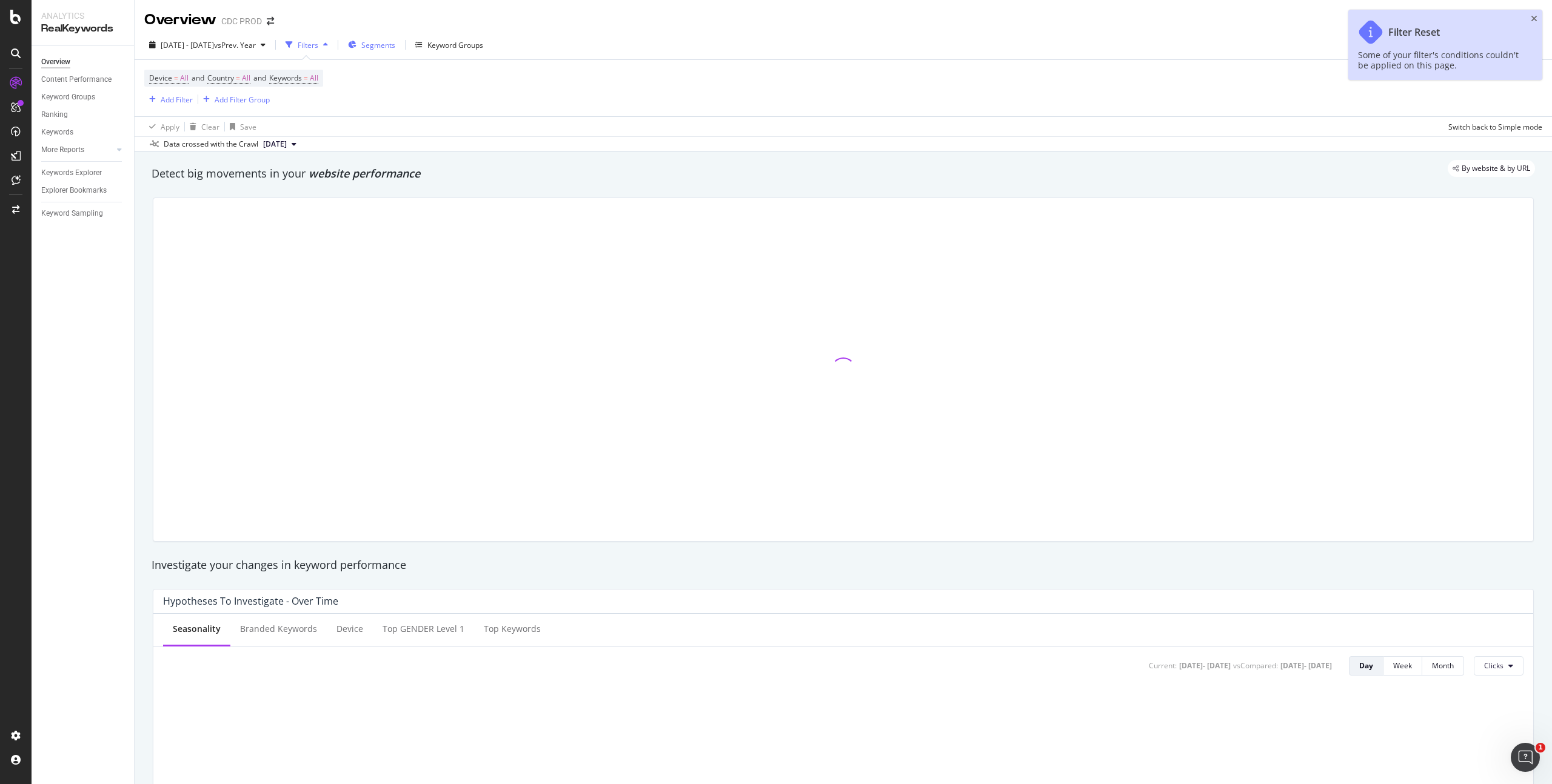
click at [395, 44] on span "Segments" at bounding box center [378, 45] width 34 height 10
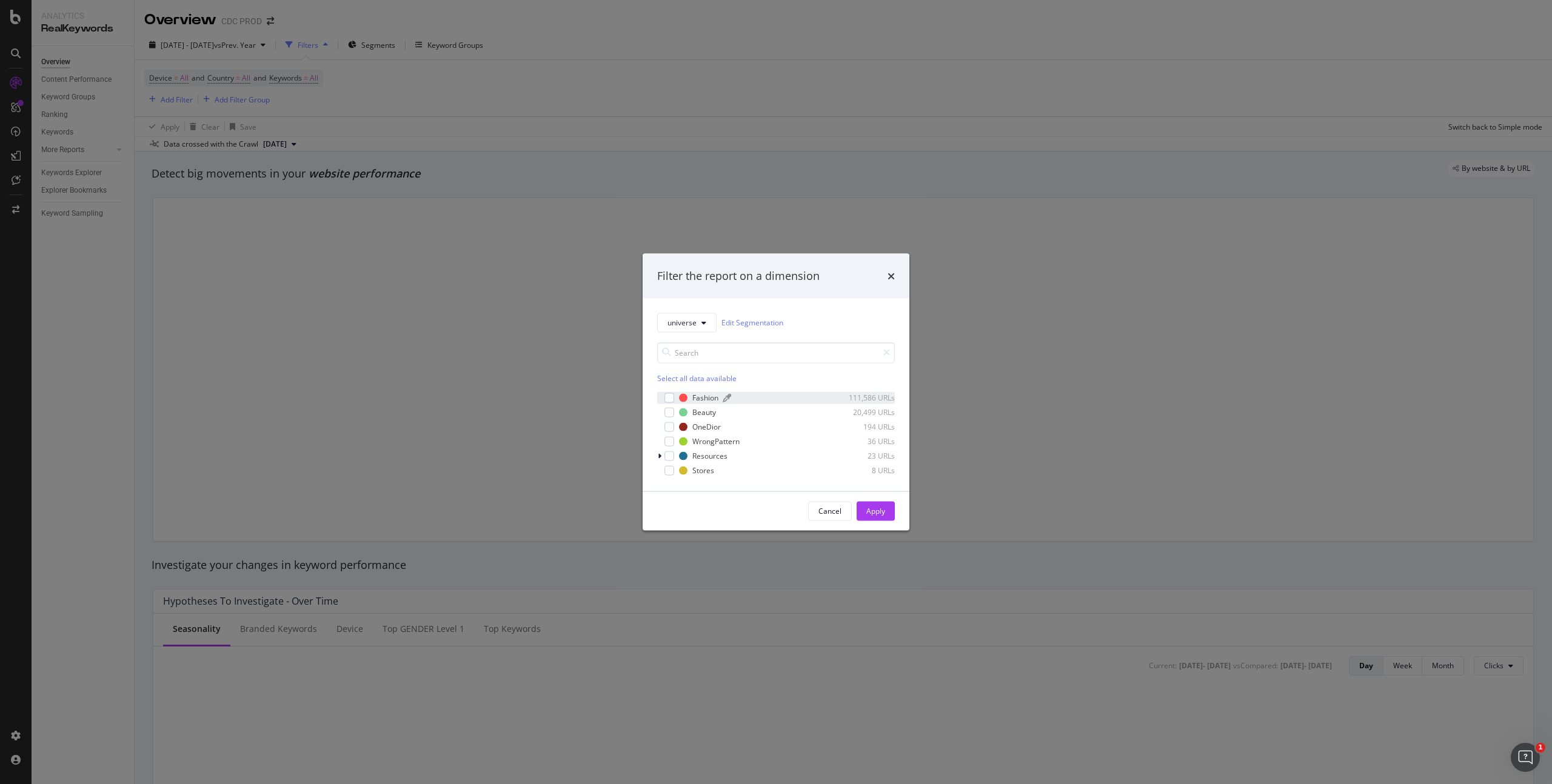
click at [699, 394] on div "Fashion" at bounding box center [705, 397] width 26 height 10
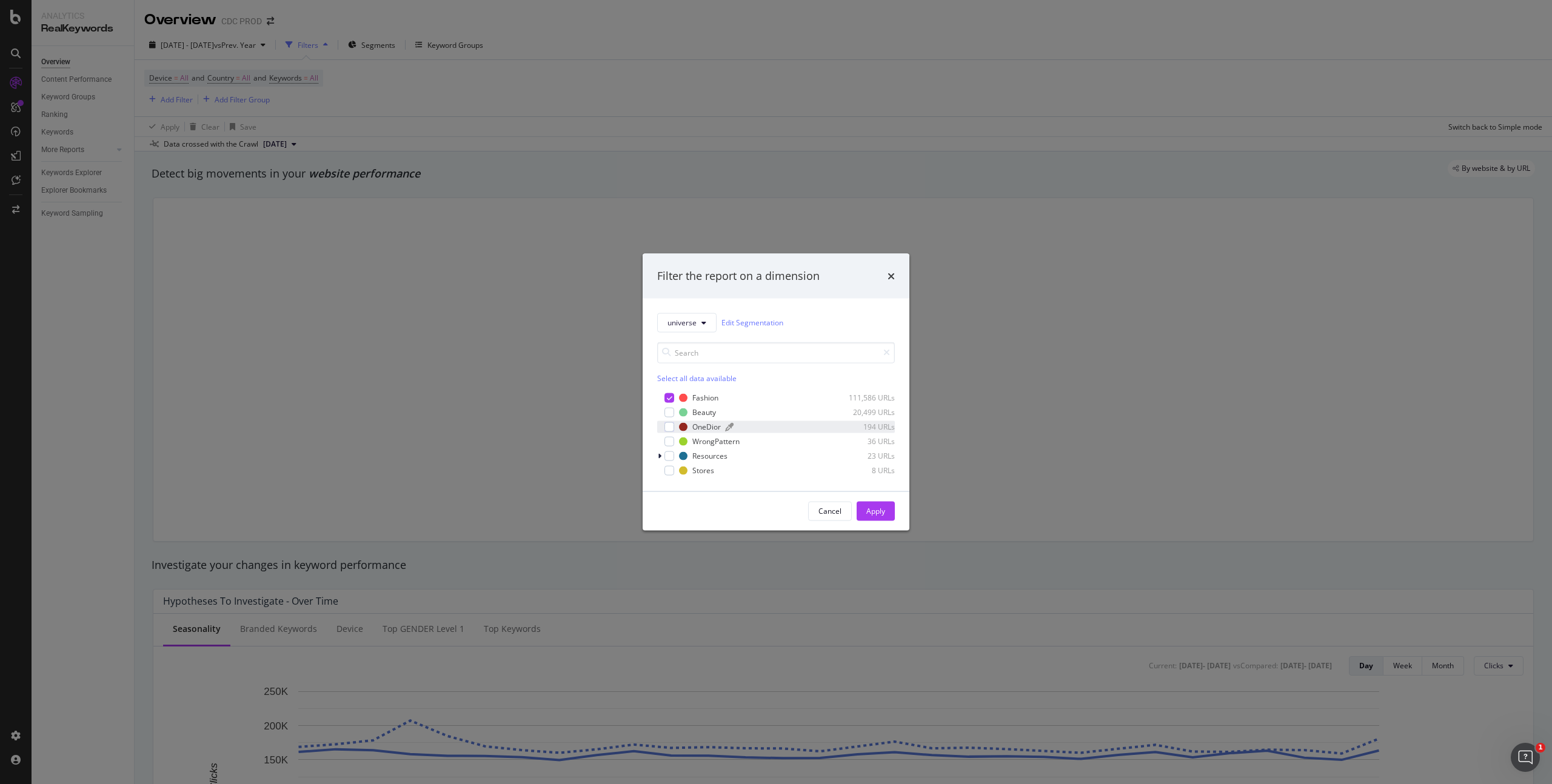
click at [704, 426] on div "OneDior" at bounding box center [707, 427] width 29 height 10
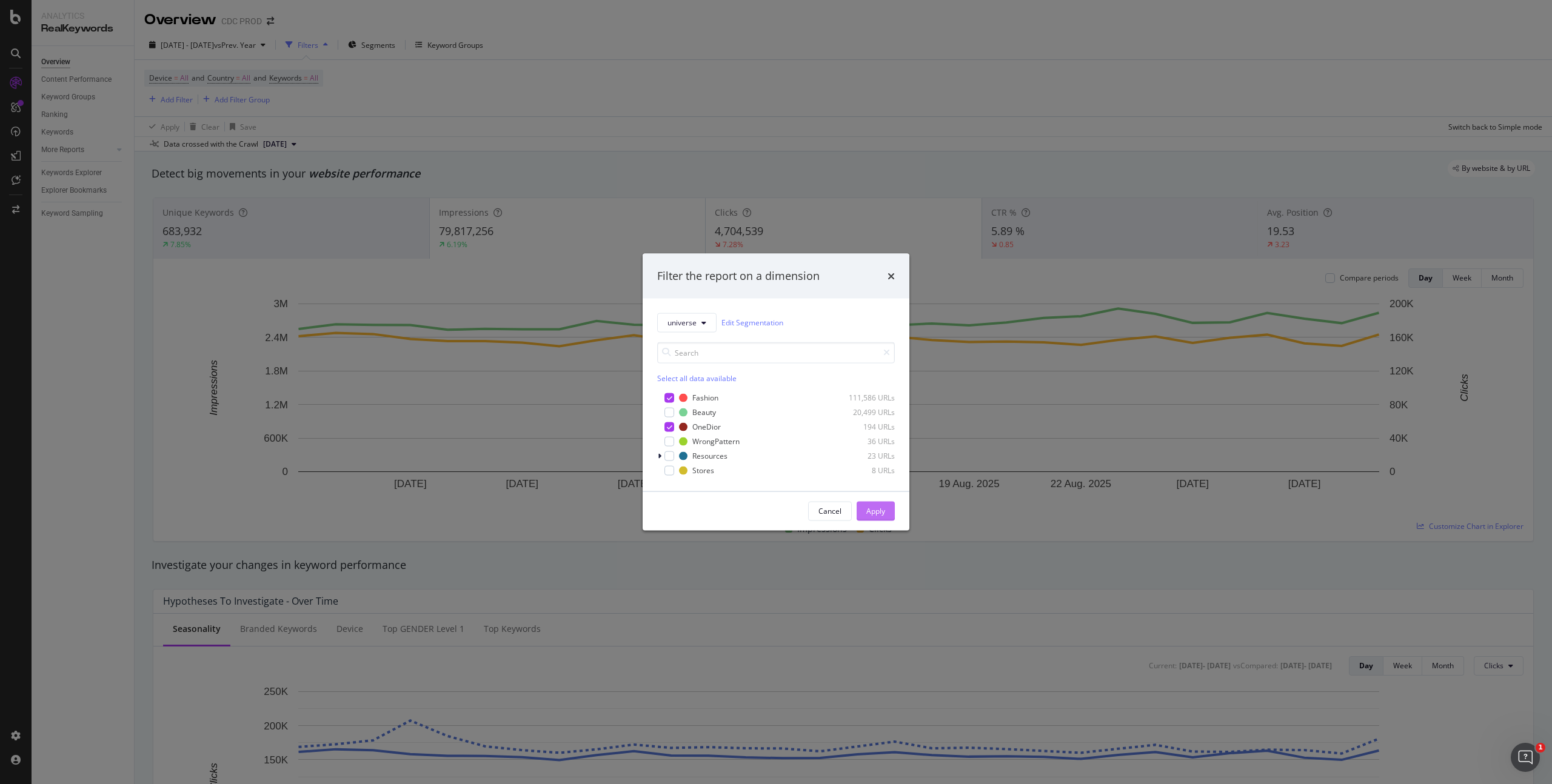
click at [880, 514] on div "Apply" at bounding box center [876, 511] width 19 height 10
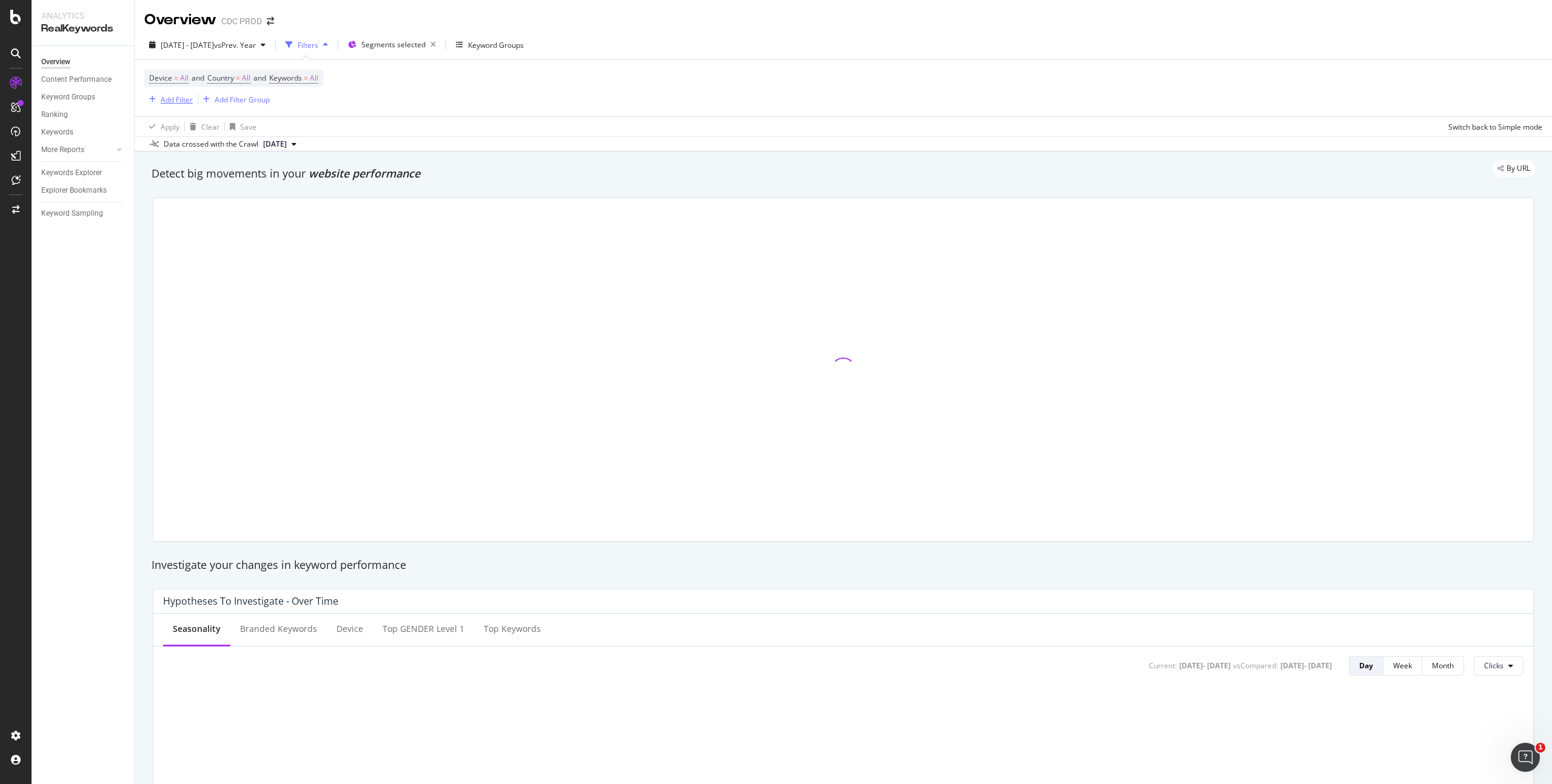
click at [182, 101] on div "Add Filter" at bounding box center [177, 99] width 32 height 10
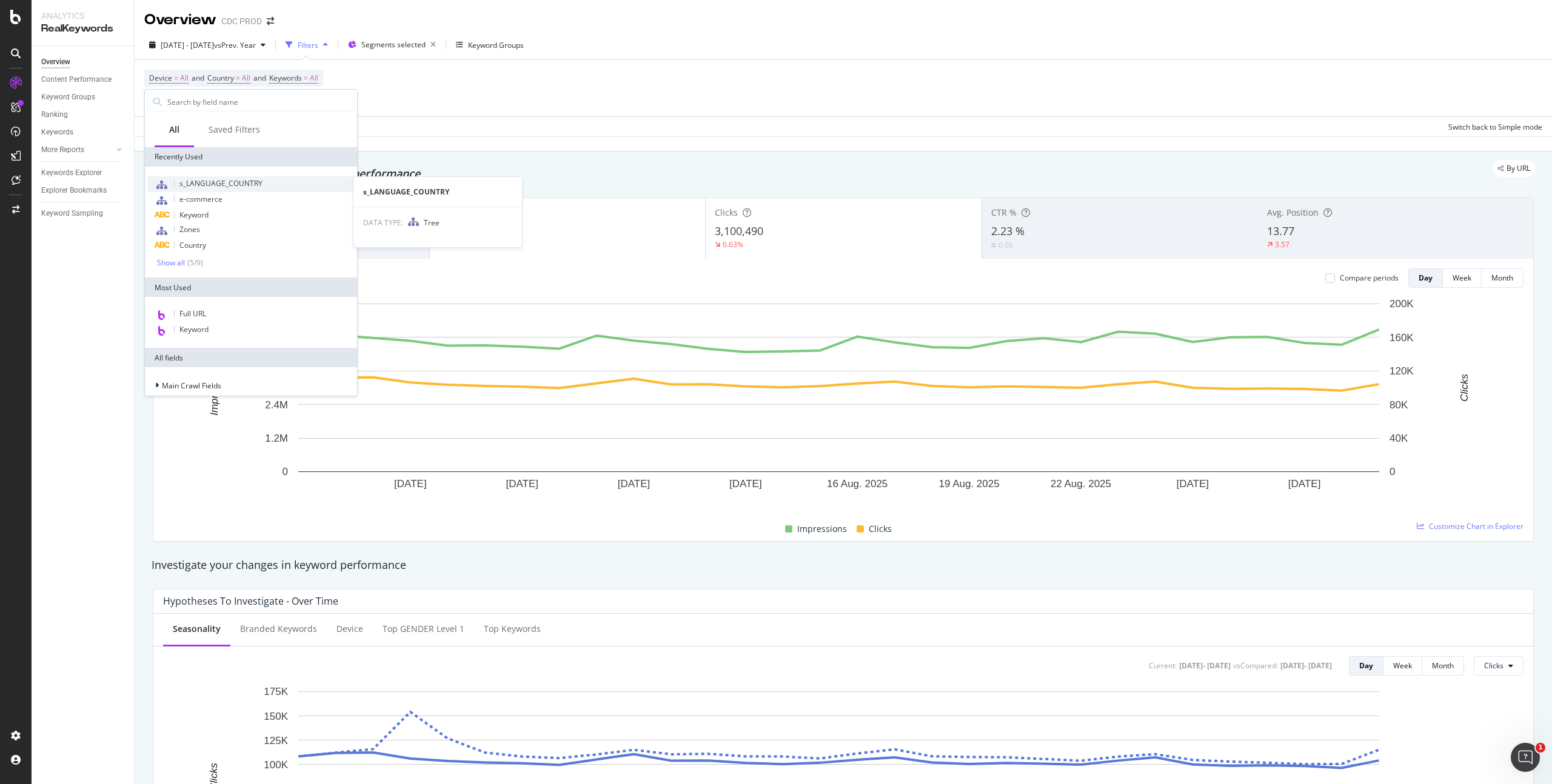
click at [228, 186] on span "s_LANGUAGE_COUNTRY" at bounding box center [221, 183] width 83 height 10
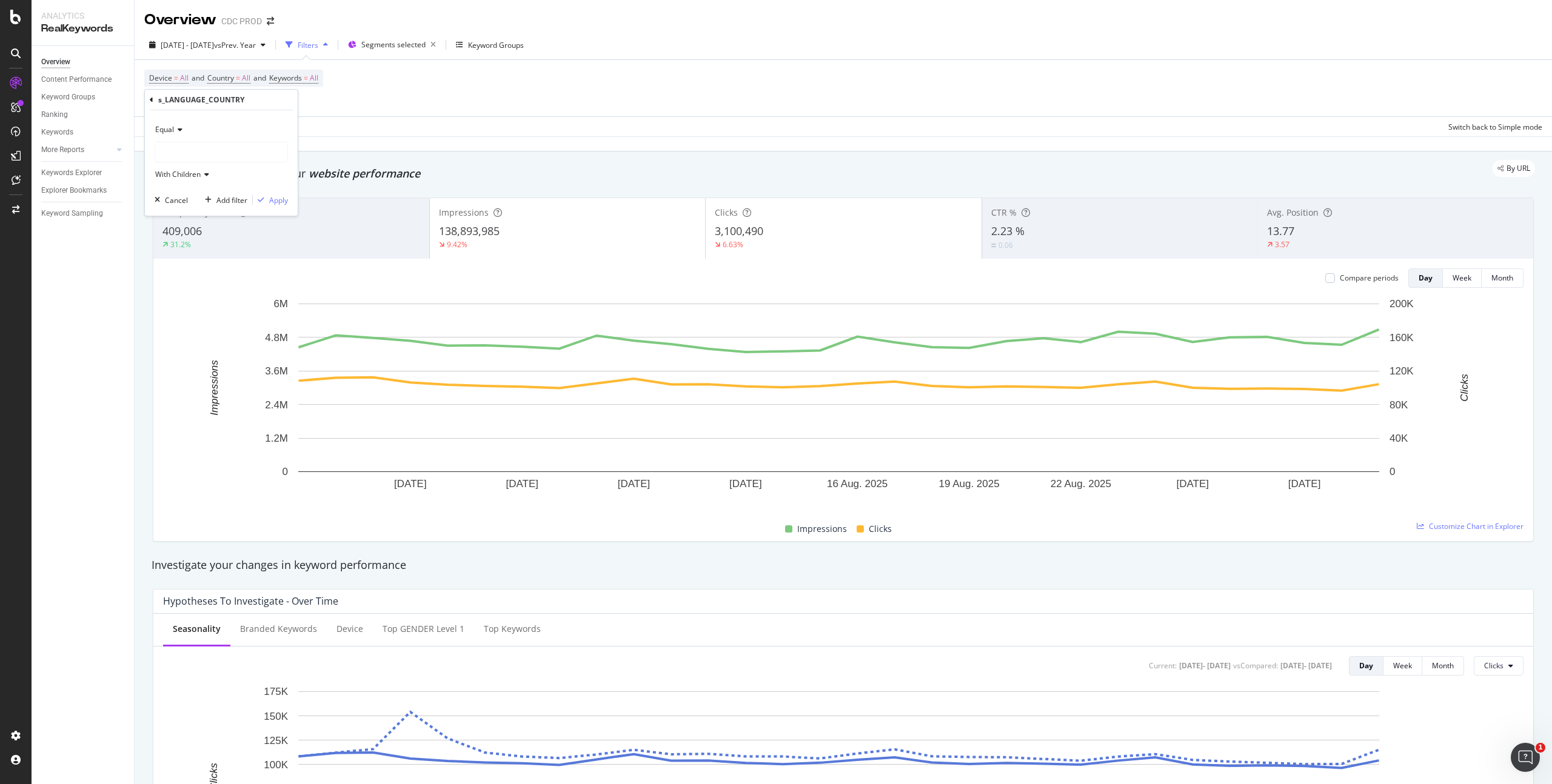
click at [193, 155] on div at bounding box center [221, 152] width 132 height 19
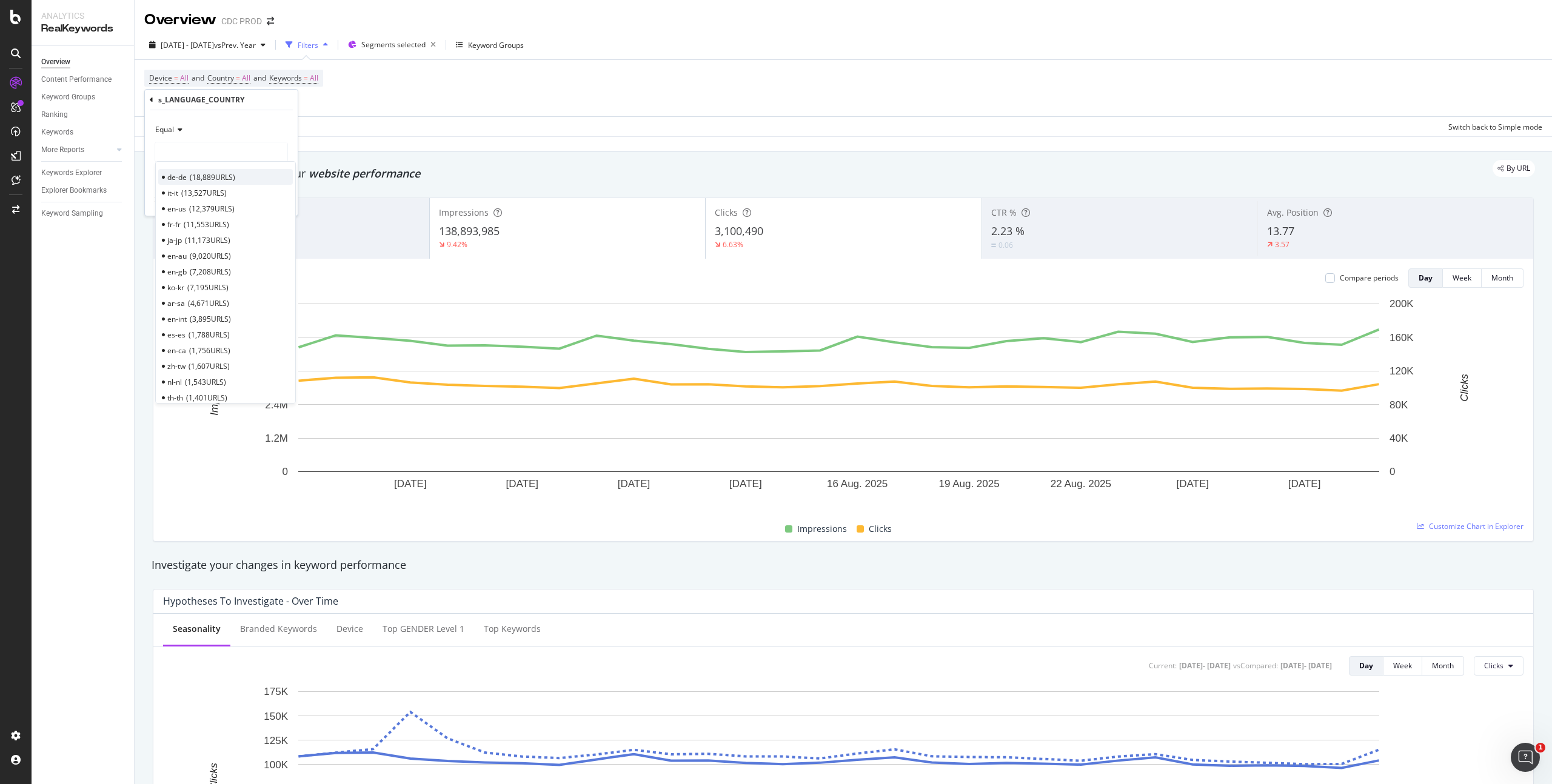
click at [223, 181] on span "18,889 URLS" at bounding box center [212, 177] width 46 height 10
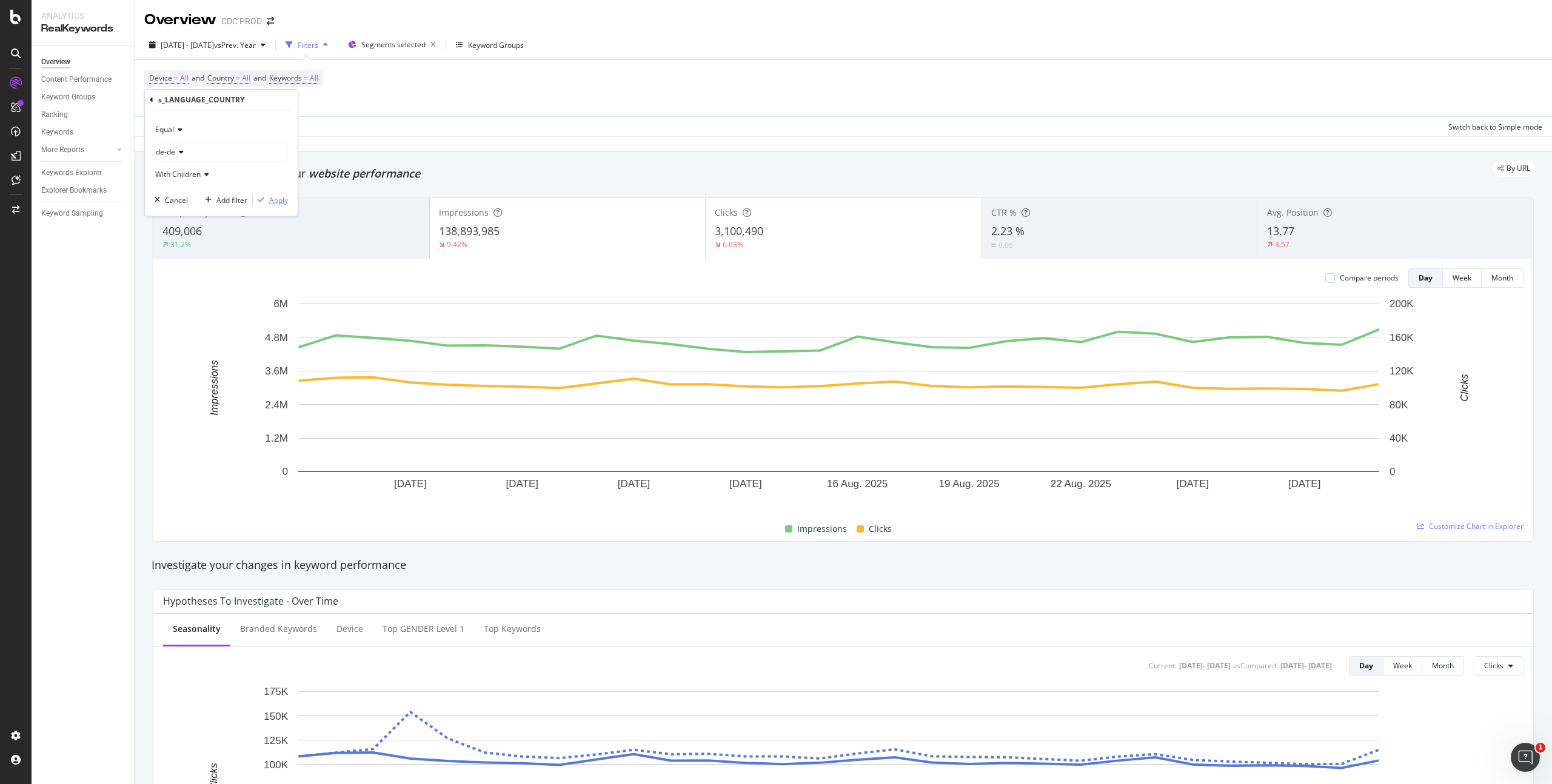
click at [280, 201] on div "Apply" at bounding box center [279, 200] width 19 height 10
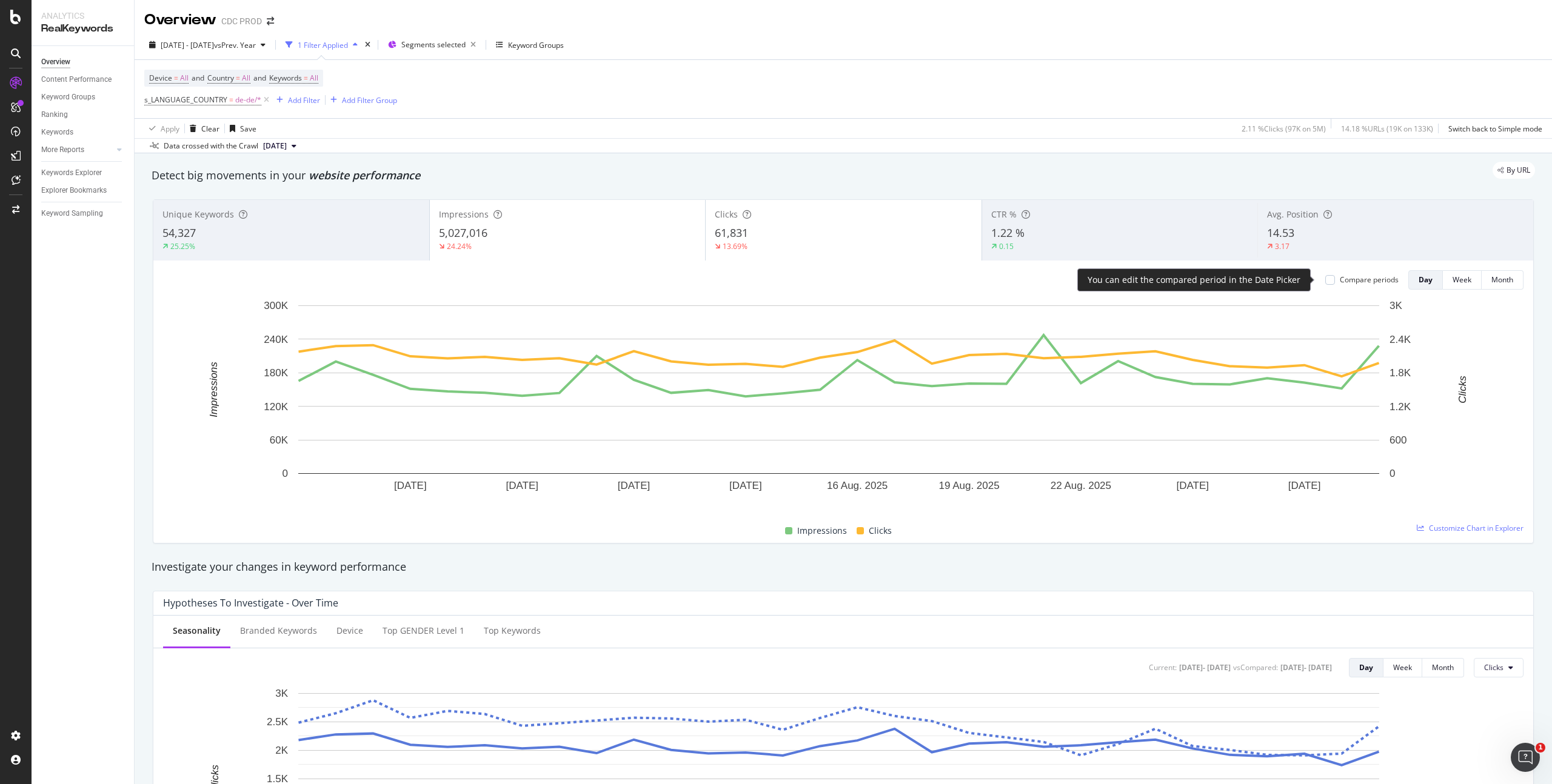
click at [1354, 279] on div "Compare periods" at bounding box center [1370, 280] width 59 height 10
